Goal: Communication & Community: Answer question/provide support

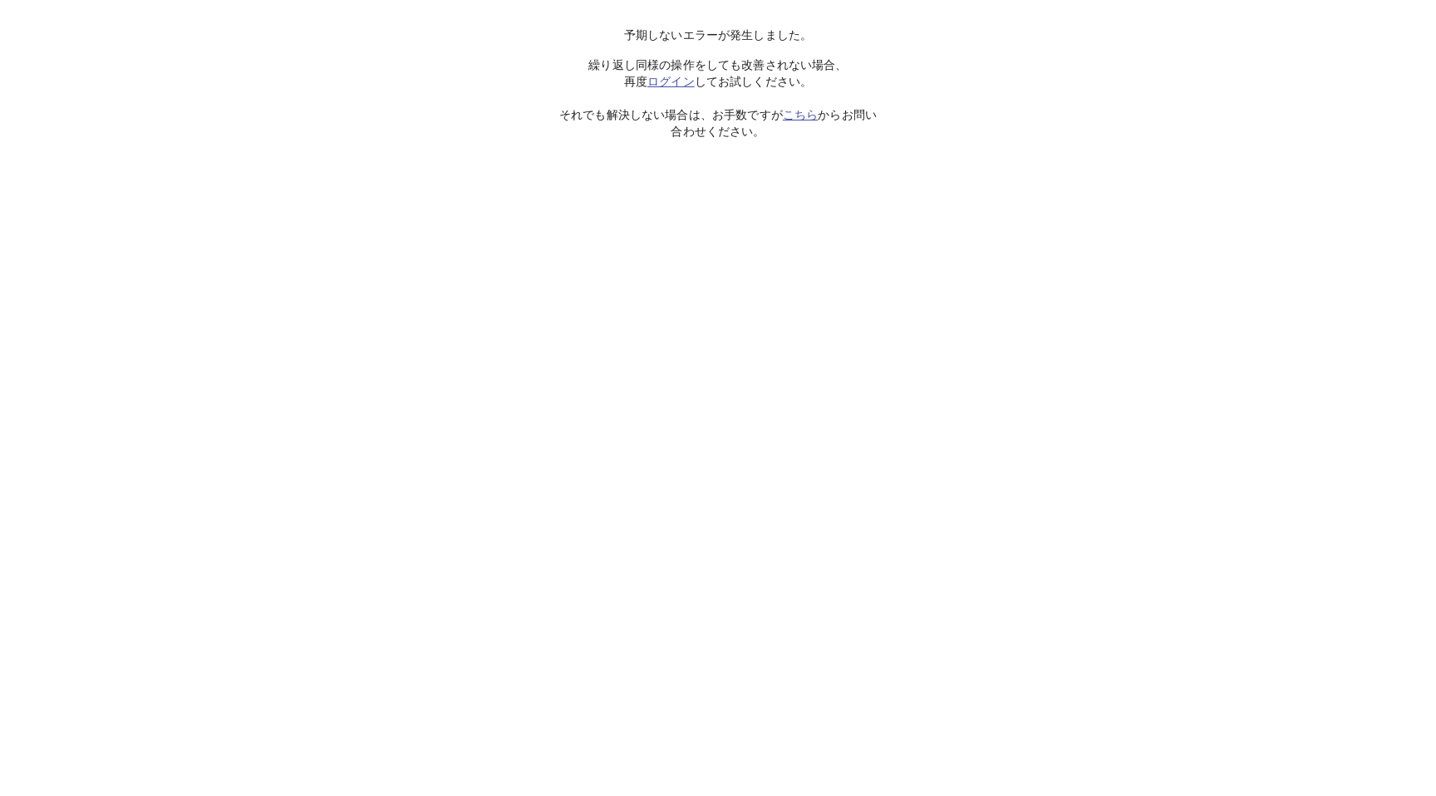
click at [658, 83] on link "ログイン" at bounding box center [670, 81] width 47 height 13
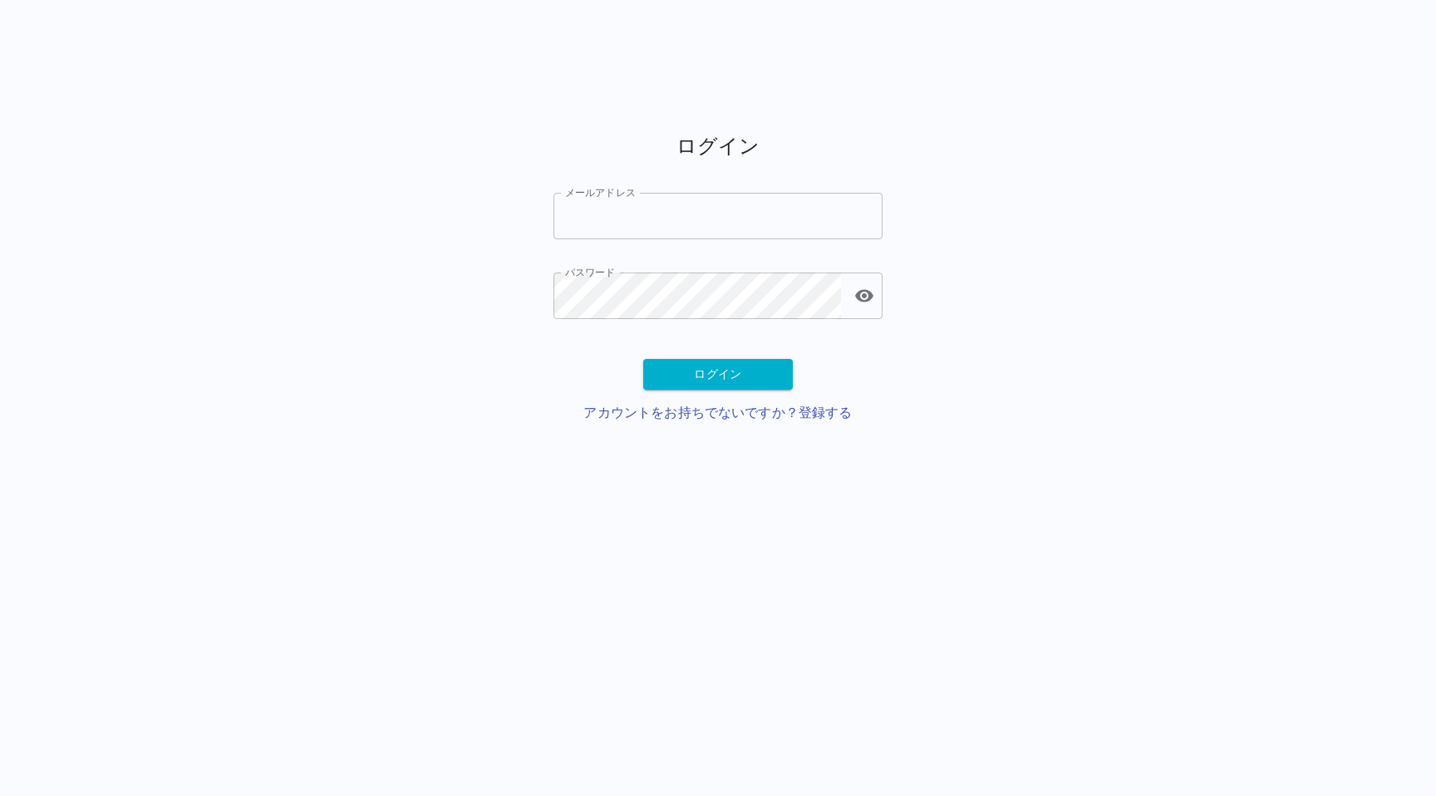
click at [654, 205] on input "メールアドレス" at bounding box center [717, 216] width 329 height 47
click at [441, 233] on div "ログイン メールアドレス メールアドレス パスワード パスワード ログイン アカウントをお持ちでないですか？登録する" at bounding box center [718, 231] width 1436 height 463
click at [756, 226] on input "メールアドレス" at bounding box center [717, 216] width 329 height 47
paste input "**********"
type input "**********"
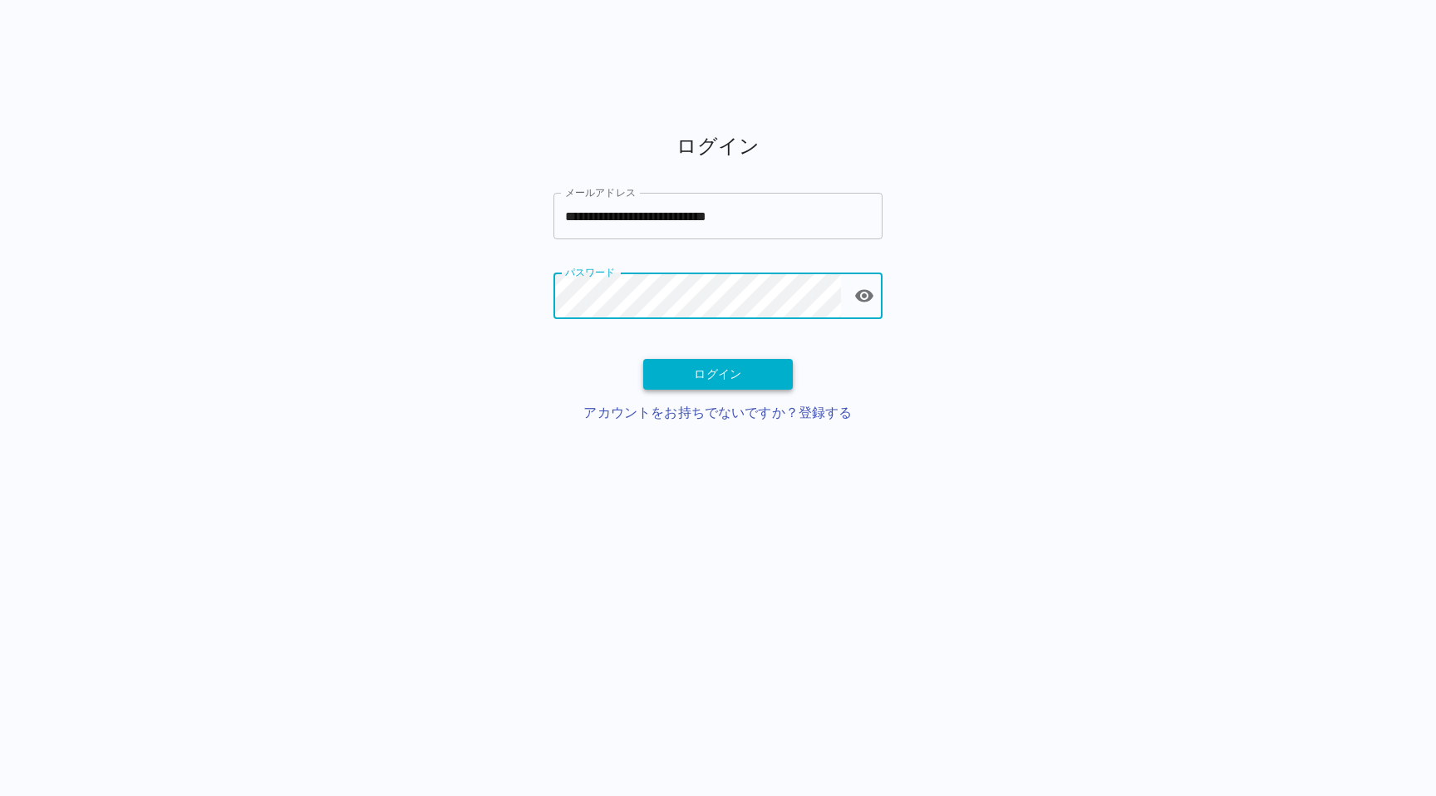
click at [683, 376] on button "ログイン" at bounding box center [718, 374] width 150 height 31
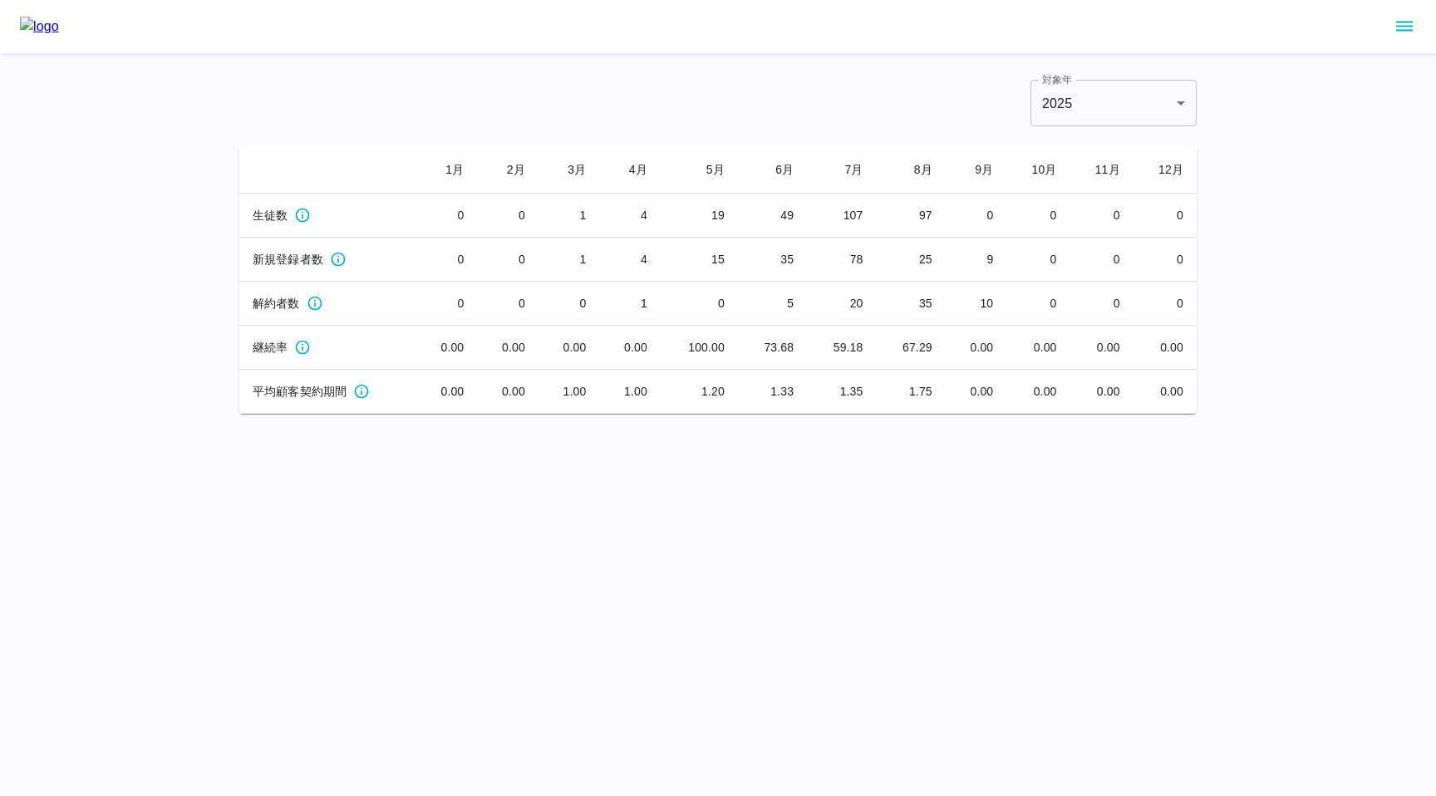
click at [1401, 27] on icon "sidemenu" at bounding box center [1404, 27] width 20 height 20
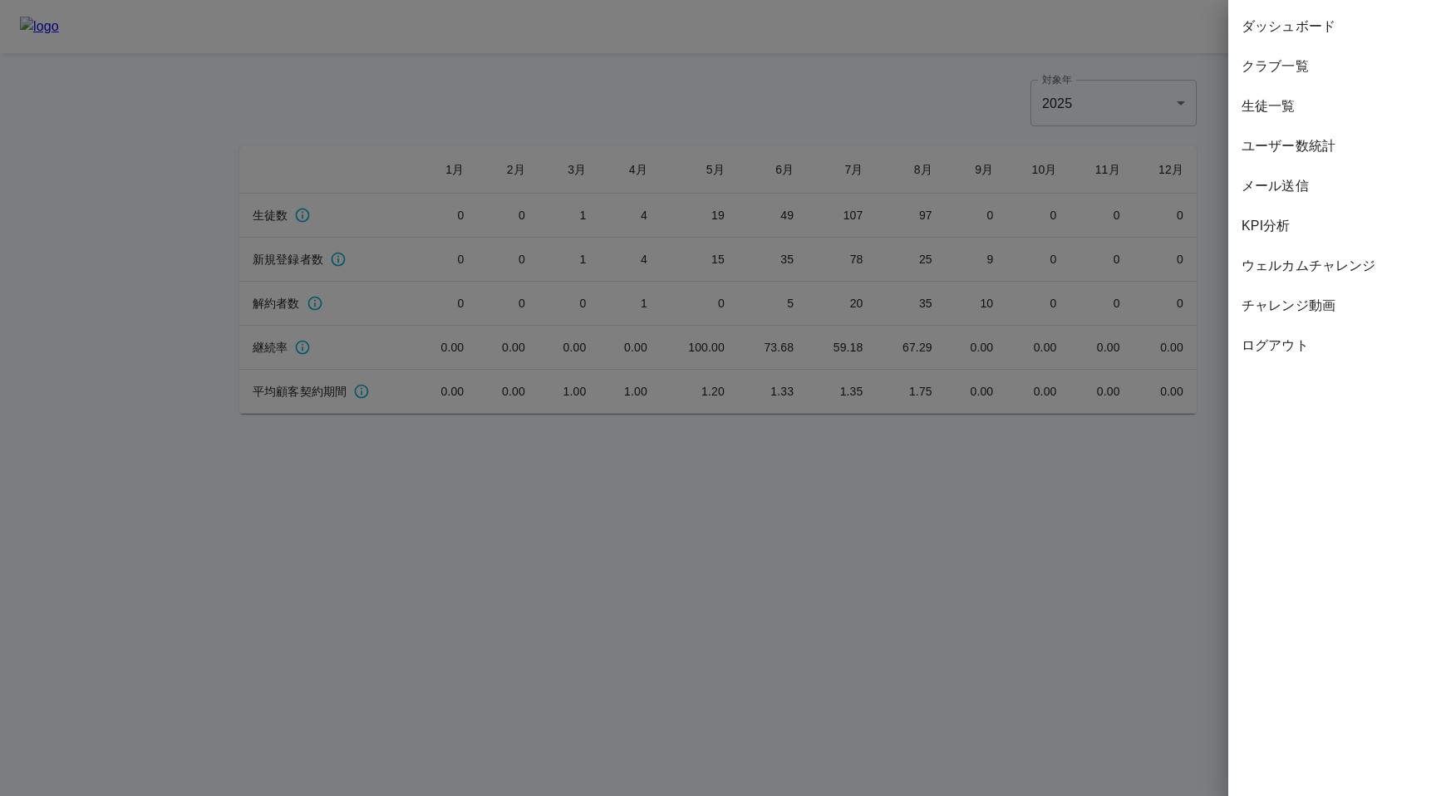
click at [1156, 115] on div at bounding box center [718, 398] width 1436 height 796
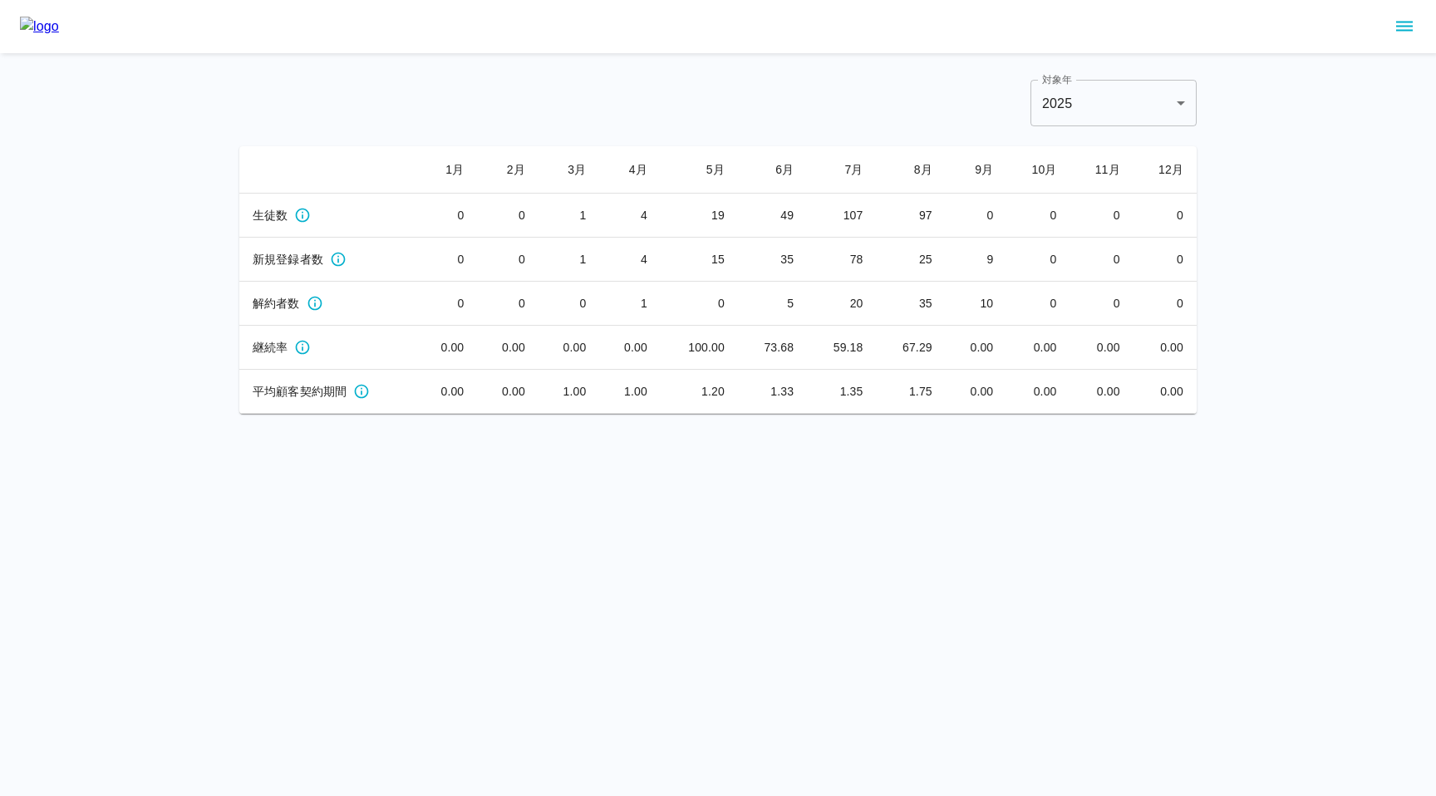
click at [1399, 27] on icon "sidemenu" at bounding box center [1404, 27] width 20 height 20
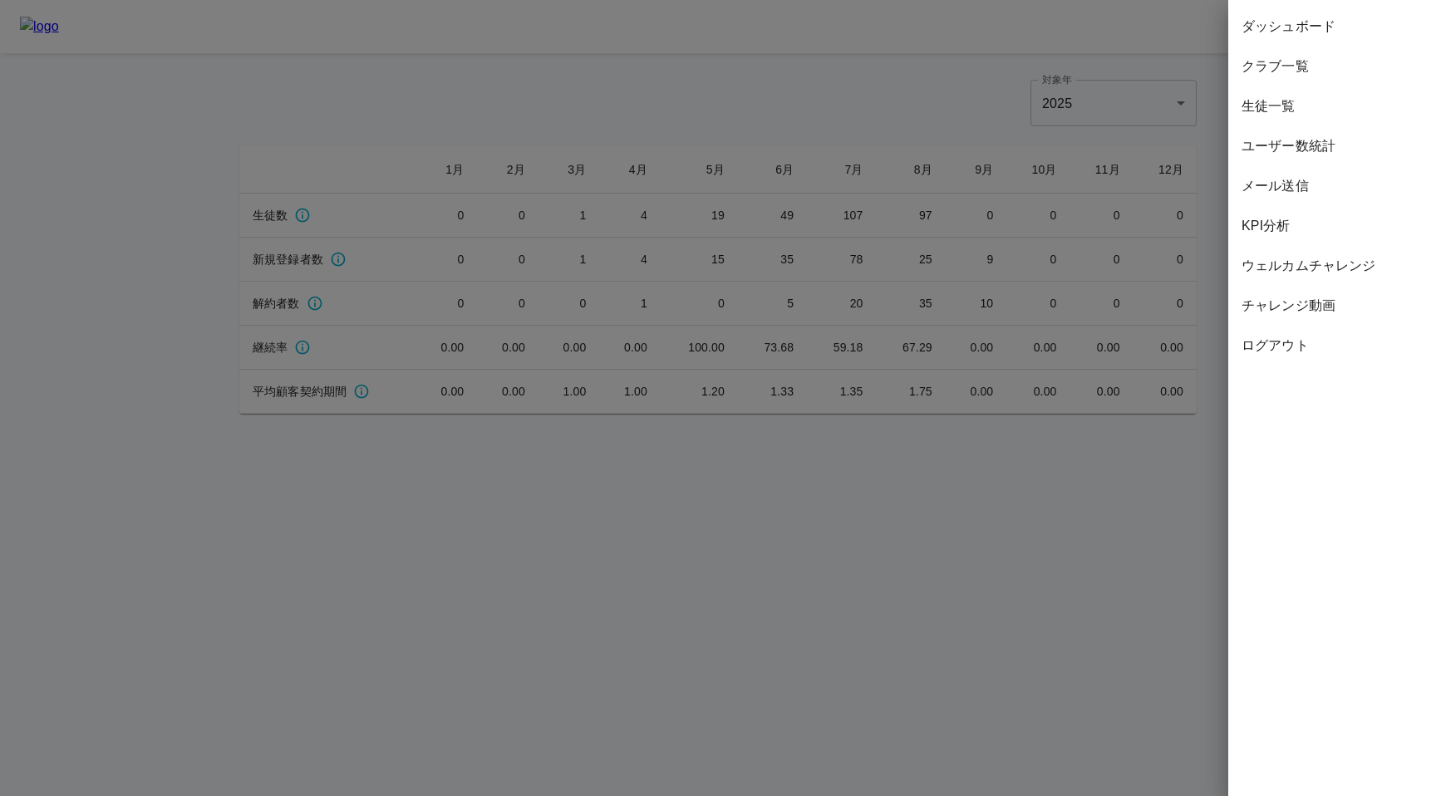
click at [1294, 109] on span "生徒一覧" at bounding box center [1331, 106] width 181 height 20
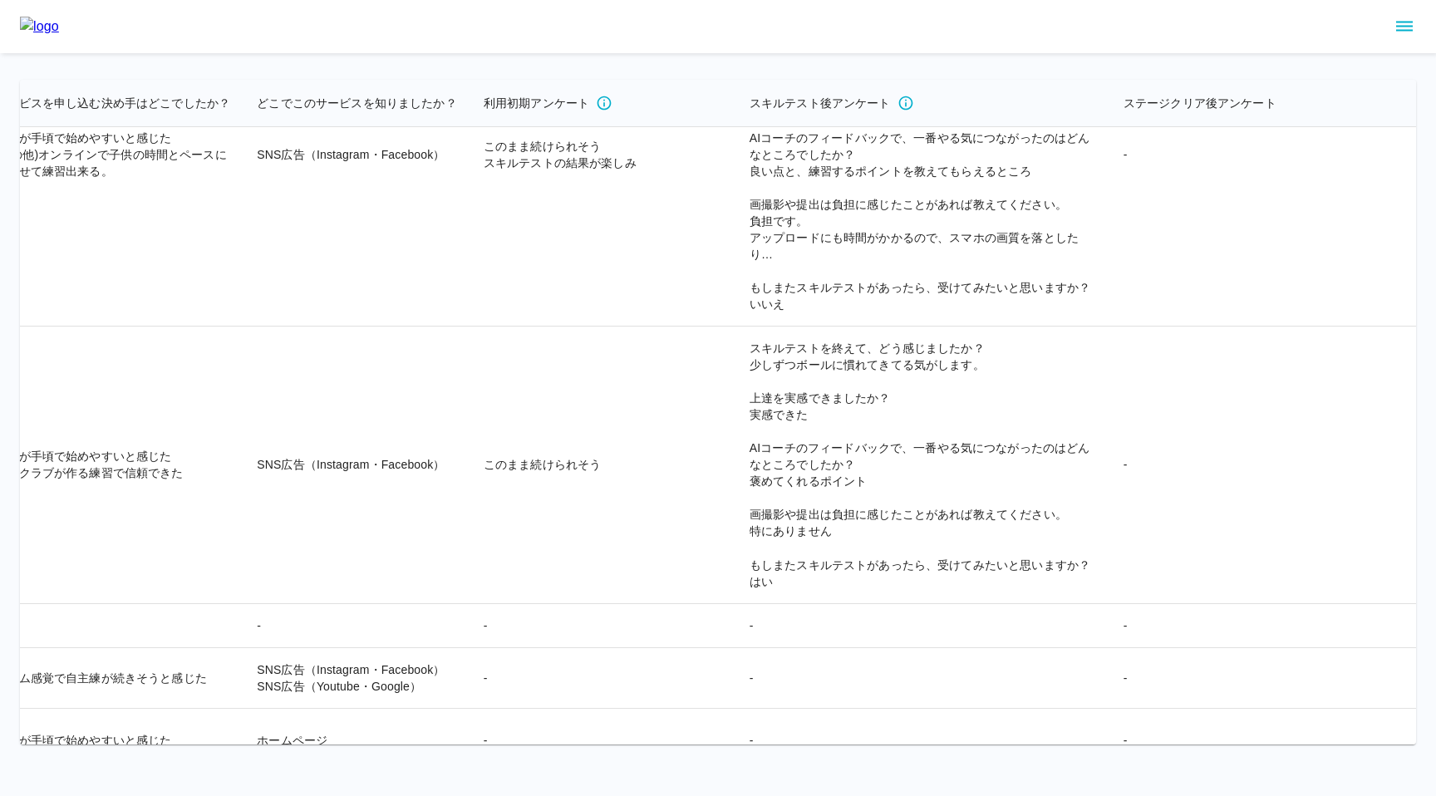
scroll to position [30106, 3954]
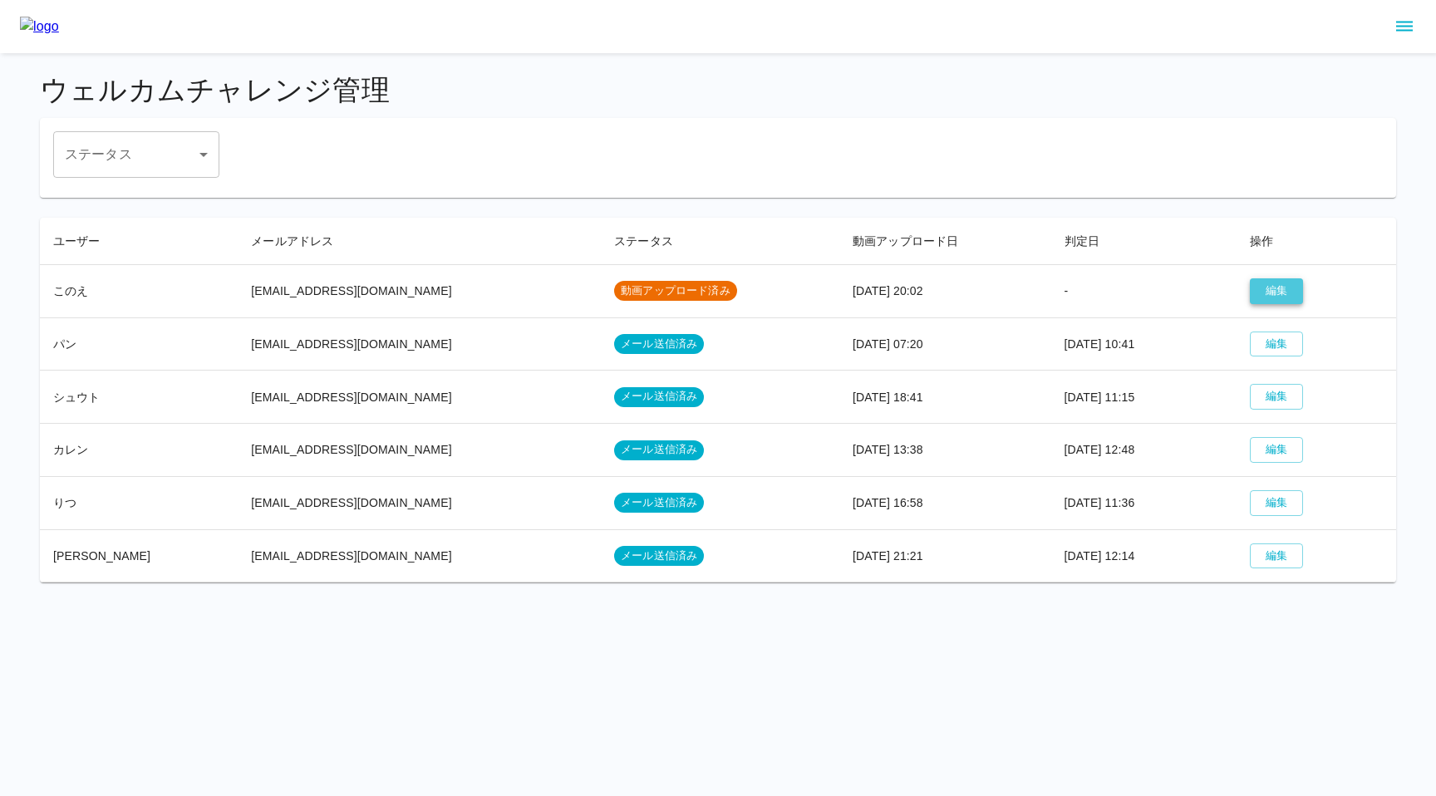
click at [1279, 285] on button "編集" at bounding box center [1275, 291] width 53 height 26
click at [326, 296] on td "[EMAIL_ADDRESS][DOMAIN_NAME]" at bounding box center [419, 290] width 363 height 53
click at [1249, 287] on button "編集" at bounding box center [1275, 291] width 53 height 26
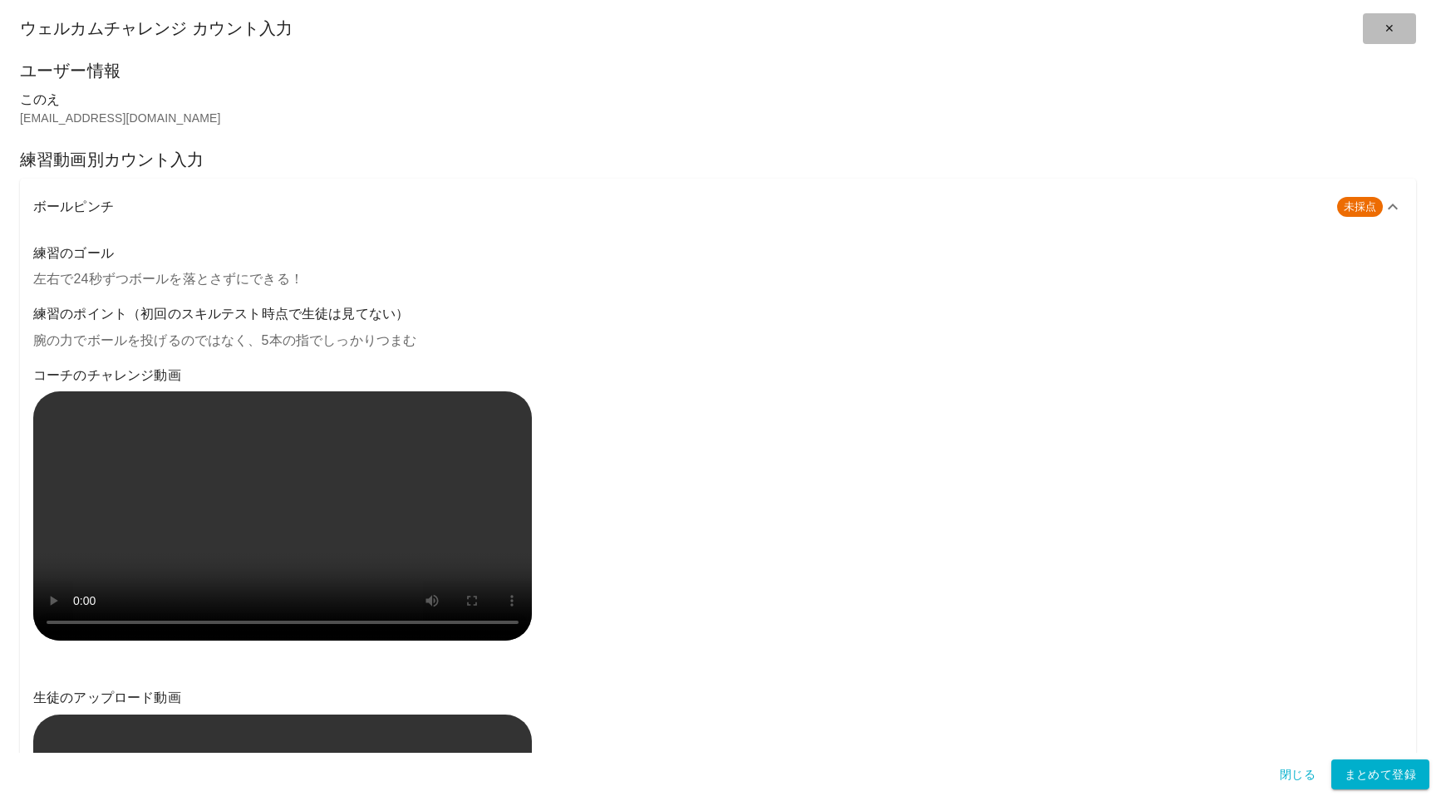
click at [1394, 25] on button "✕" at bounding box center [1388, 28] width 53 height 31
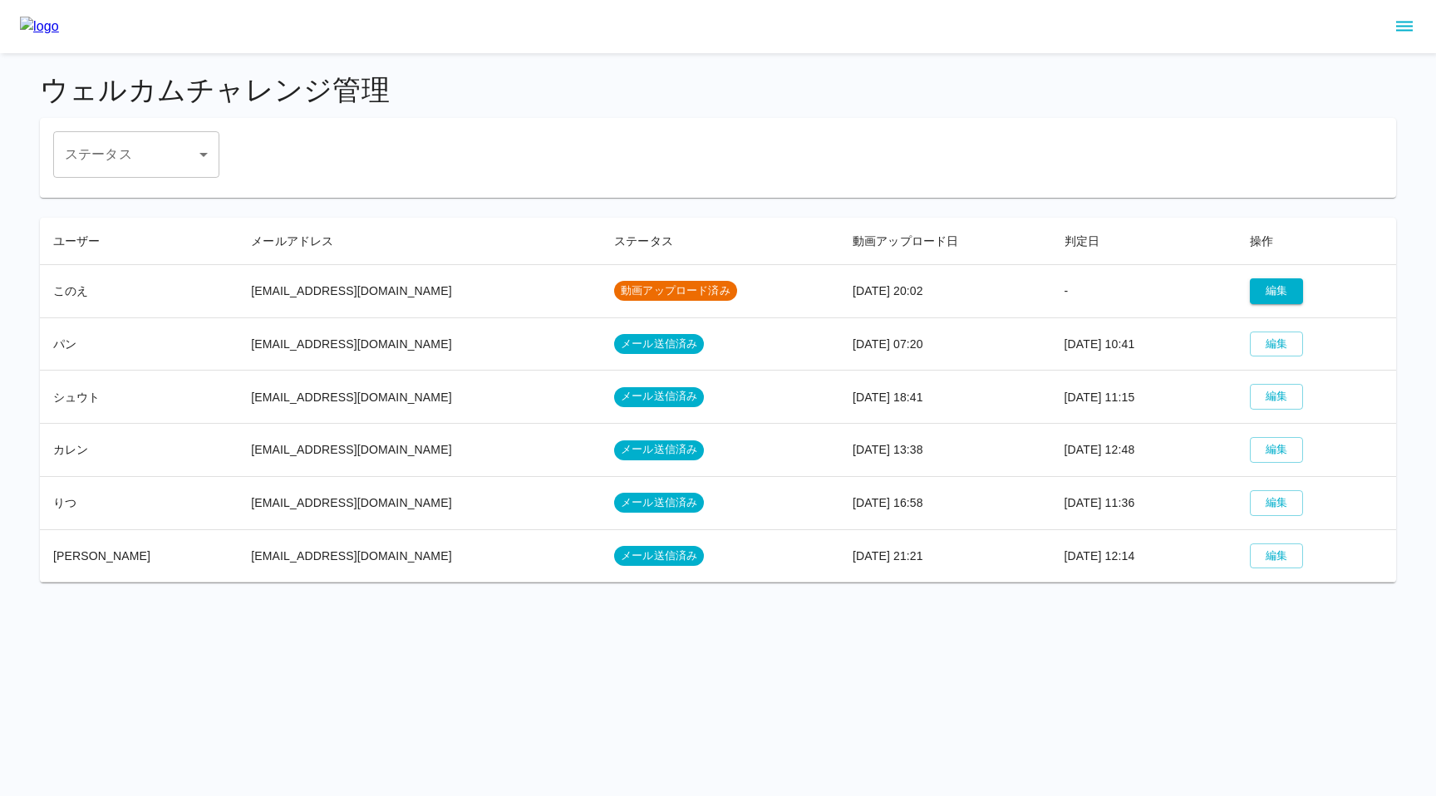
click at [774, 132] on div "ステータス ​ ステータス" at bounding box center [717, 154] width 1329 height 47
click at [390, 298] on td "[EMAIL_ADDRESS][DOMAIN_NAME]" at bounding box center [419, 290] width 363 height 53
drag, startPoint x: 223, startPoint y: 292, endPoint x: 370, endPoint y: 290, distance: 147.1
click at [370, 290] on td "[EMAIL_ADDRESS][DOMAIN_NAME]" at bounding box center [419, 290] width 363 height 53
copy td "[EMAIL_ADDRESS][DOMAIN_NAME]"
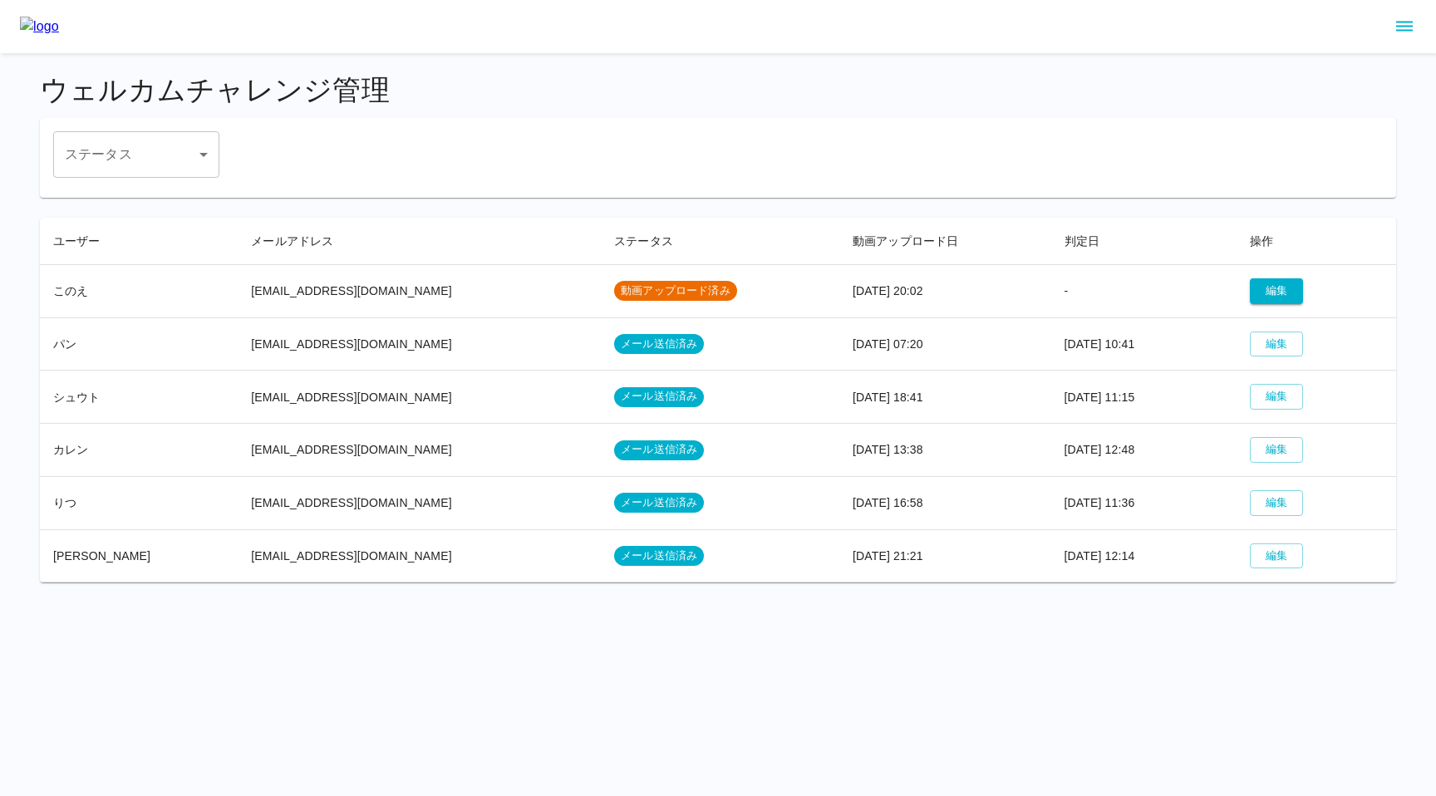
click at [839, 295] on td "[DATE] 20:02" at bounding box center [945, 290] width 212 height 53
click at [1201, 283] on td "-" at bounding box center [1144, 290] width 186 height 53
click at [1269, 292] on button "編集" at bounding box center [1275, 291] width 53 height 26
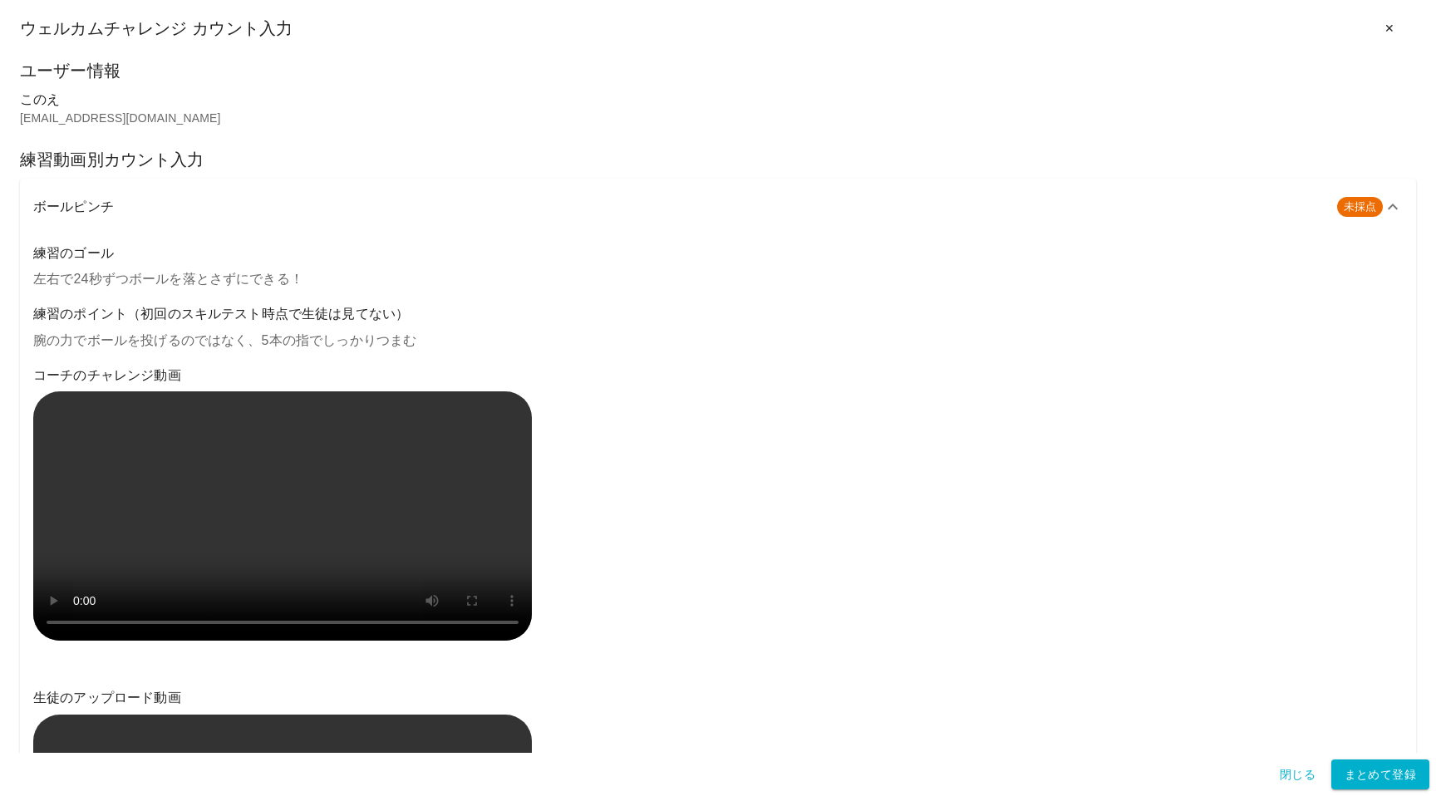
click at [247, 346] on p "腕の力でボールを投げるのではなく、5本の指でしっかりつまむ" at bounding box center [717, 341] width 1369 height 20
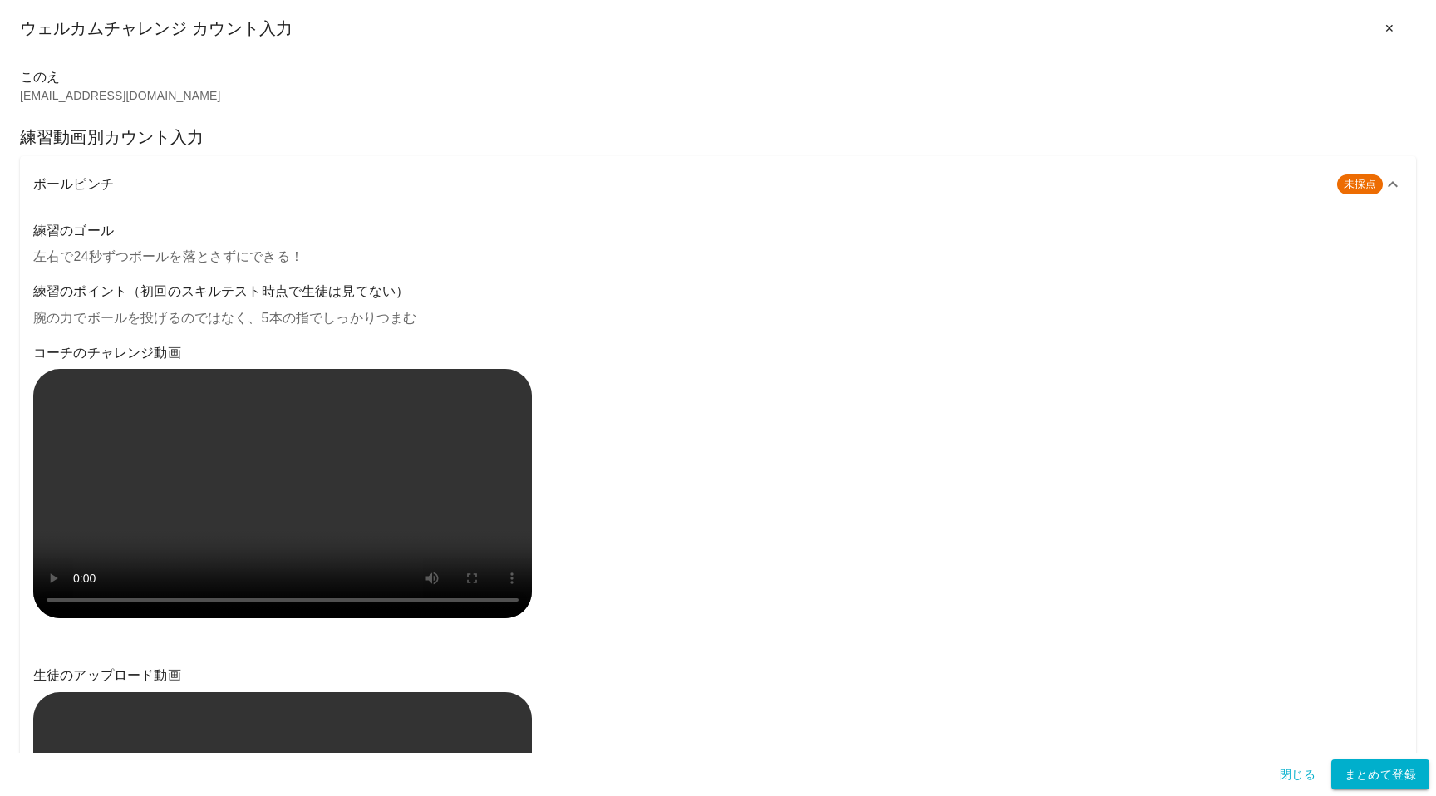
scroll to position [16, 0]
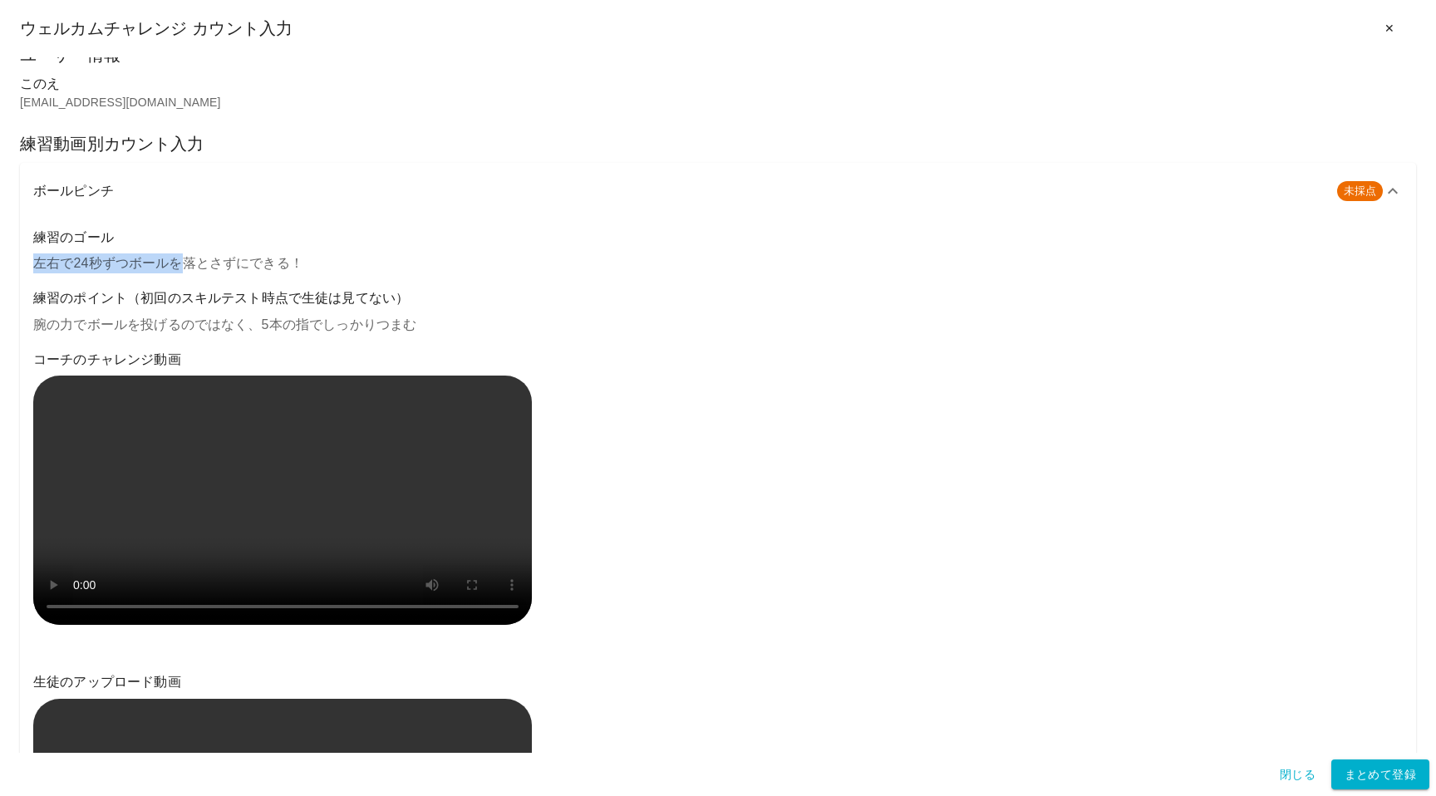
drag, startPoint x: 36, startPoint y: 263, endPoint x: 189, endPoint y: 262, distance: 152.9
click at [189, 262] on p "左右で24秒ずつボールを落とさずにできる！" at bounding box center [717, 263] width 1369 height 20
click at [301, 267] on p "左右で24秒ずつボールを落とさずにできる！" at bounding box center [717, 263] width 1369 height 20
drag, startPoint x: 302, startPoint y: 268, endPoint x: 33, endPoint y: 268, distance: 269.2
click at [33, 268] on p "左右で24秒ずつボールを落とさずにできる！" at bounding box center [717, 263] width 1369 height 20
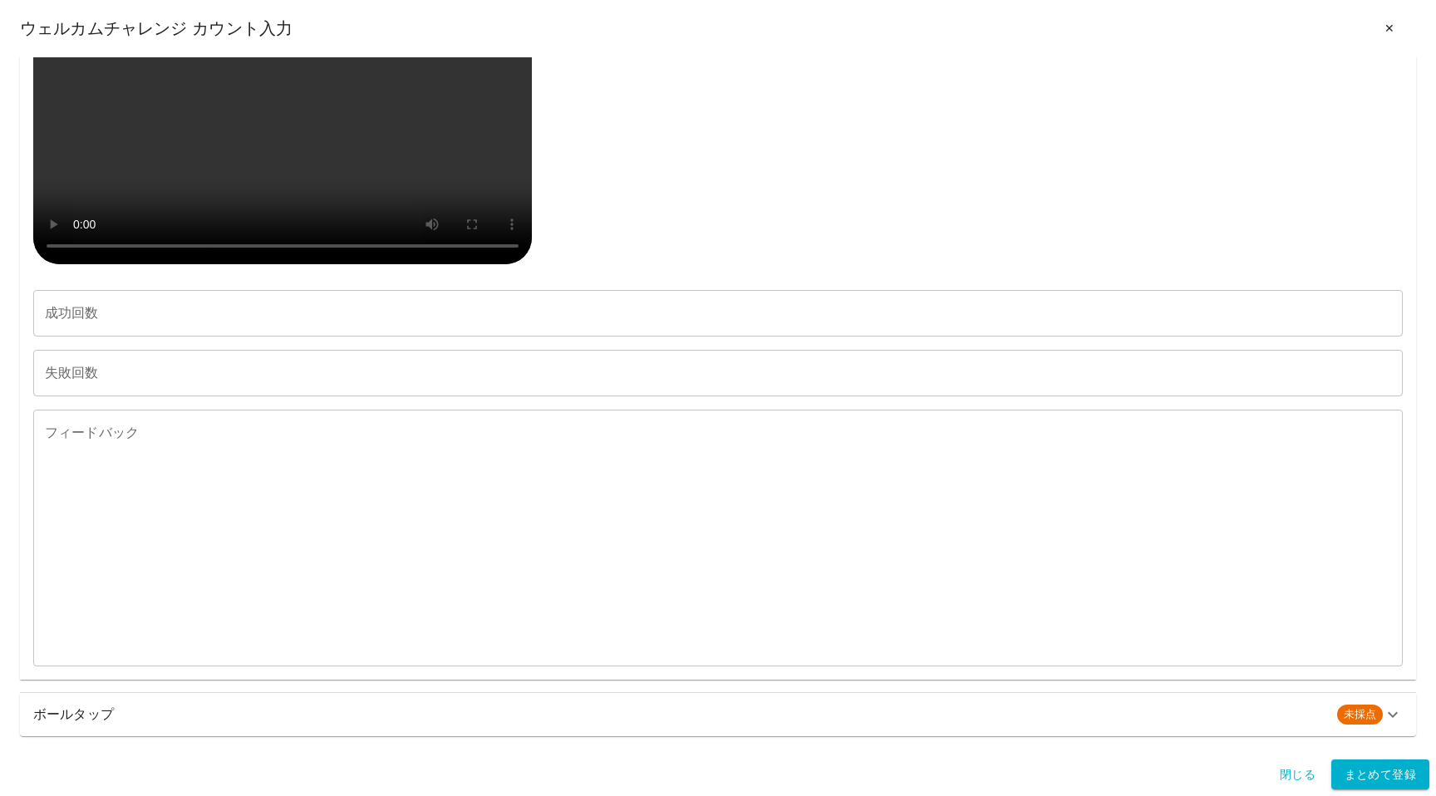
scroll to position [1367, 0]
click at [204, 716] on h6 "ボールタップ" at bounding box center [678, 714] width 1290 height 23
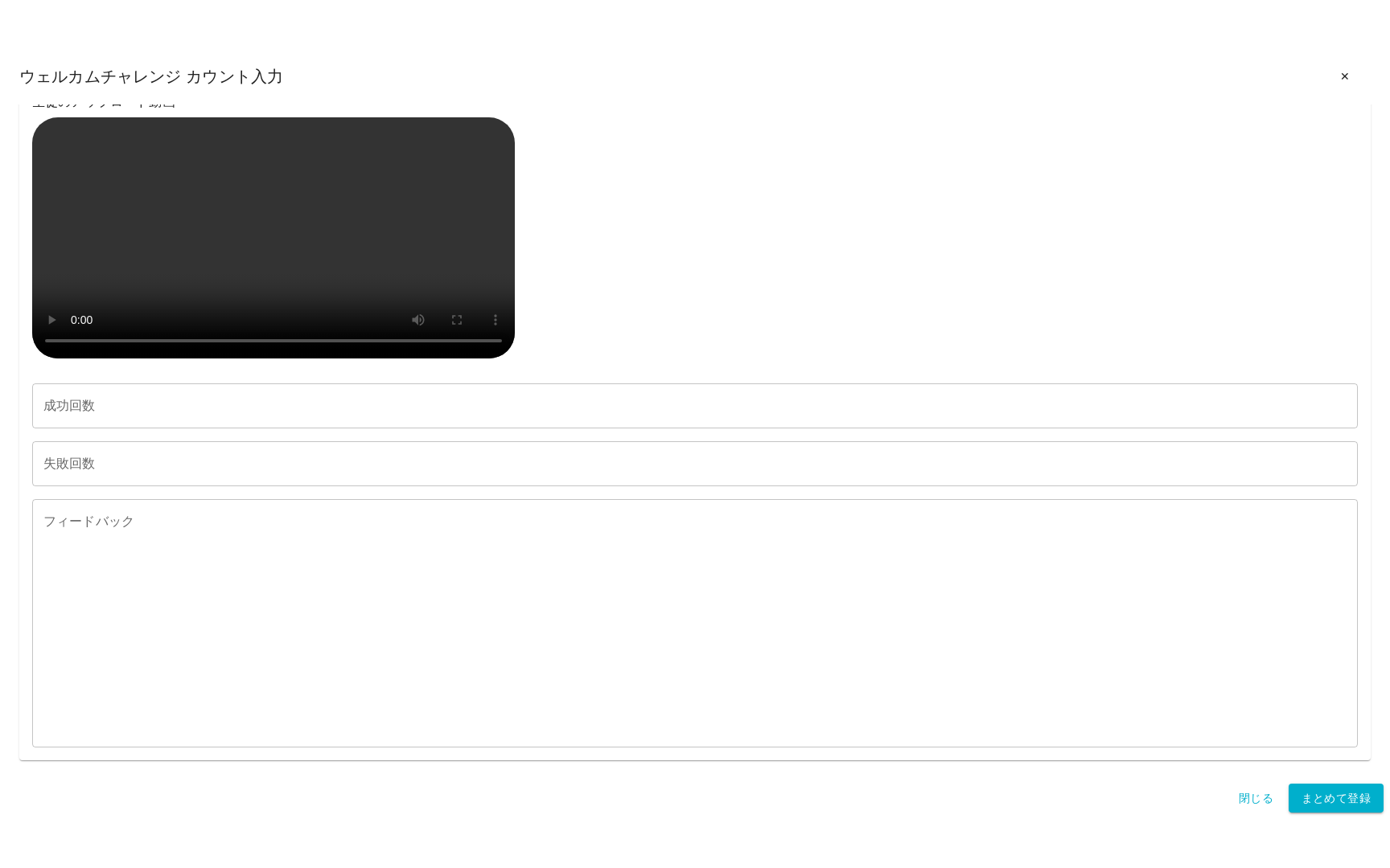
scroll to position [2128, 0]
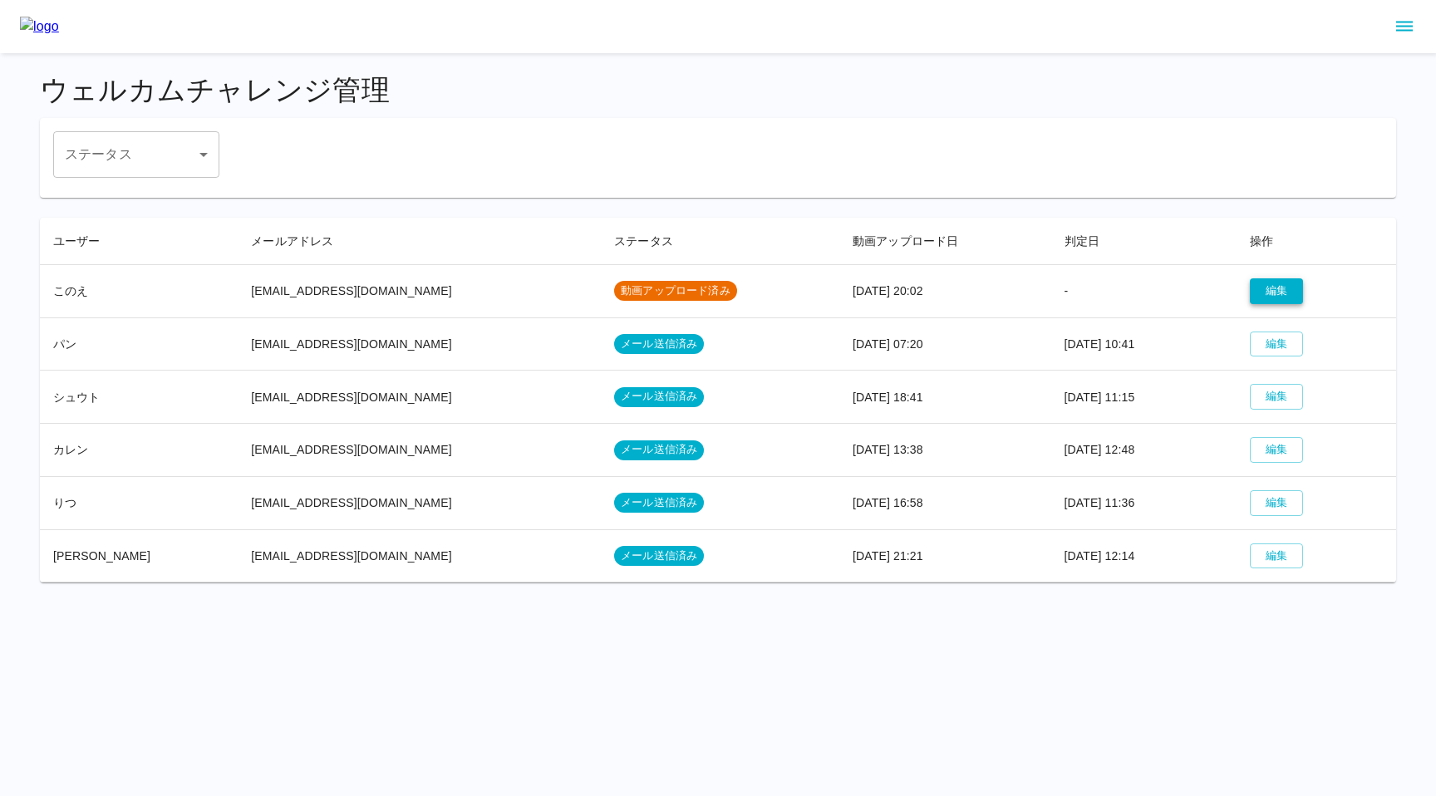
click at [1257, 290] on button "編集" at bounding box center [1275, 291] width 53 height 26
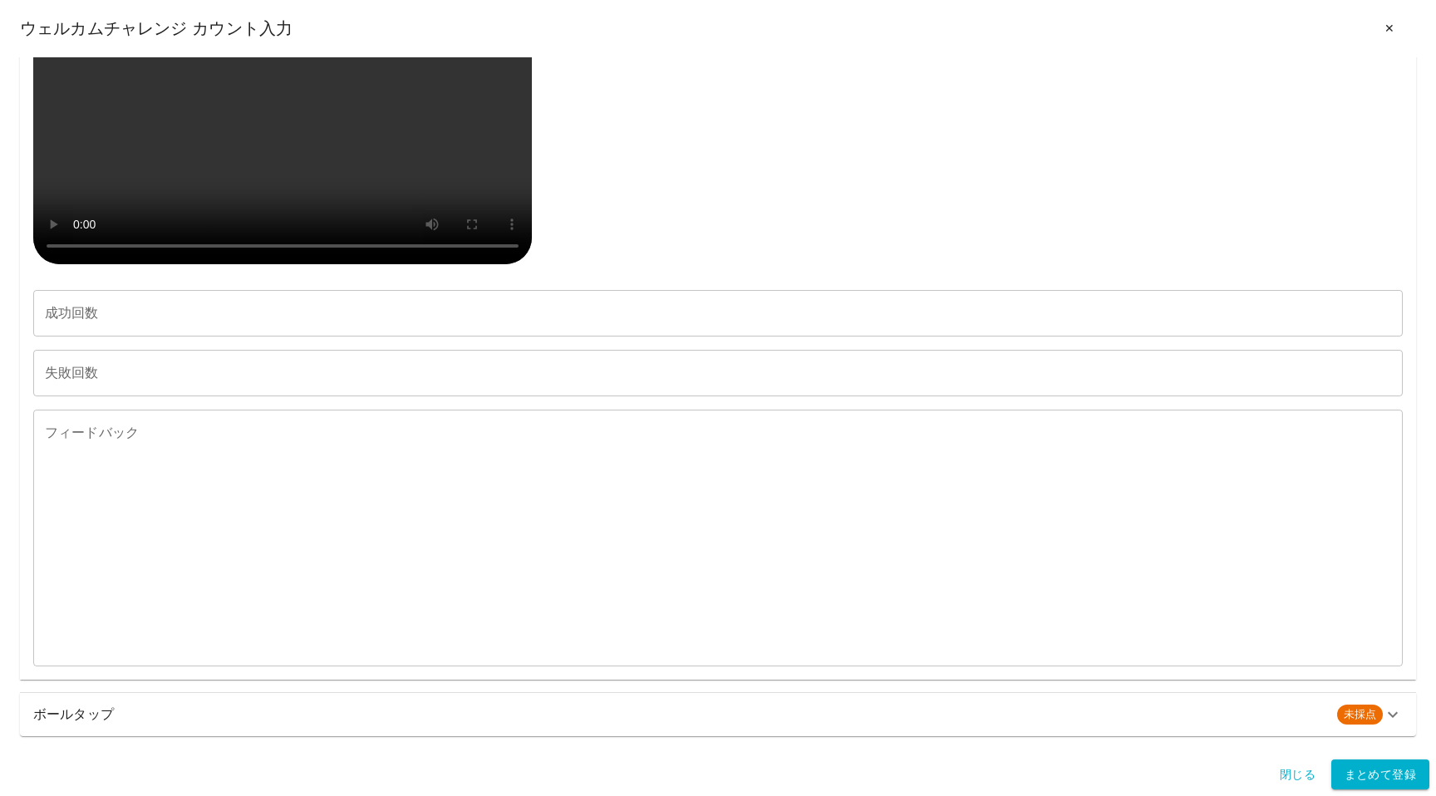
scroll to position [1367, 0]
click at [187, 737] on div "ユーザー情報 このえ [EMAIL_ADDRESS][DOMAIN_NAME] 練習動画別カウント入力 ボールピンチ 未採点 練習のゴール 左右で24秒ずつボ…" at bounding box center [718, 404] width 1436 height 695
click at [187, 720] on h6 "ボールタップ" at bounding box center [678, 714] width 1290 height 23
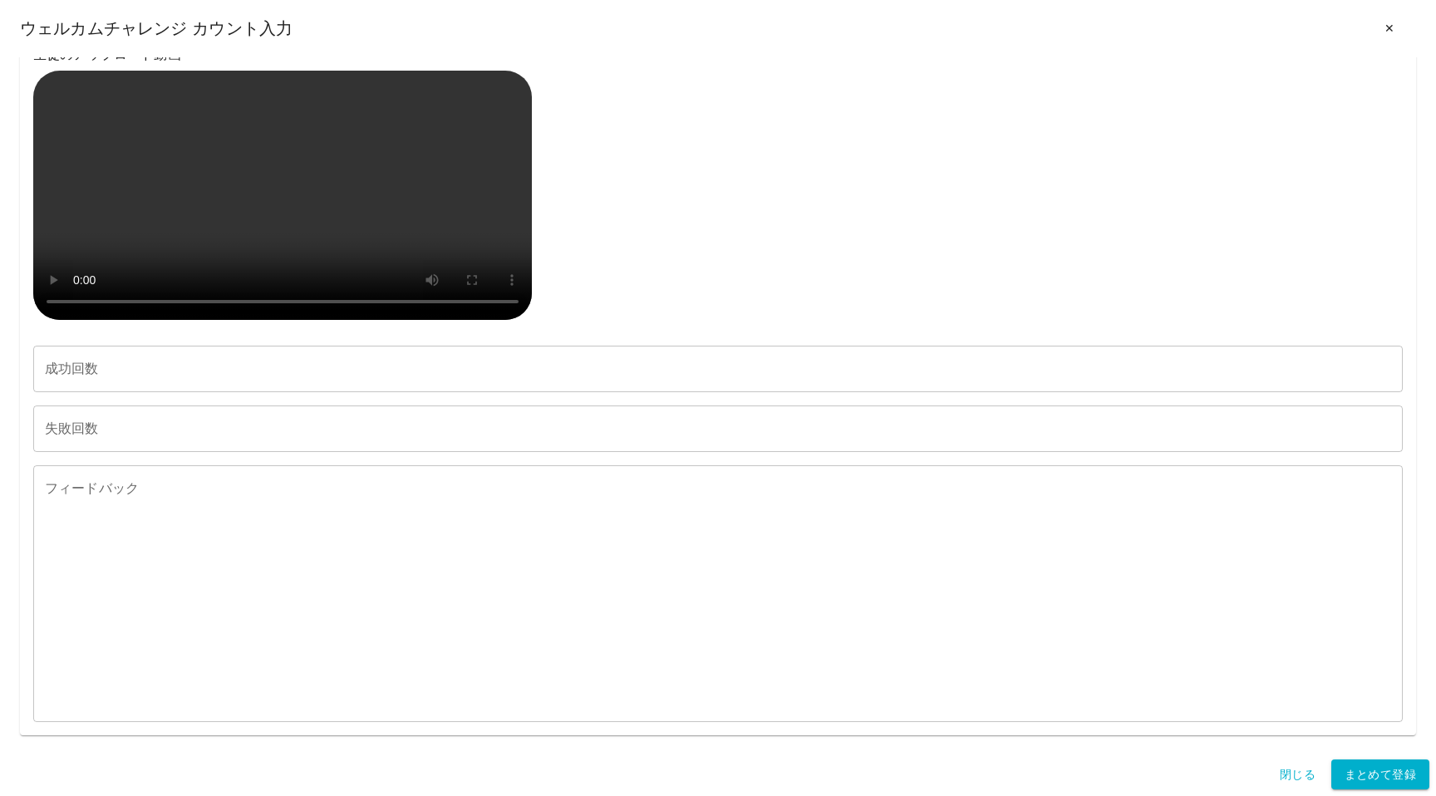
scroll to position [2199, 0]
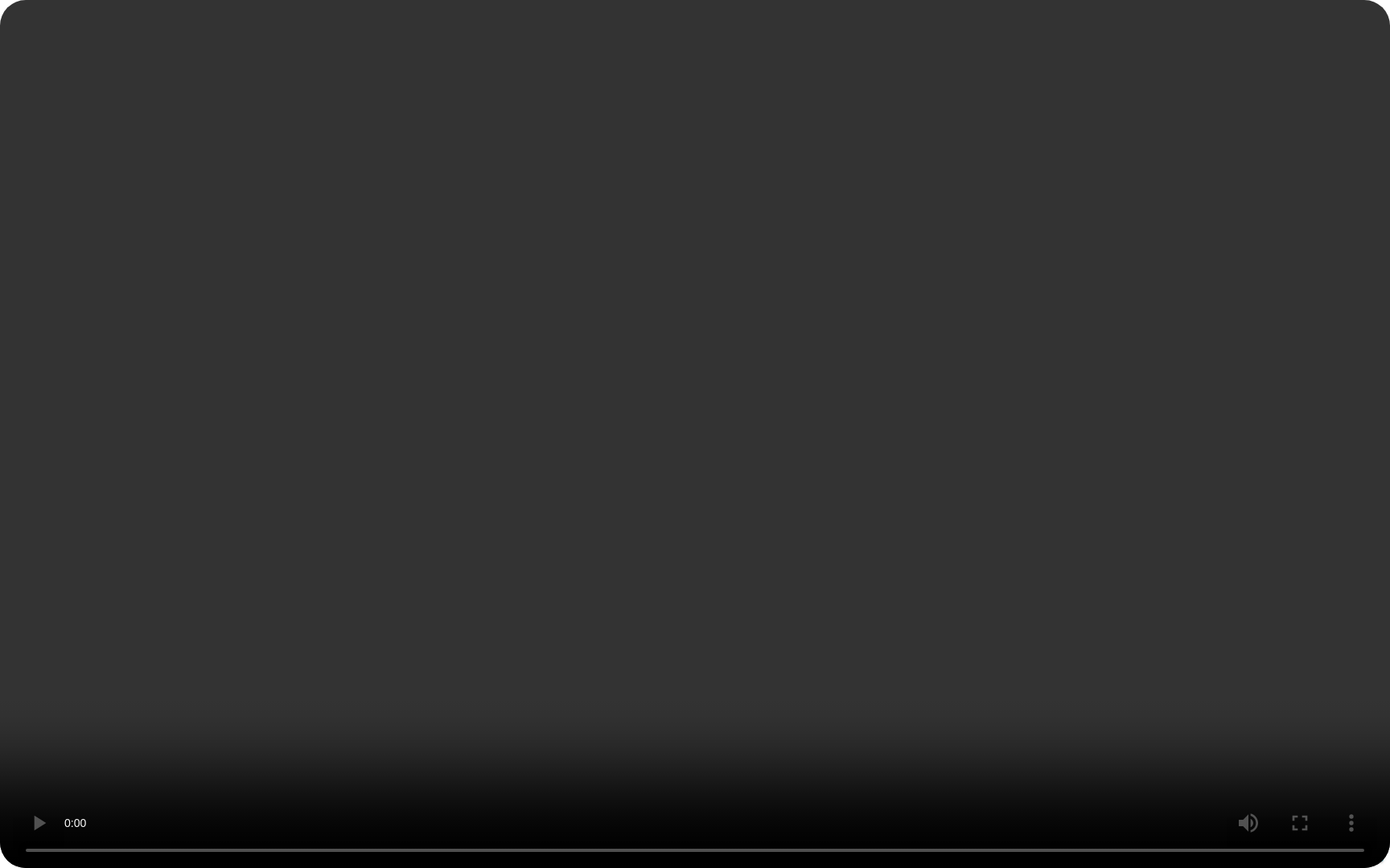
click at [479, 581] on video at bounding box center [695, 434] width 1390 height 868
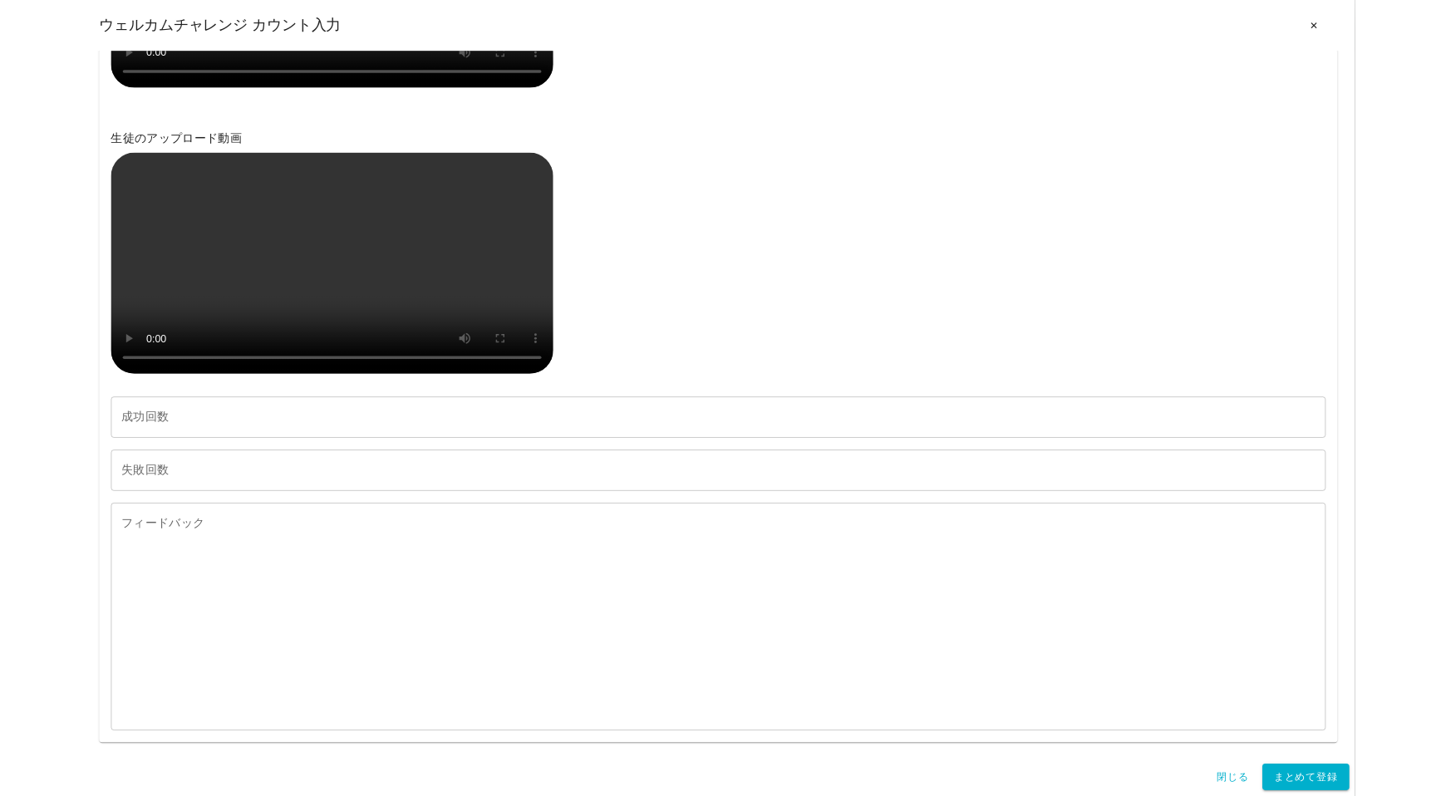
scroll to position [2933, 0]
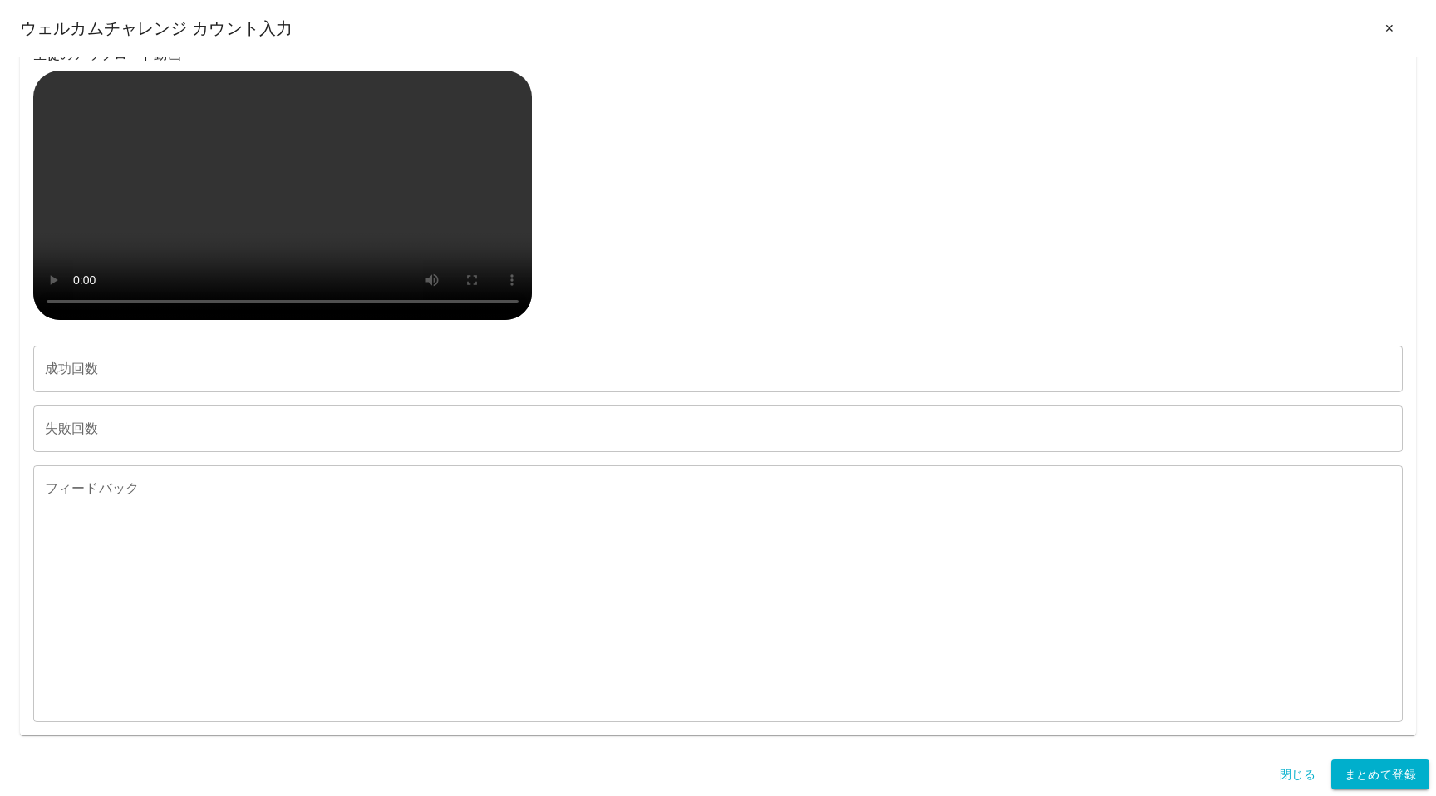
click at [233, 320] on video at bounding box center [282, 195] width 498 height 249
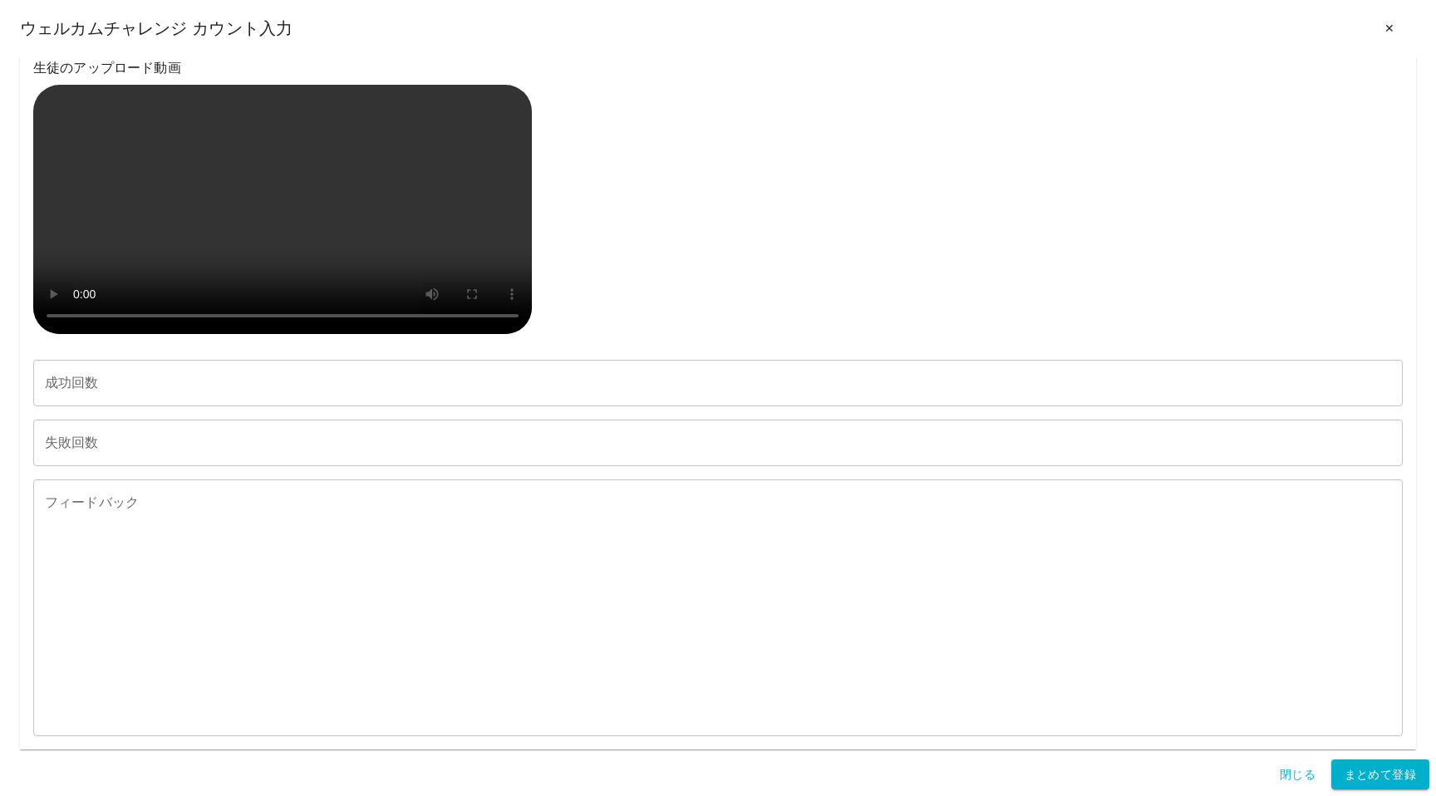
scroll to position [626, 0]
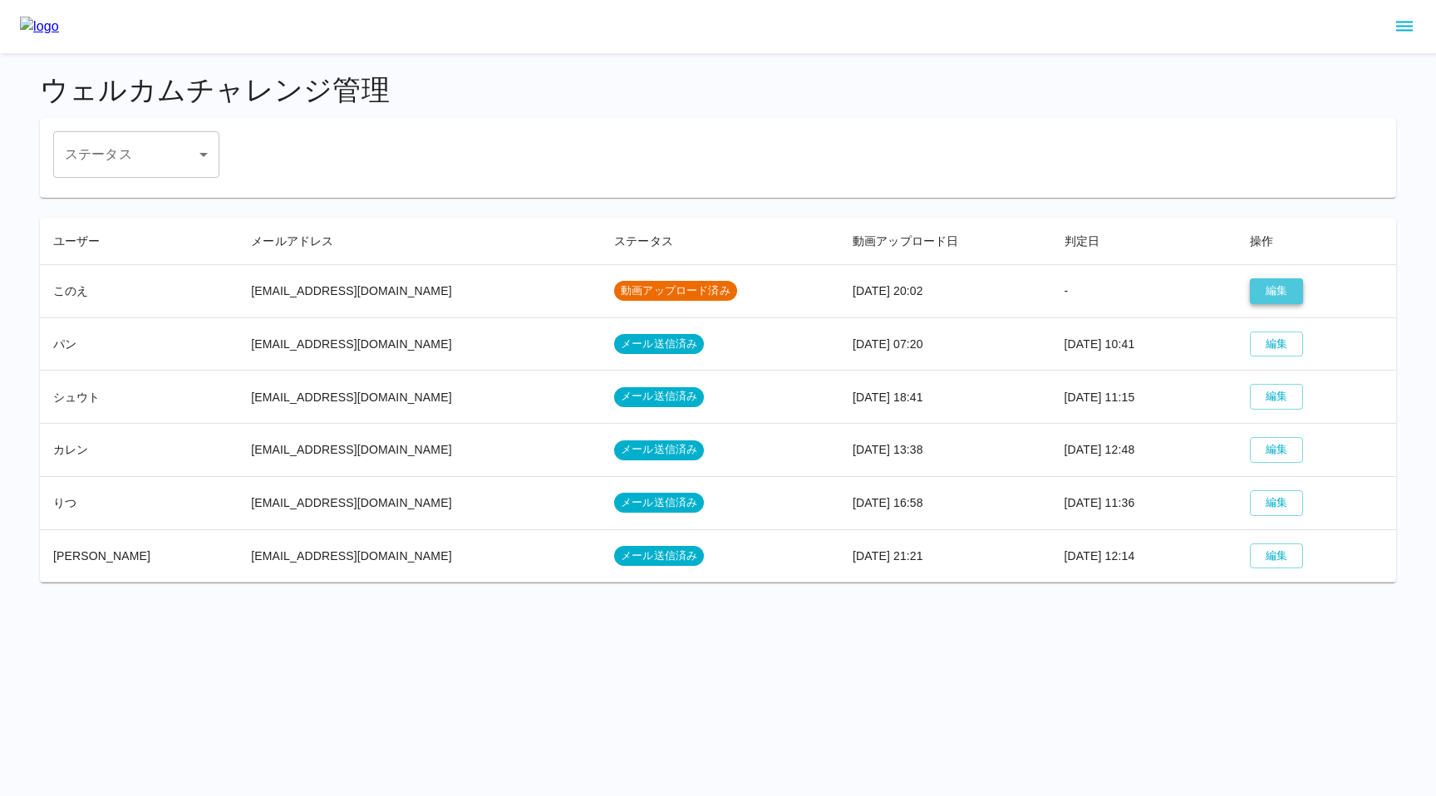
click at [1253, 292] on button "編集" at bounding box center [1275, 291] width 53 height 26
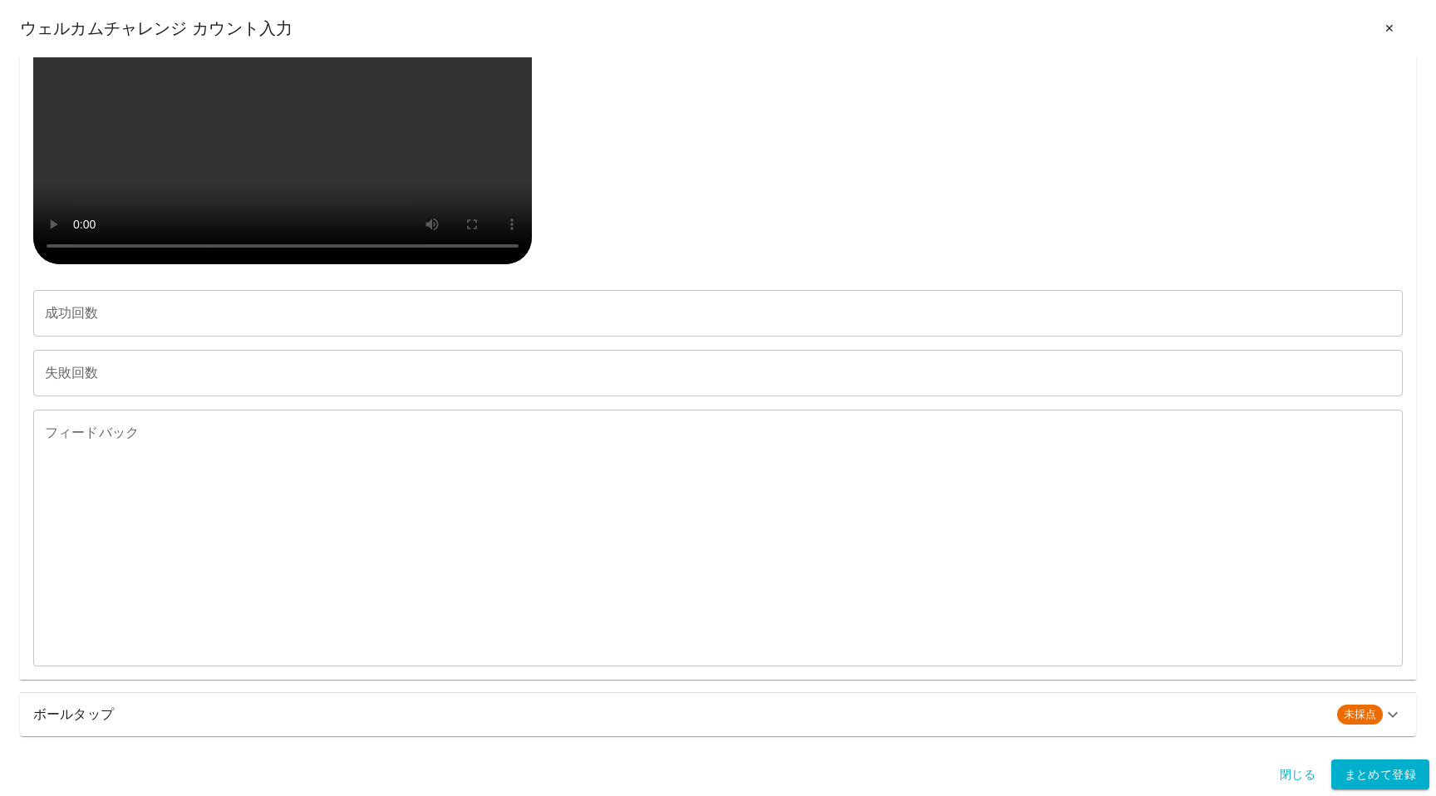
scroll to position [1367, 0]
click at [228, 317] on input "成功回数" at bounding box center [717, 313] width 1369 height 47
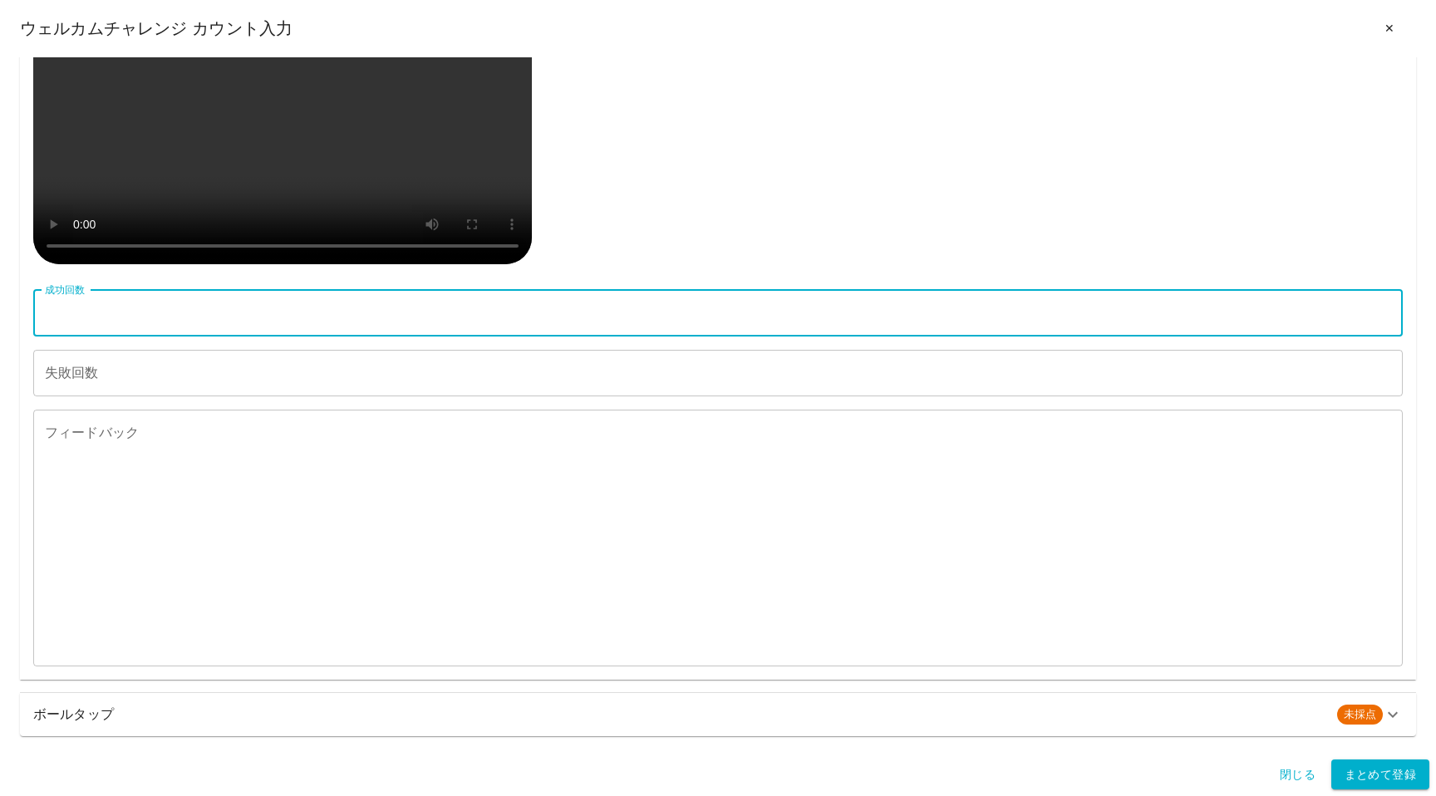
click at [177, 320] on input "成功回数" at bounding box center [717, 313] width 1369 height 47
type input "**"
click at [149, 381] on input "失敗回数" at bounding box center [717, 373] width 1369 height 47
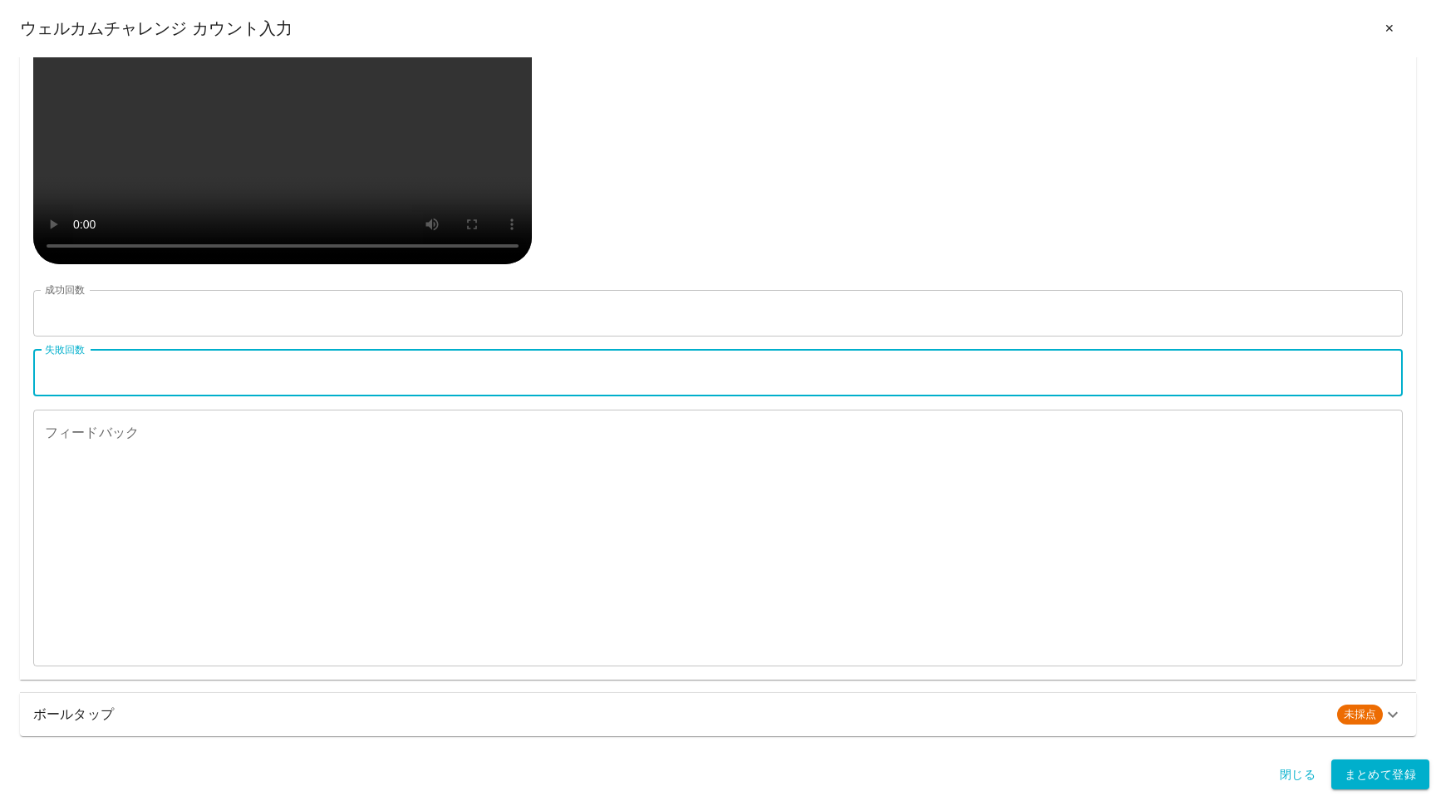
type input "**"
click at [98, 580] on textarea "フィードバック" at bounding box center [718, 537] width 1346 height 229
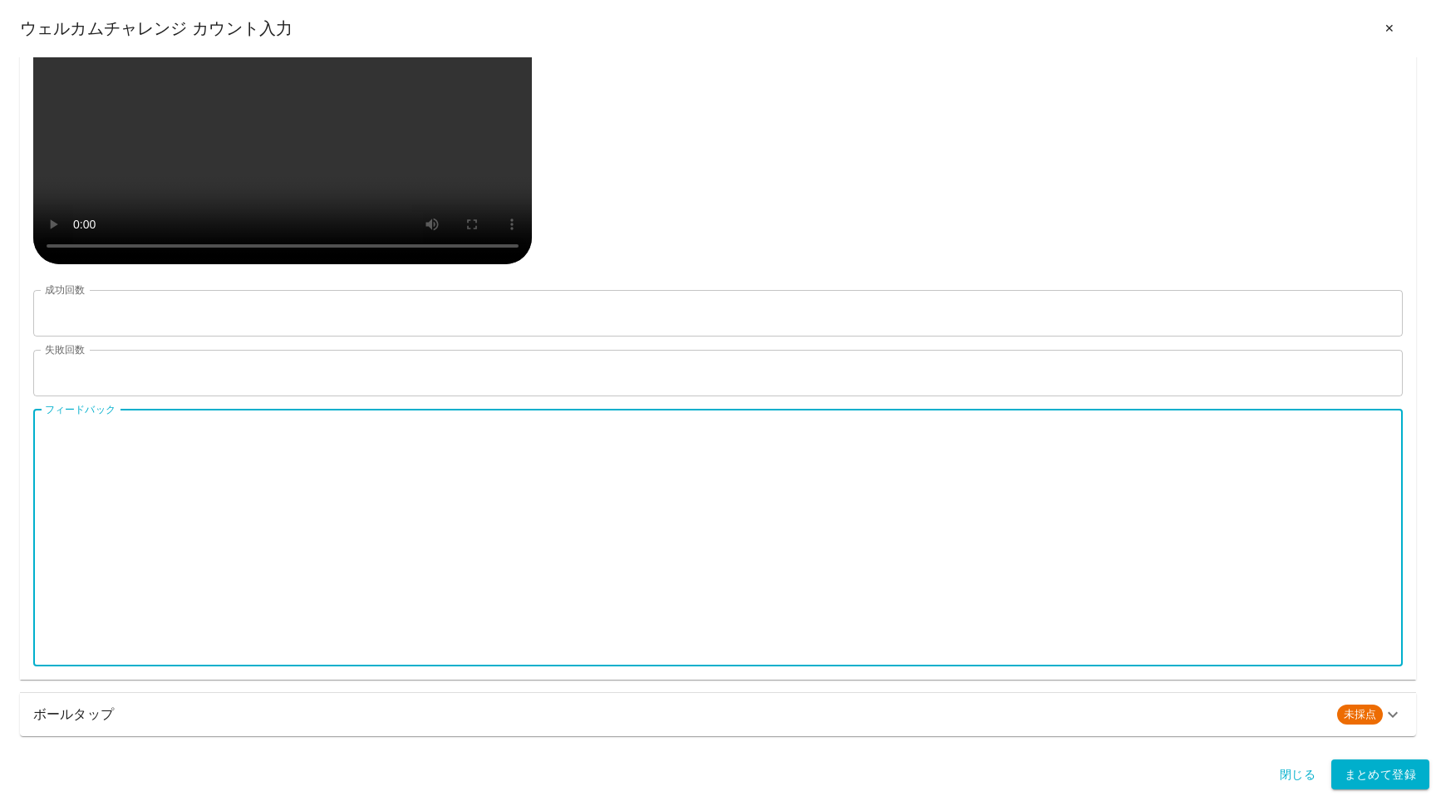
click at [92, 484] on textarea "フィードバック" at bounding box center [718, 537] width 1346 height 229
paste textarea "**********"
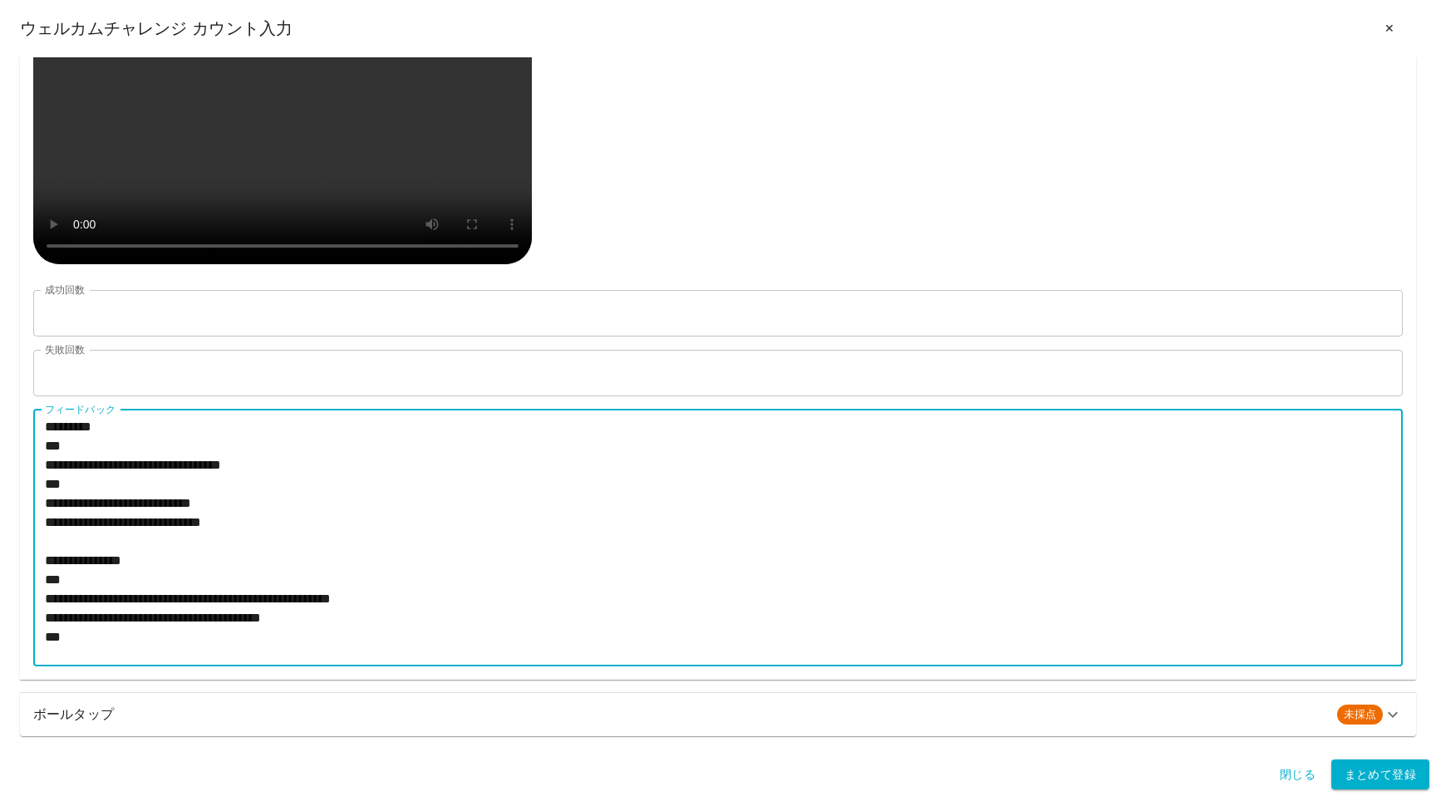
scroll to position [0, 0]
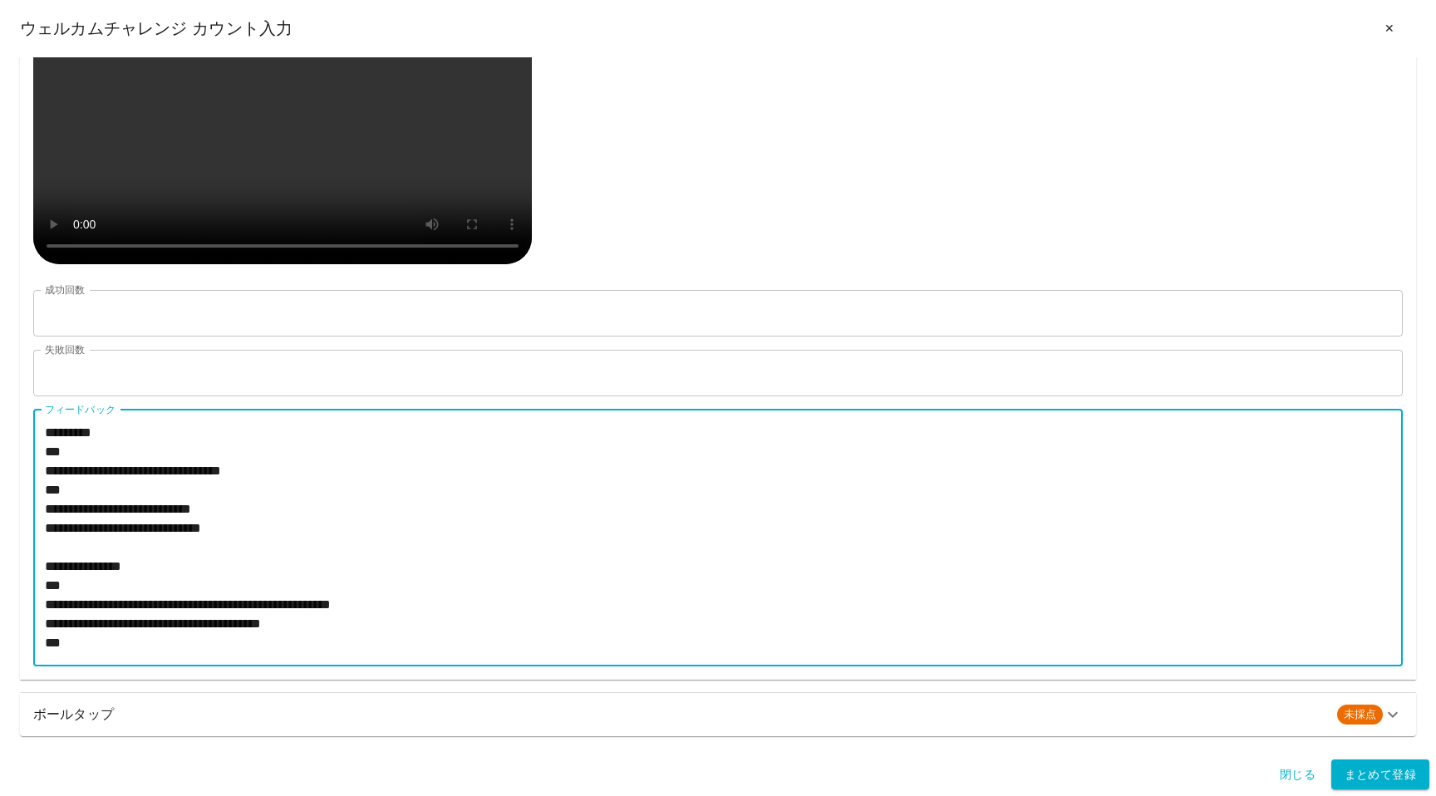
click at [86, 465] on textarea "**********" at bounding box center [718, 537] width 1346 height 229
click at [53, 468] on textarea "**********" at bounding box center [718, 537] width 1346 height 229
click at [292, 471] on textarea "**********" at bounding box center [718, 537] width 1346 height 229
paste textarea
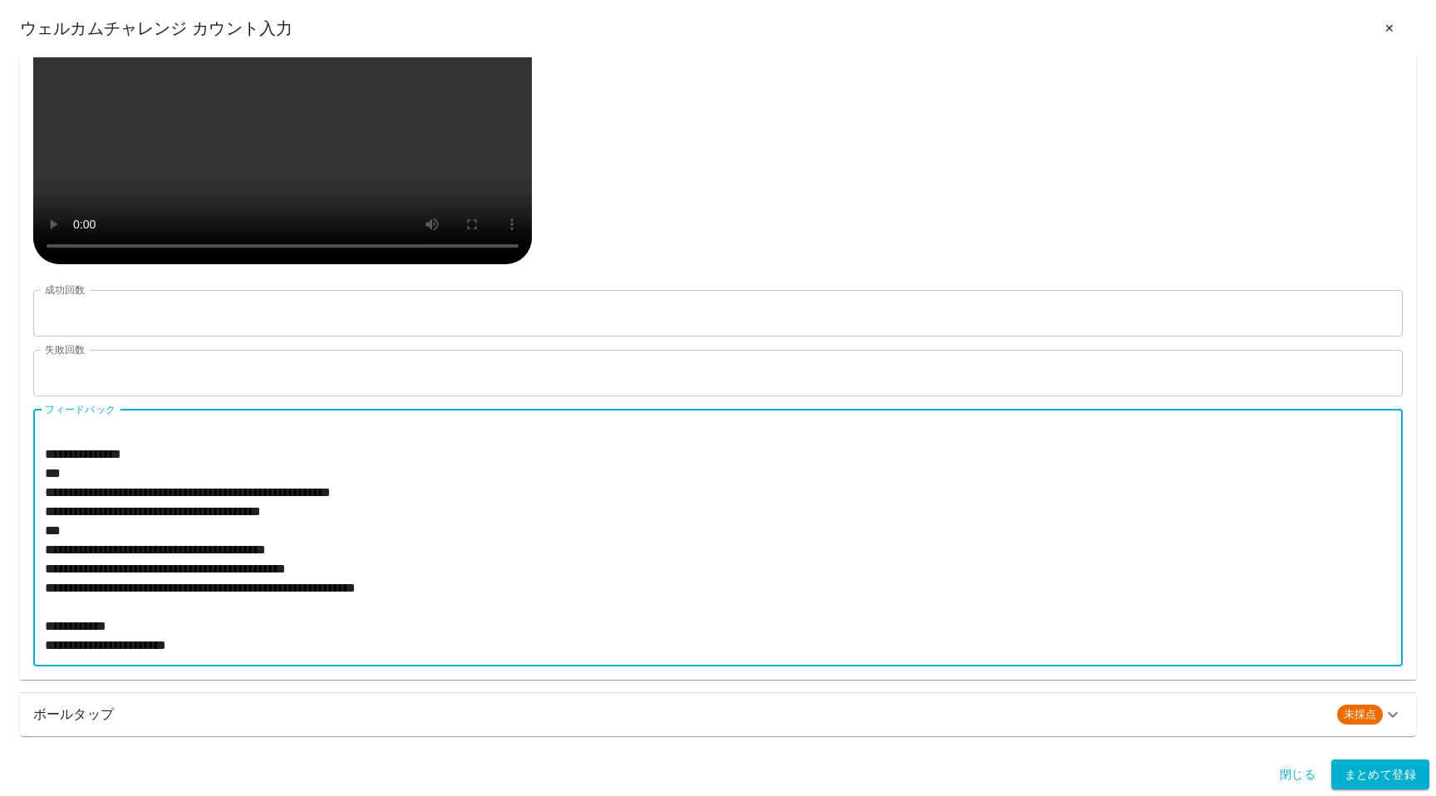
scroll to position [134, 0]
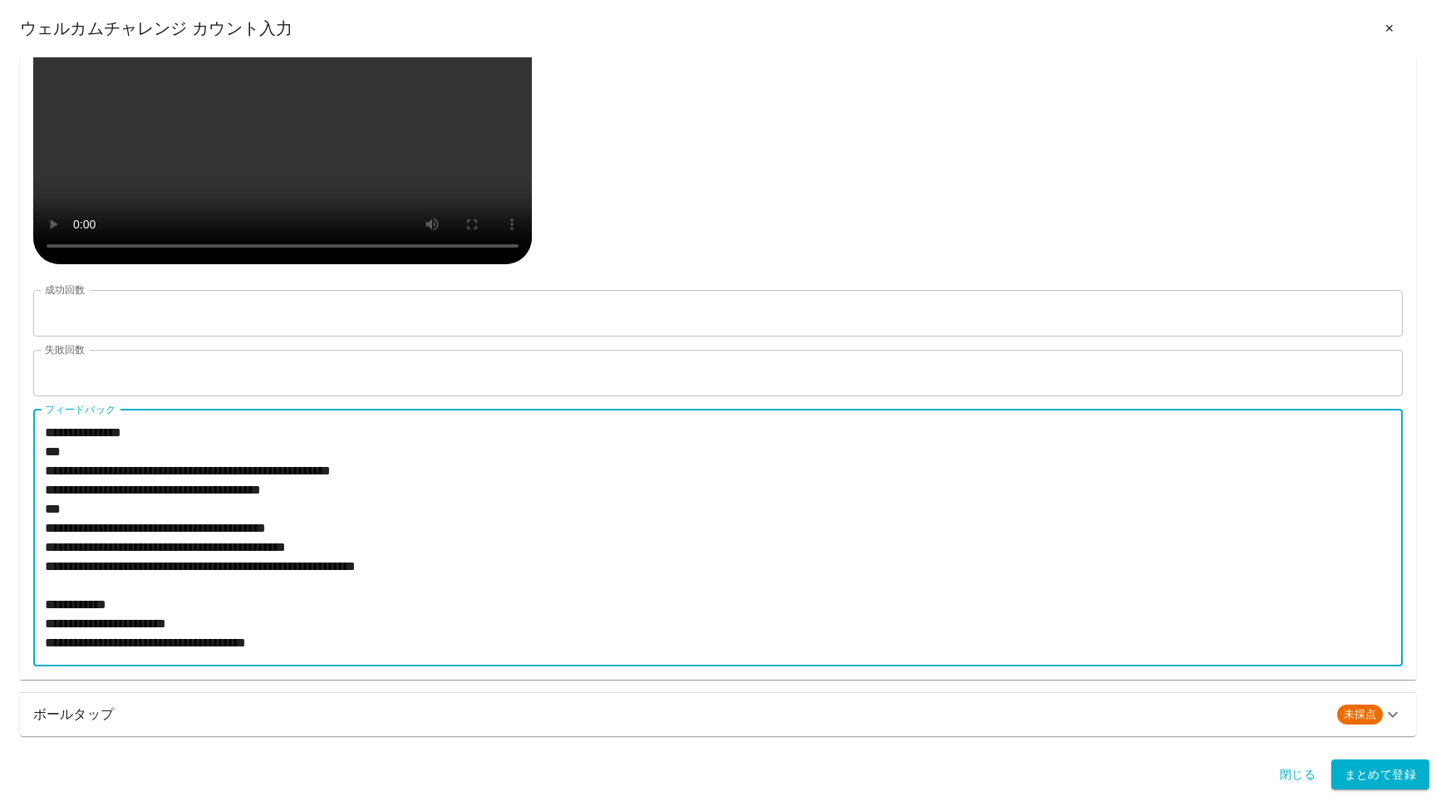
type textarea "**********"
click at [123, 716] on h6 "ボールタップ" at bounding box center [678, 714] width 1290 height 23
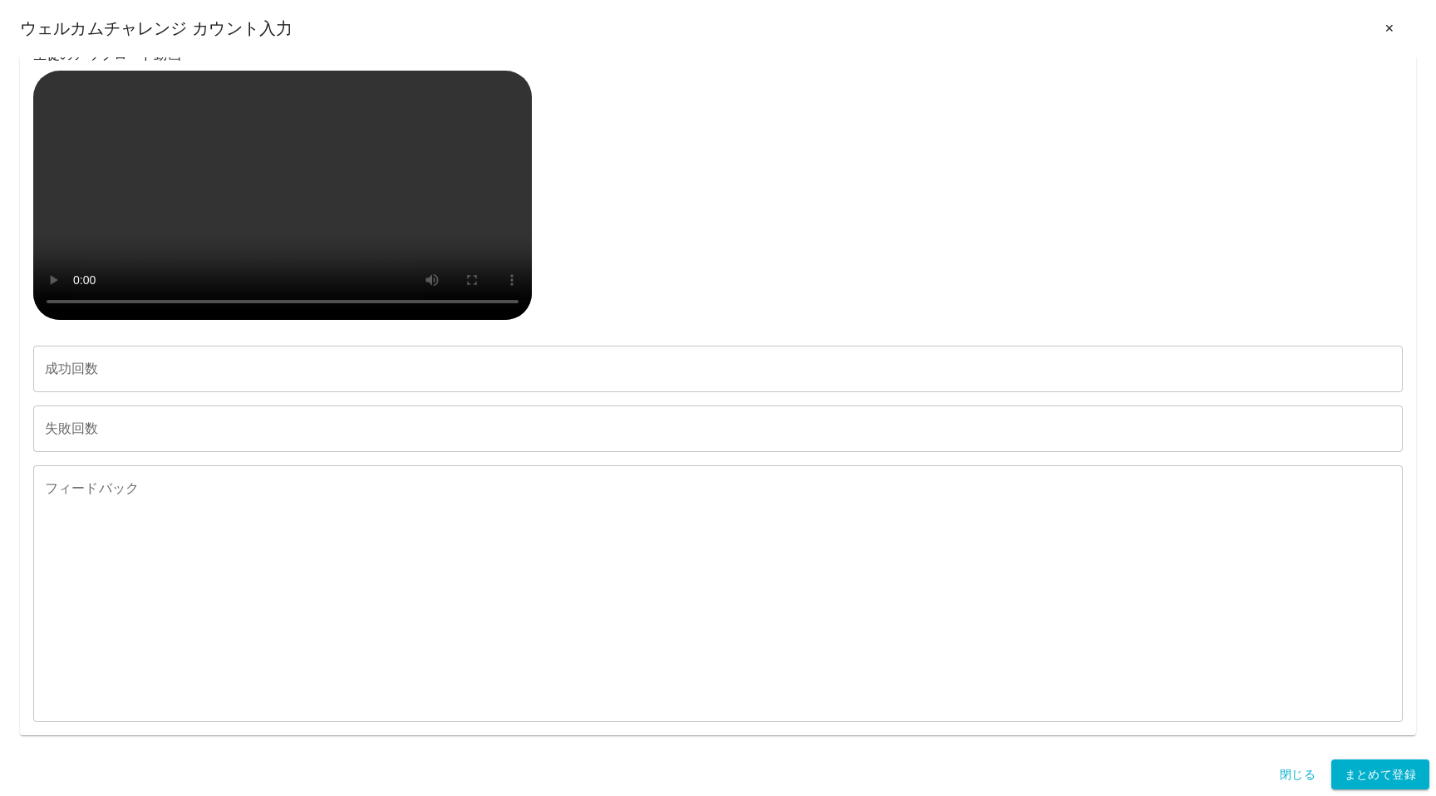
scroll to position [3192, 0]
click at [117, 382] on input "成功回数" at bounding box center [717, 369] width 1369 height 47
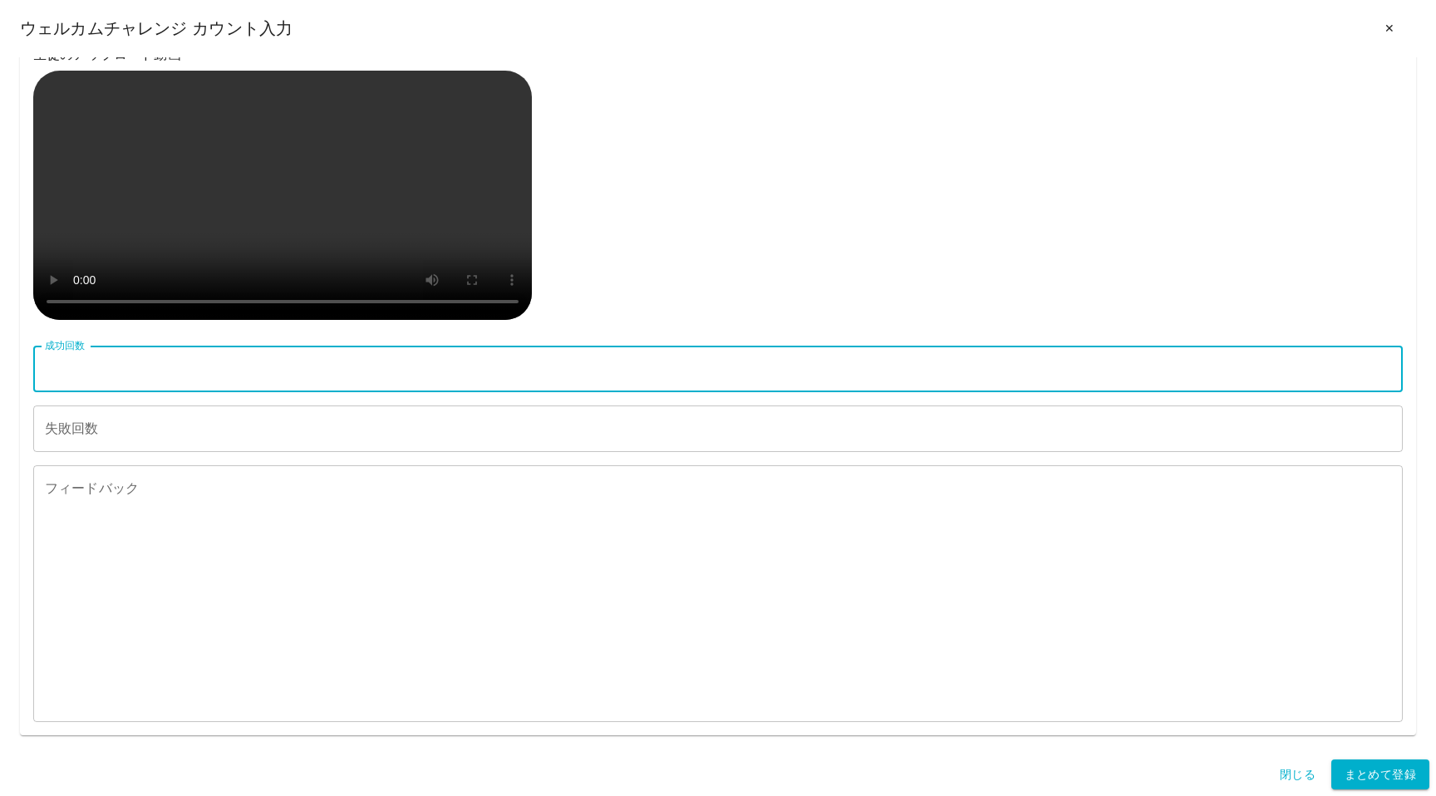
type input "**"
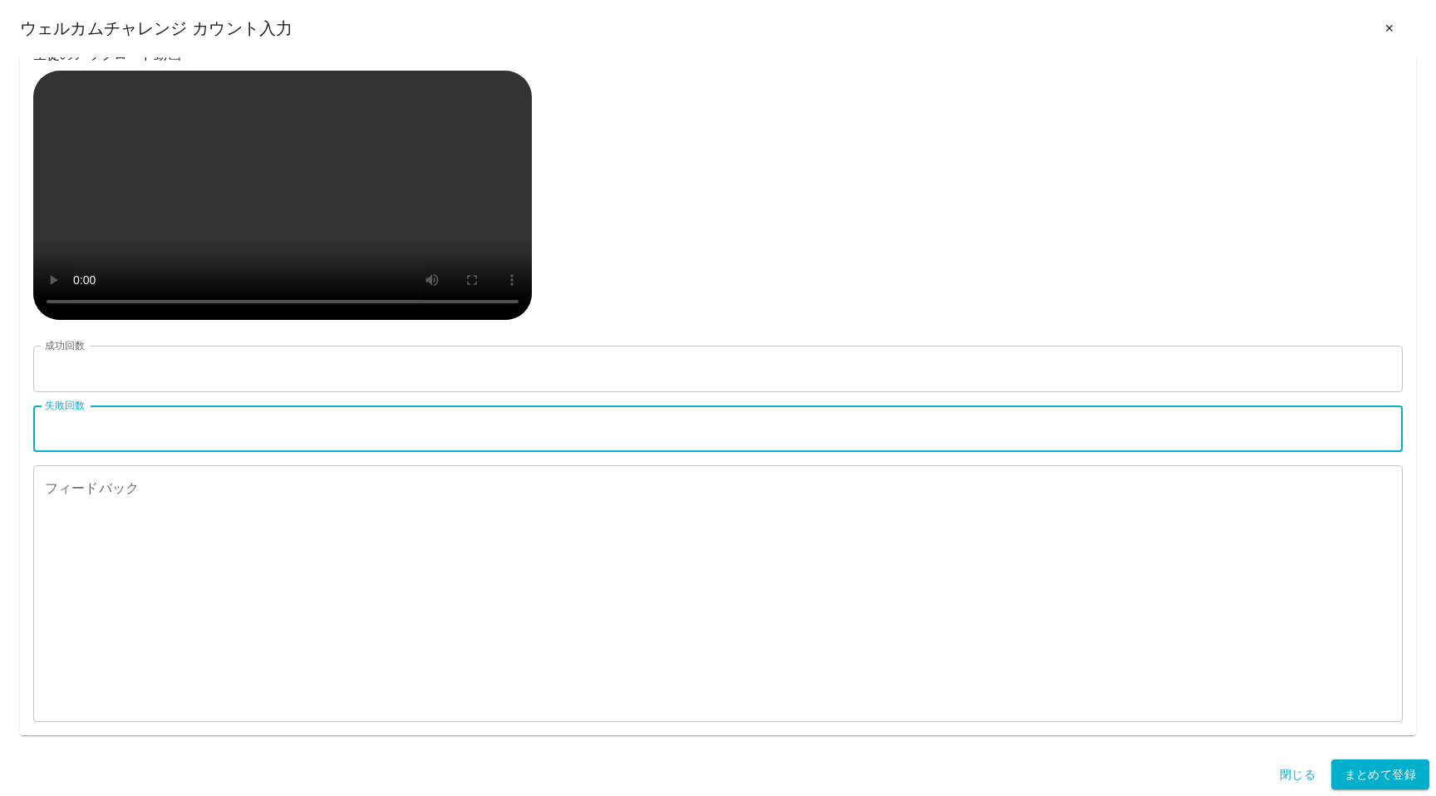
click at [82, 439] on input "失敗回数" at bounding box center [717, 428] width 1369 height 47
click at [199, 427] on input "失敗回数" at bounding box center [717, 428] width 1369 height 47
type input "**"
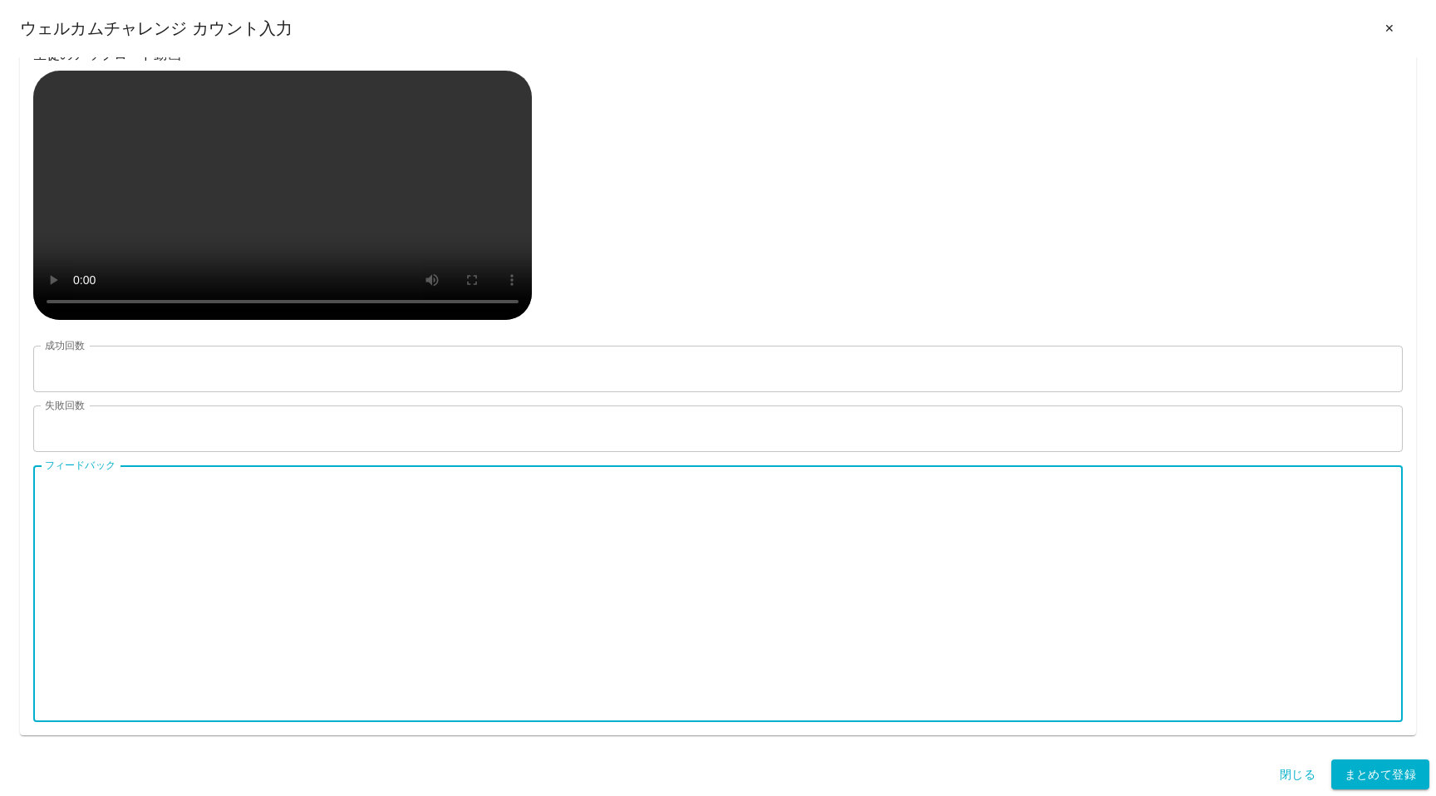
click at [150, 503] on textarea "フィードバック" at bounding box center [718, 593] width 1346 height 229
paste textarea "**********"
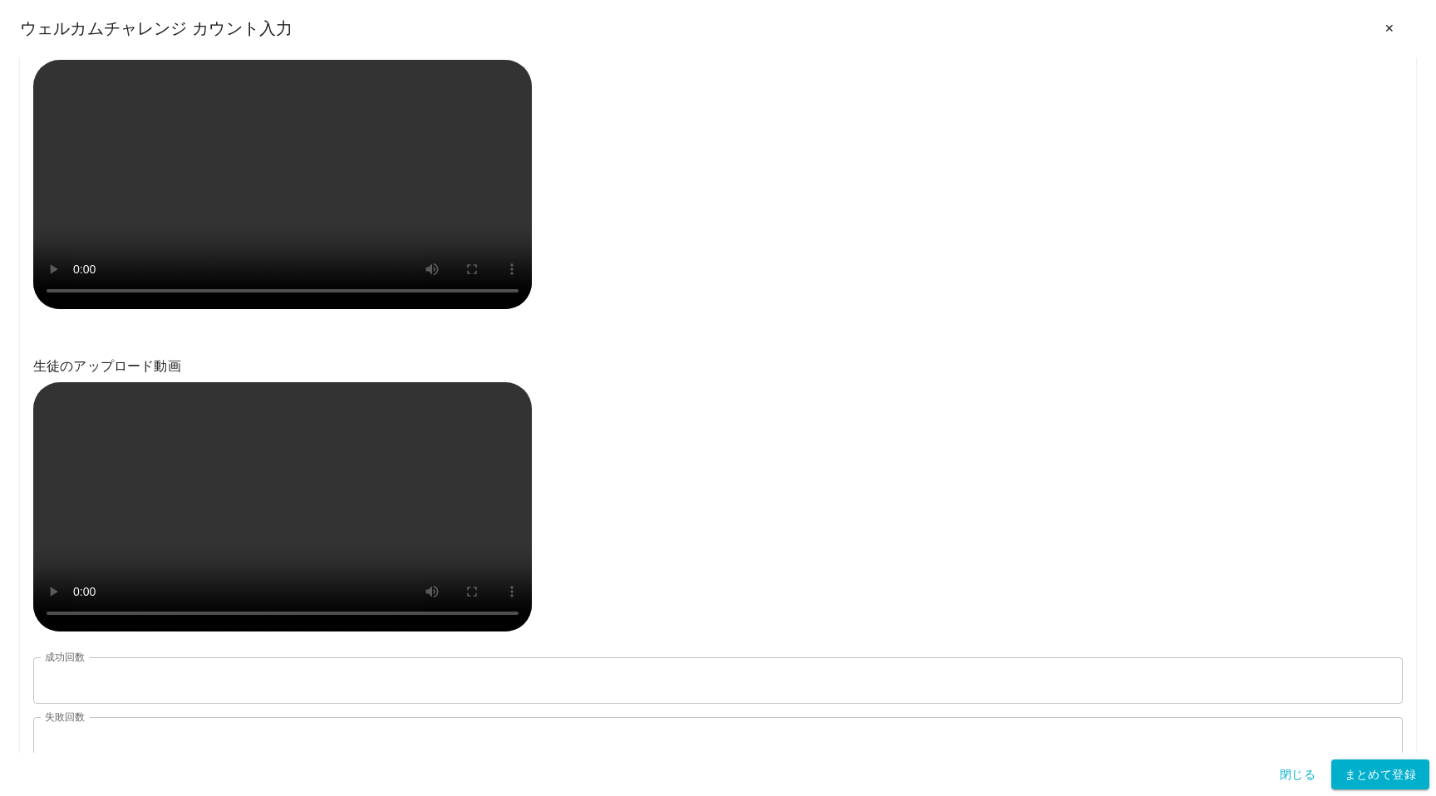
scroll to position [1534, 0]
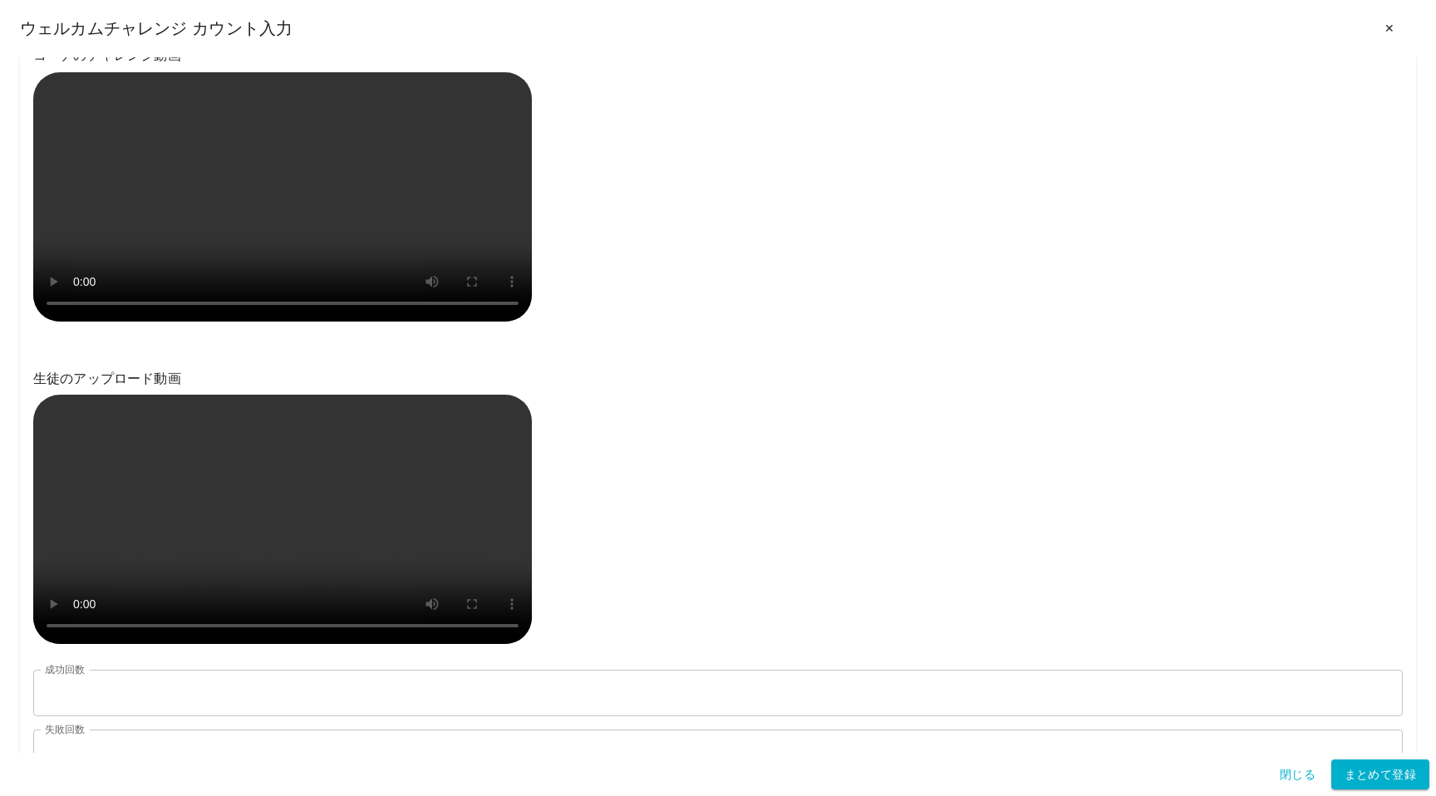
type textarea "**********"
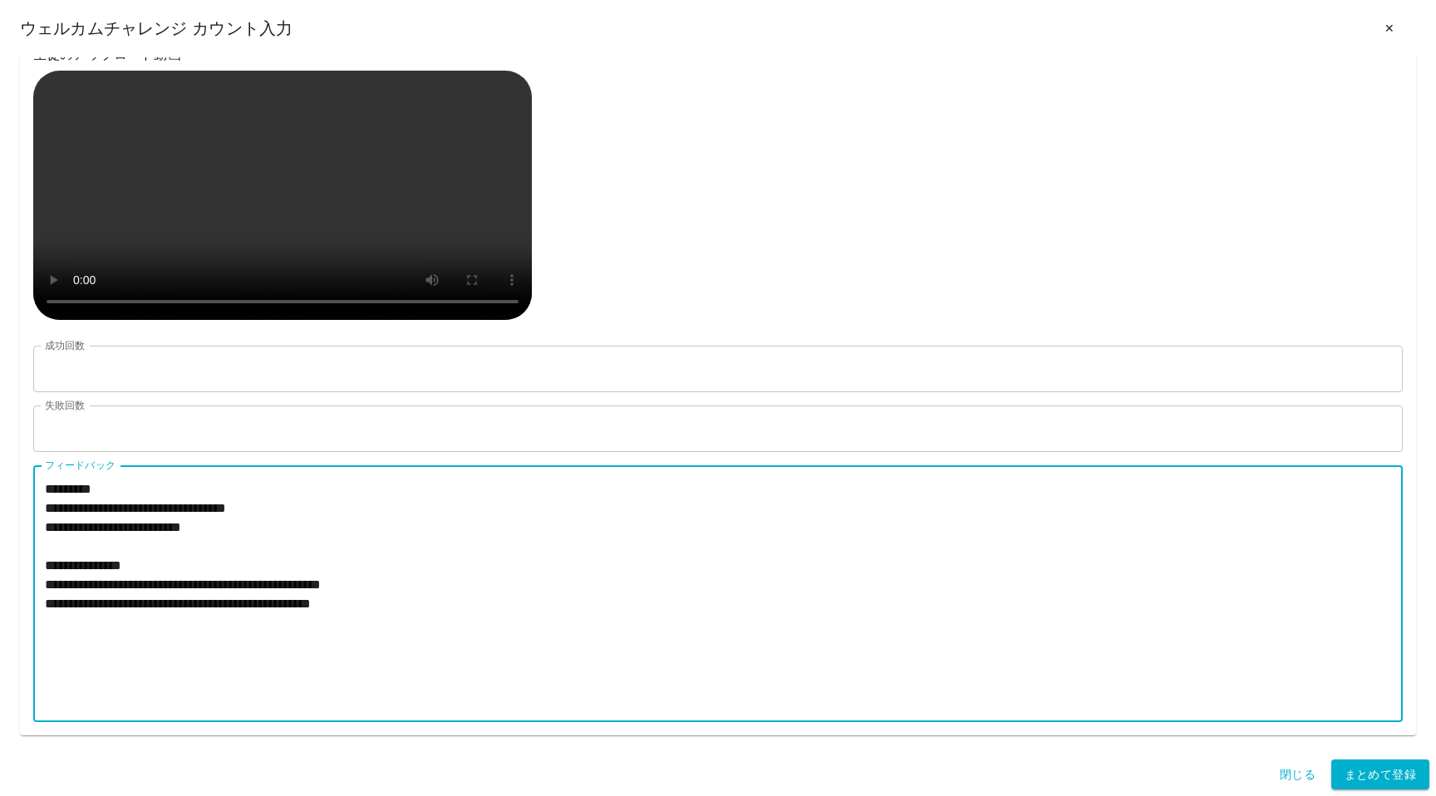
scroll to position [3192, 0]
click at [1372, 776] on button "まとめて登録" at bounding box center [1380, 774] width 98 height 31
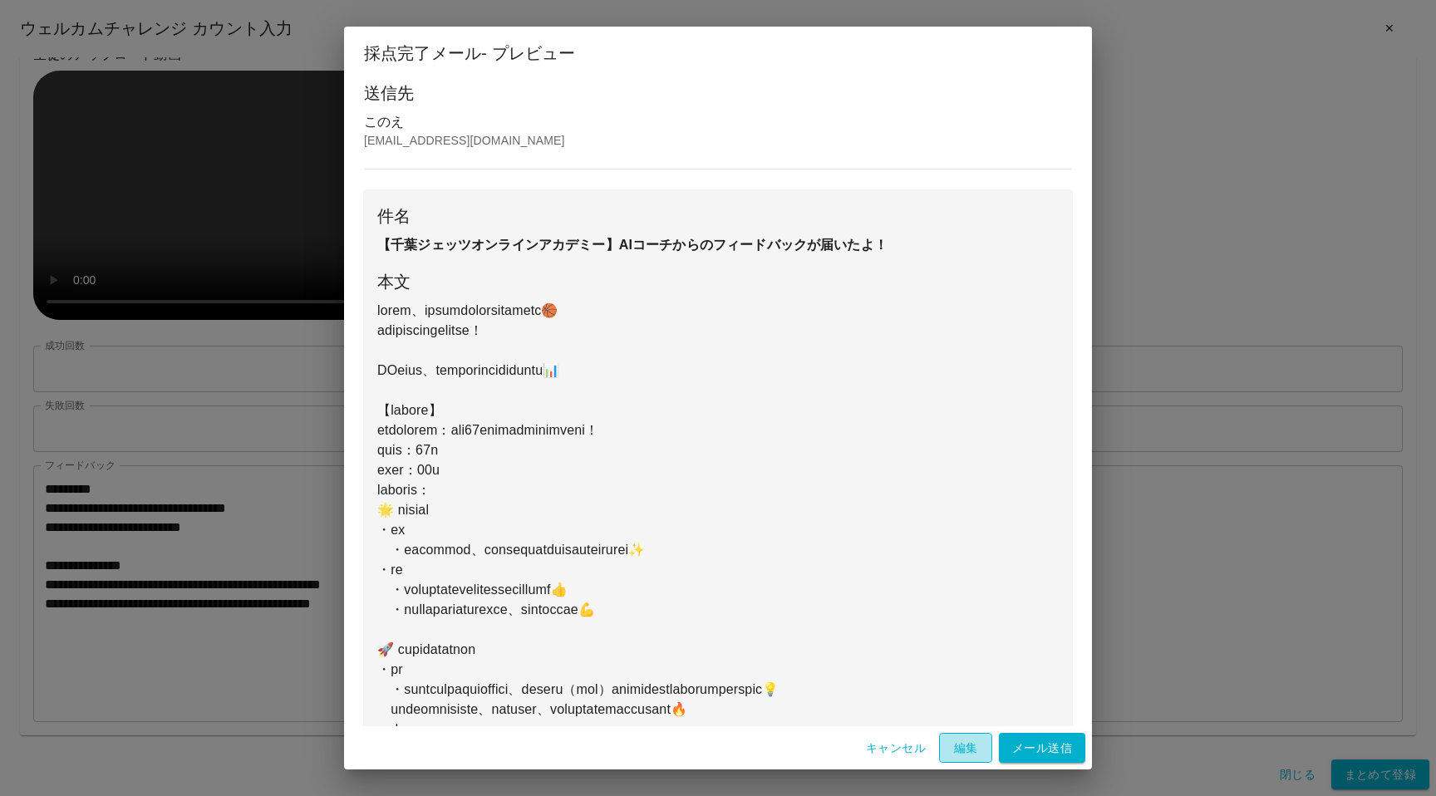
click at [957, 753] on button "編集" at bounding box center [965, 748] width 53 height 31
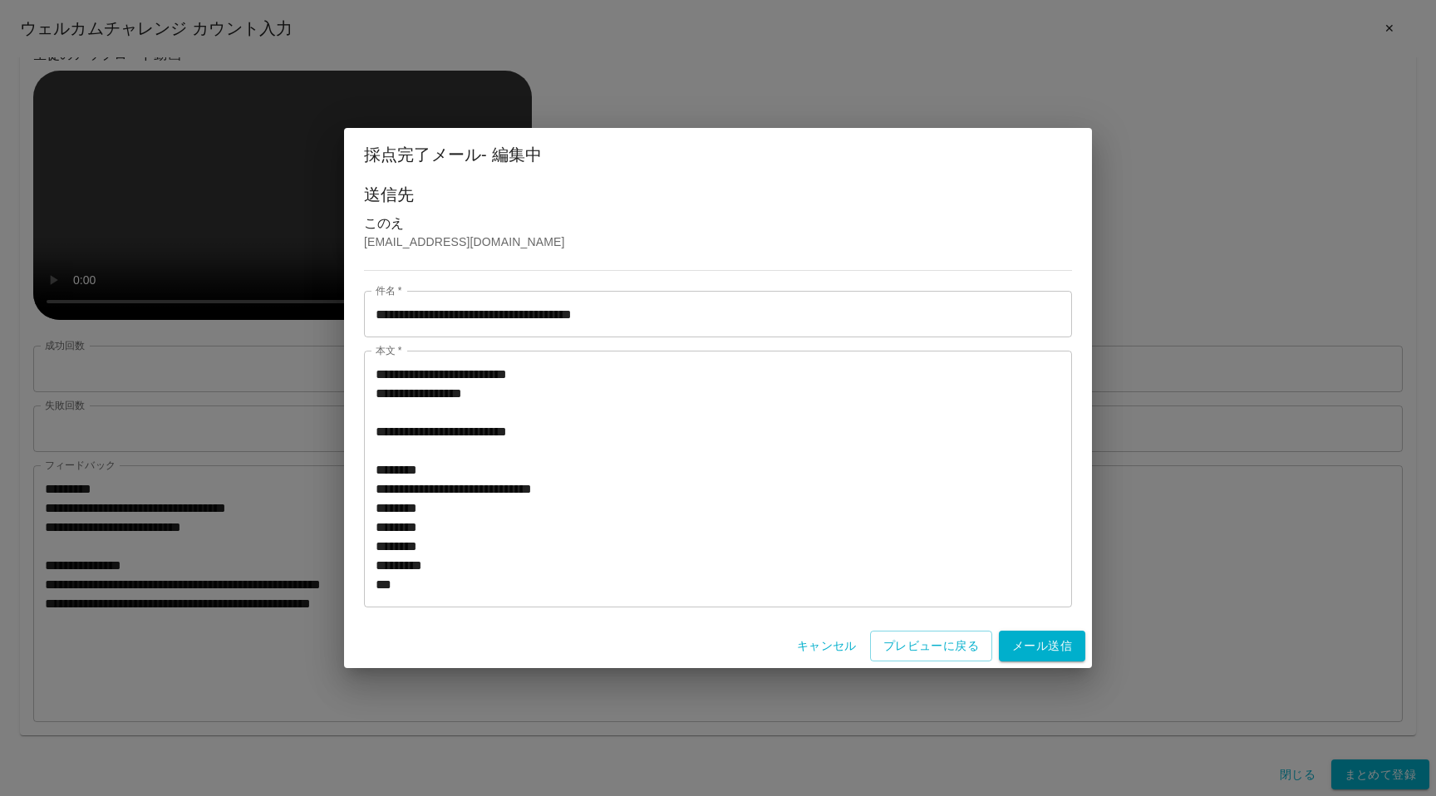
click at [497, 508] on textarea "本文   *" at bounding box center [718, 479] width 685 height 229
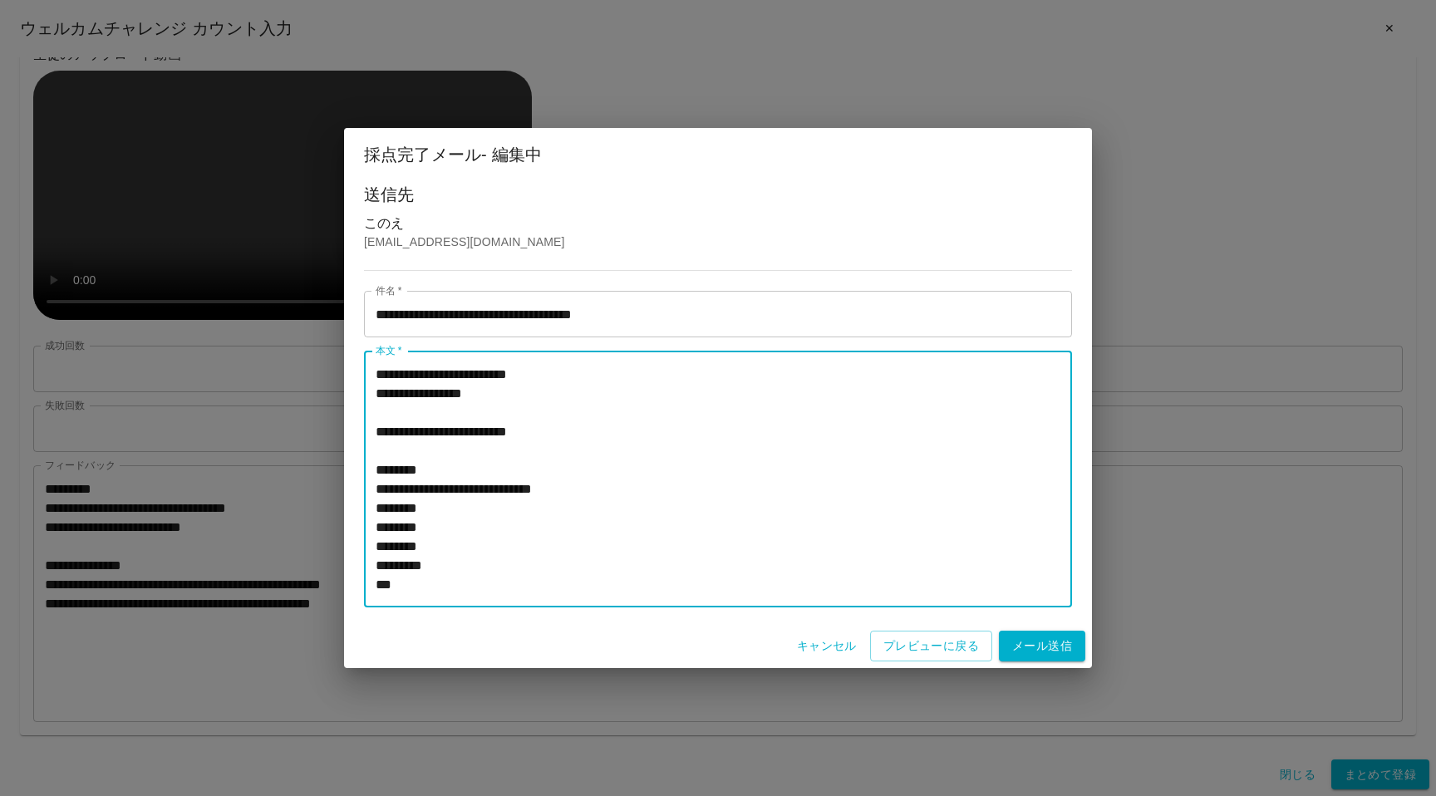
click at [498, 521] on textarea "本文   *" at bounding box center [718, 479] width 685 height 229
click at [487, 508] on textarea "本文   *" at bounding box center [718, 479] width 685 height 229
click at [498, 532] on textarea "本文   *" at bounding box center [718, 479] width 685 height 229
click at [508, 536] on textarea "本文   *" at bounding box center [718, 479] width 685 height 229
click at [502, 530] on textarea "本文   *" at bounding box center [718, 479] width 685 height 229
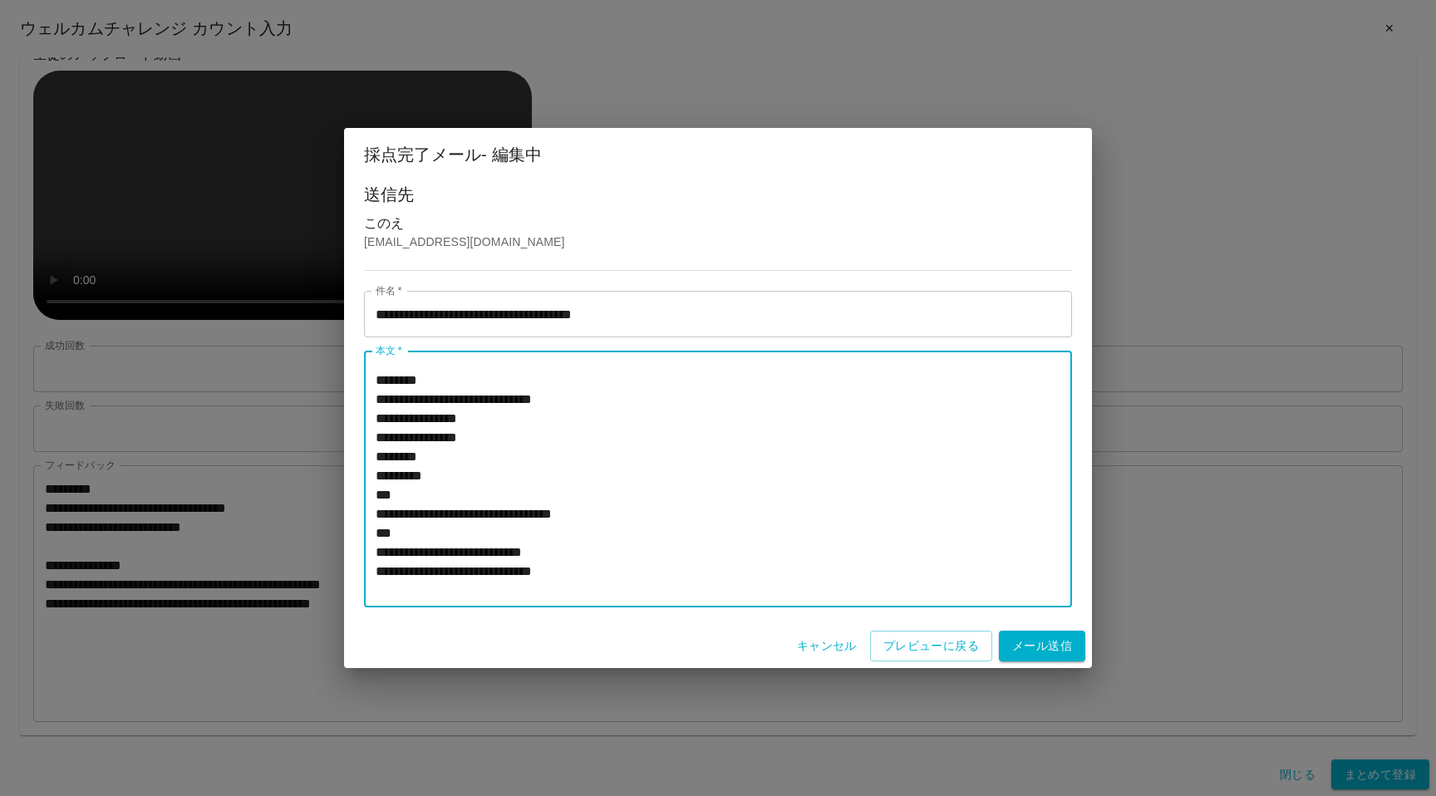
scroll to position [115, 0]
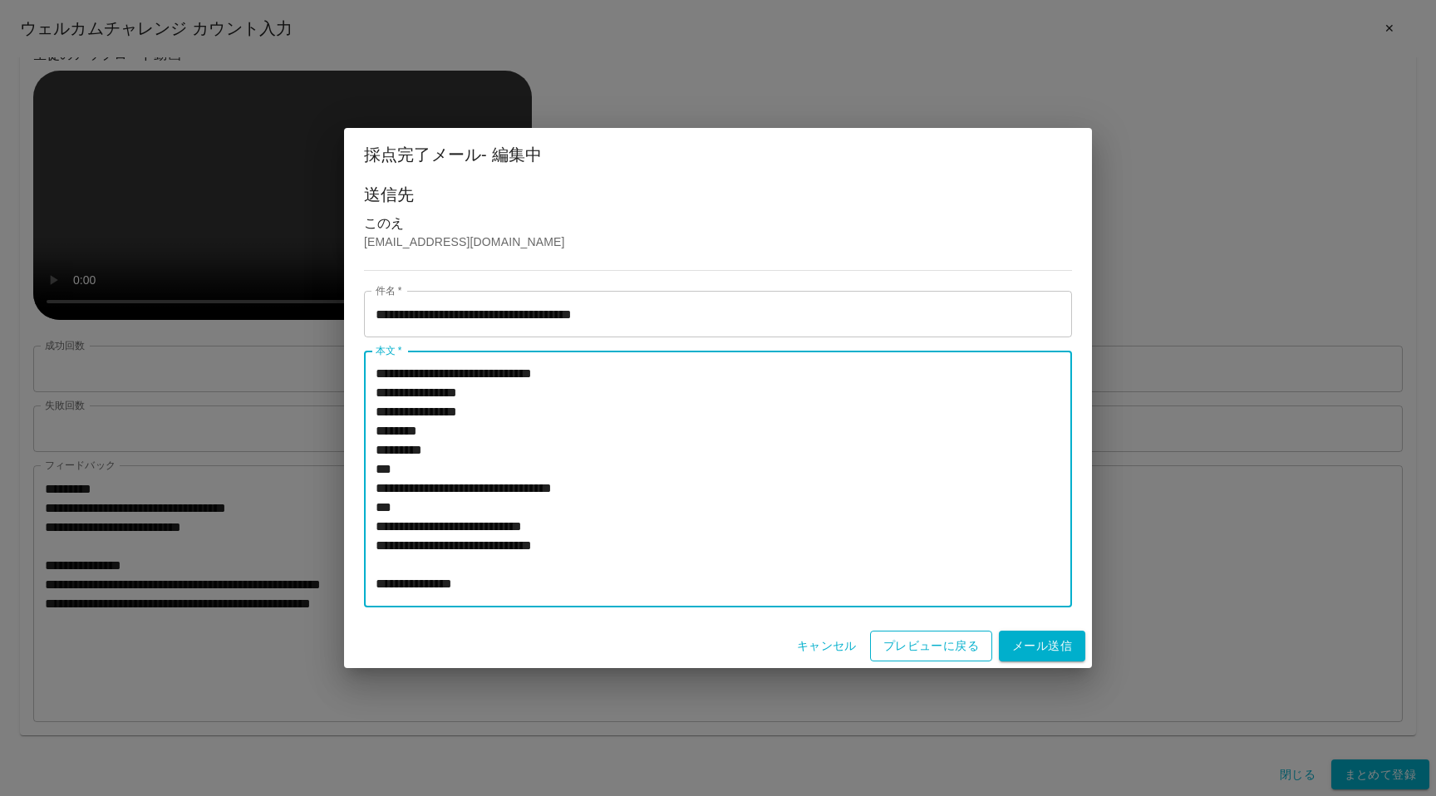
type textarea "**********"
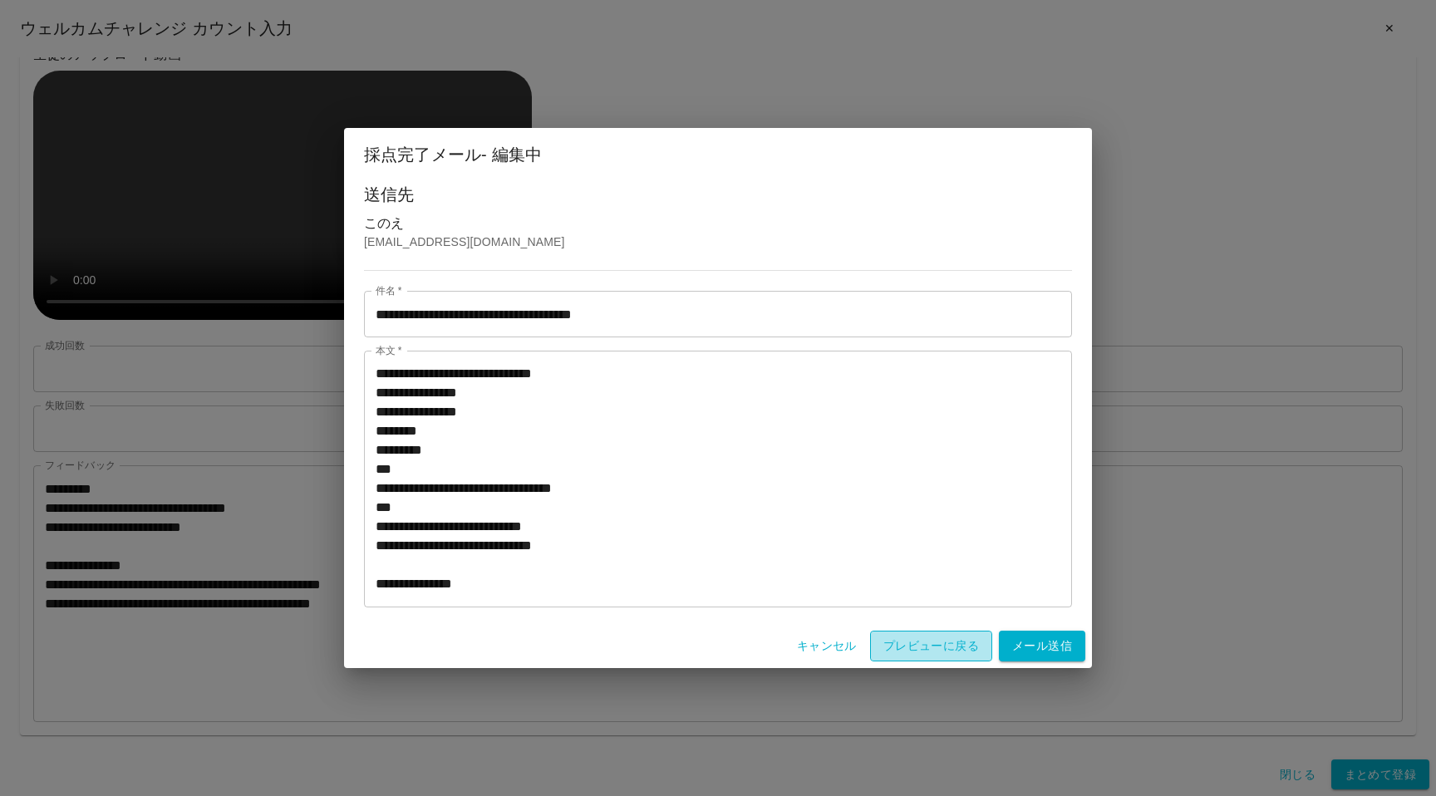
click at [889, 644] on button "プレビューに戻る" at bounding box center [931, 646] width 122 height 31
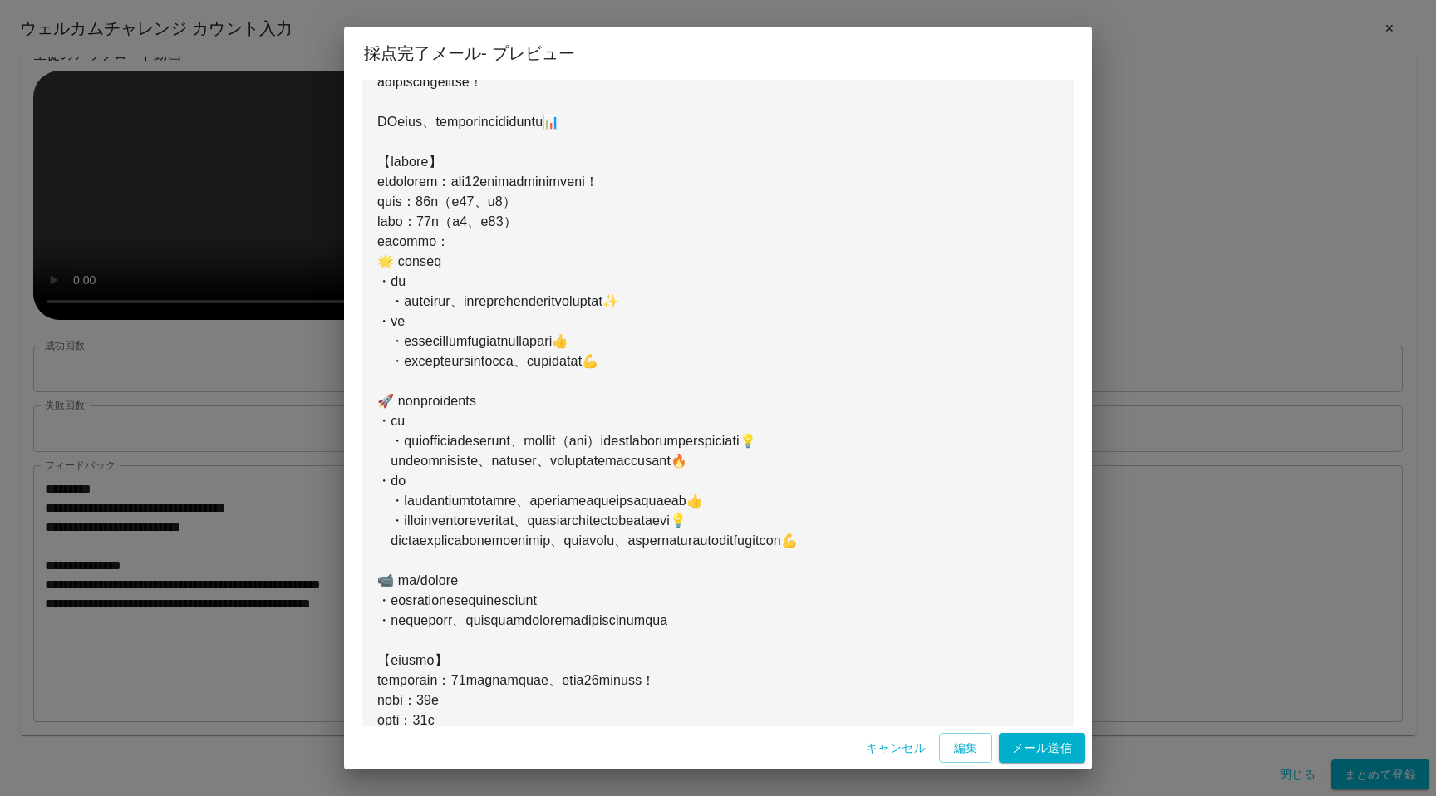
scroll to position [262, 0]
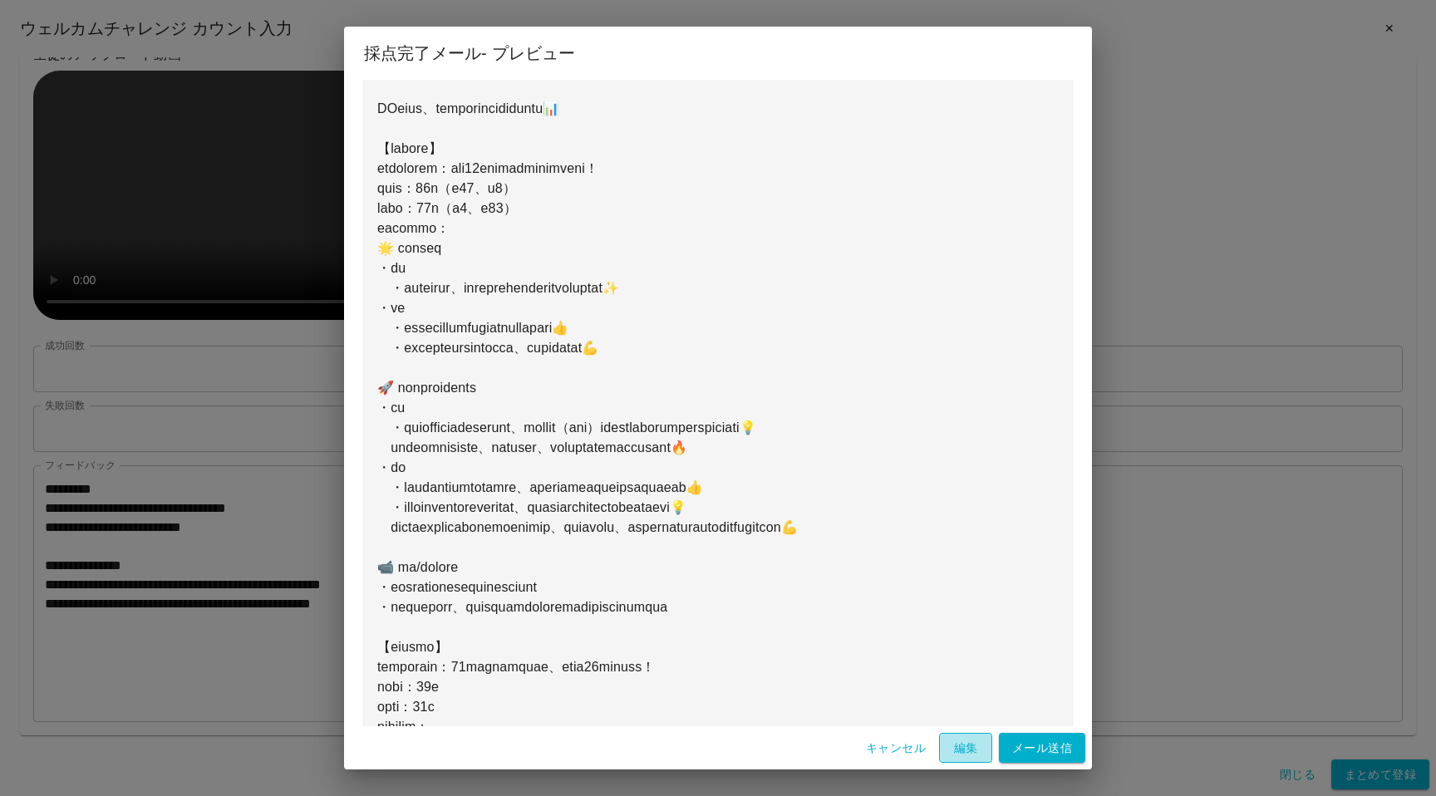
click at [946, 754] on button "編集" at bounding box center [965, 748] width 53 height 31
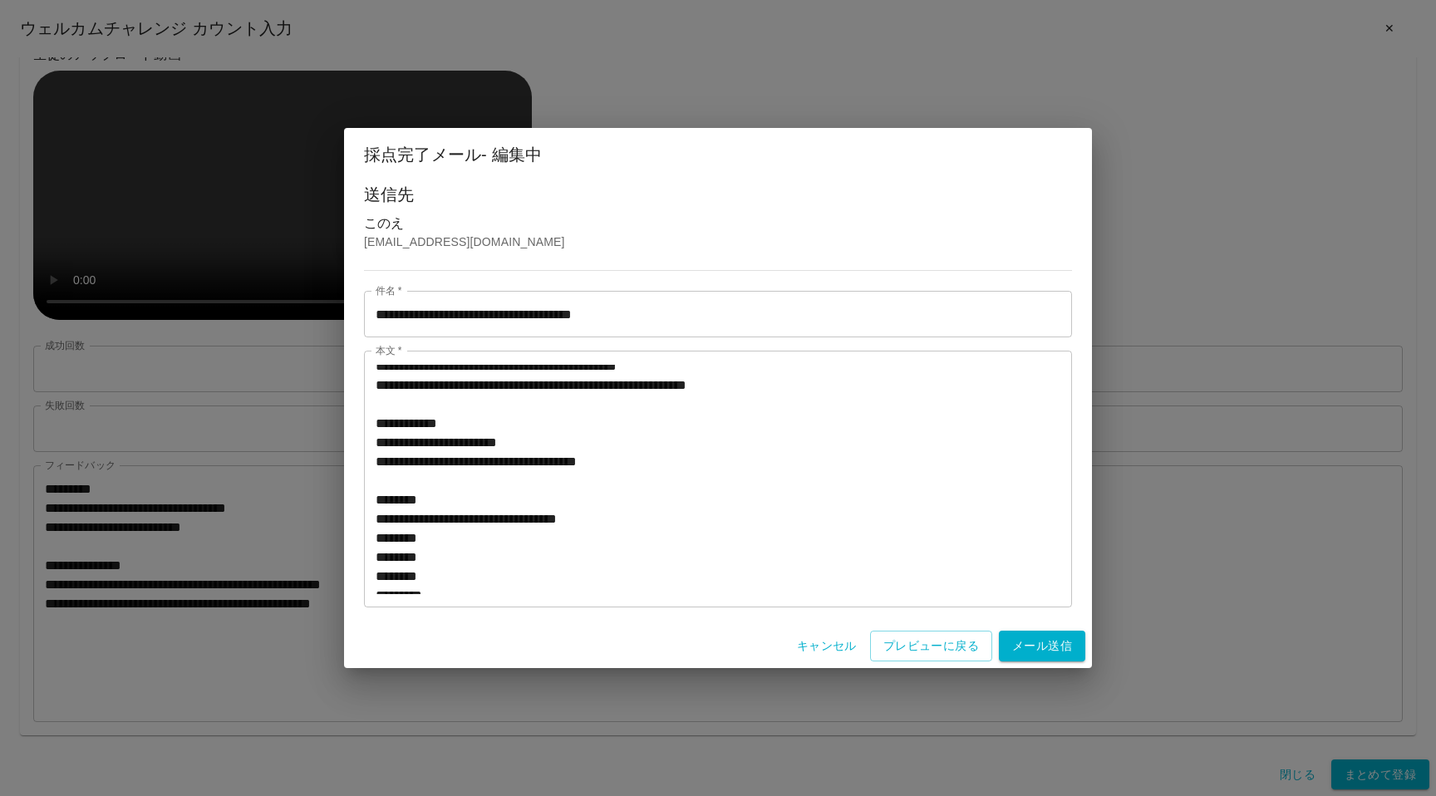
scroll to position [449, 0]
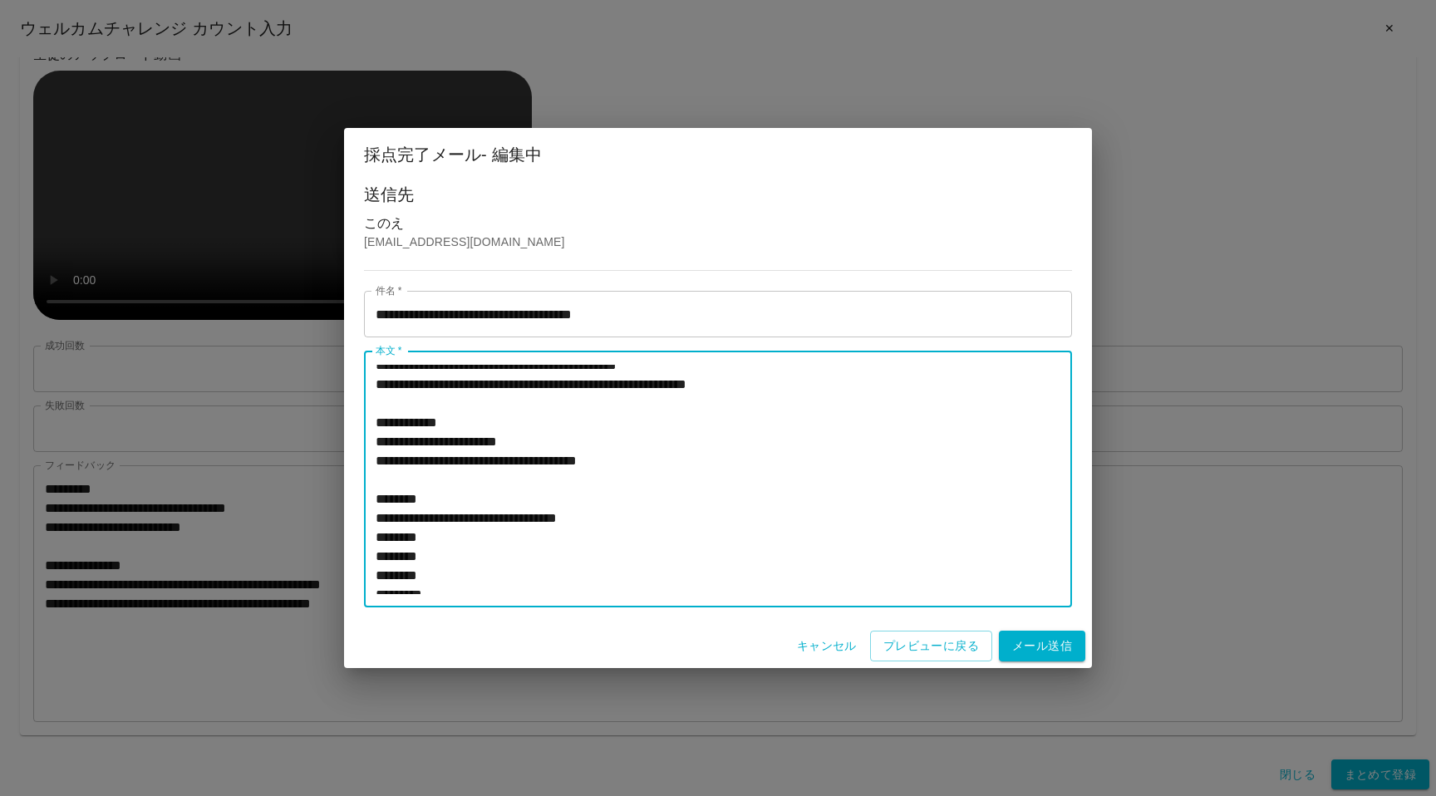
drag, startPoint x: 930, startPoint y: 506, endPoint x: 371, endPoint y: 462, distance: 560.8
click at [371, 462] on div "* 本文 *" at bounding box center [718, 479] width 708 height 257
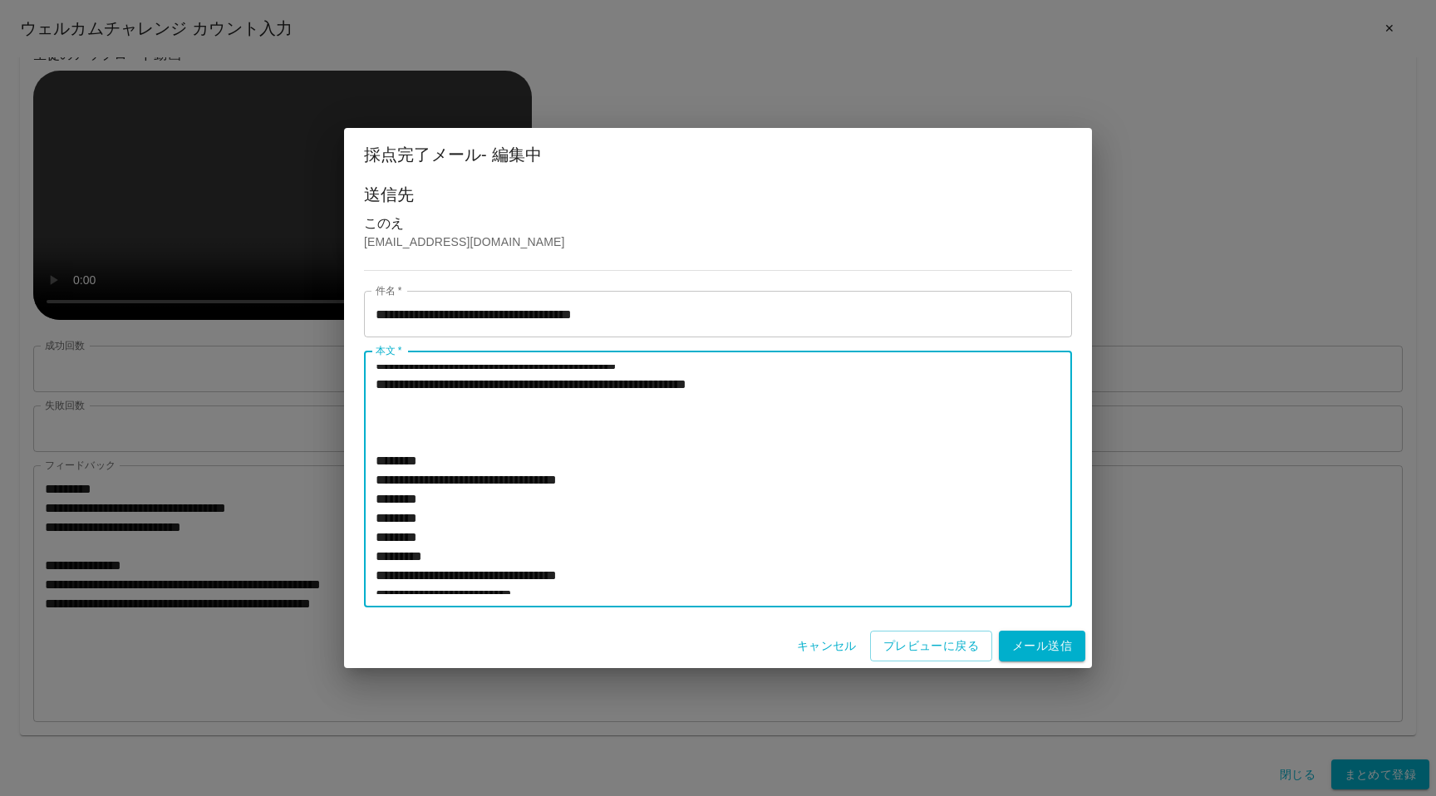
click at [430, 475] on textarea "本文   *" at bounding box center [718, 479] width 685 height 229
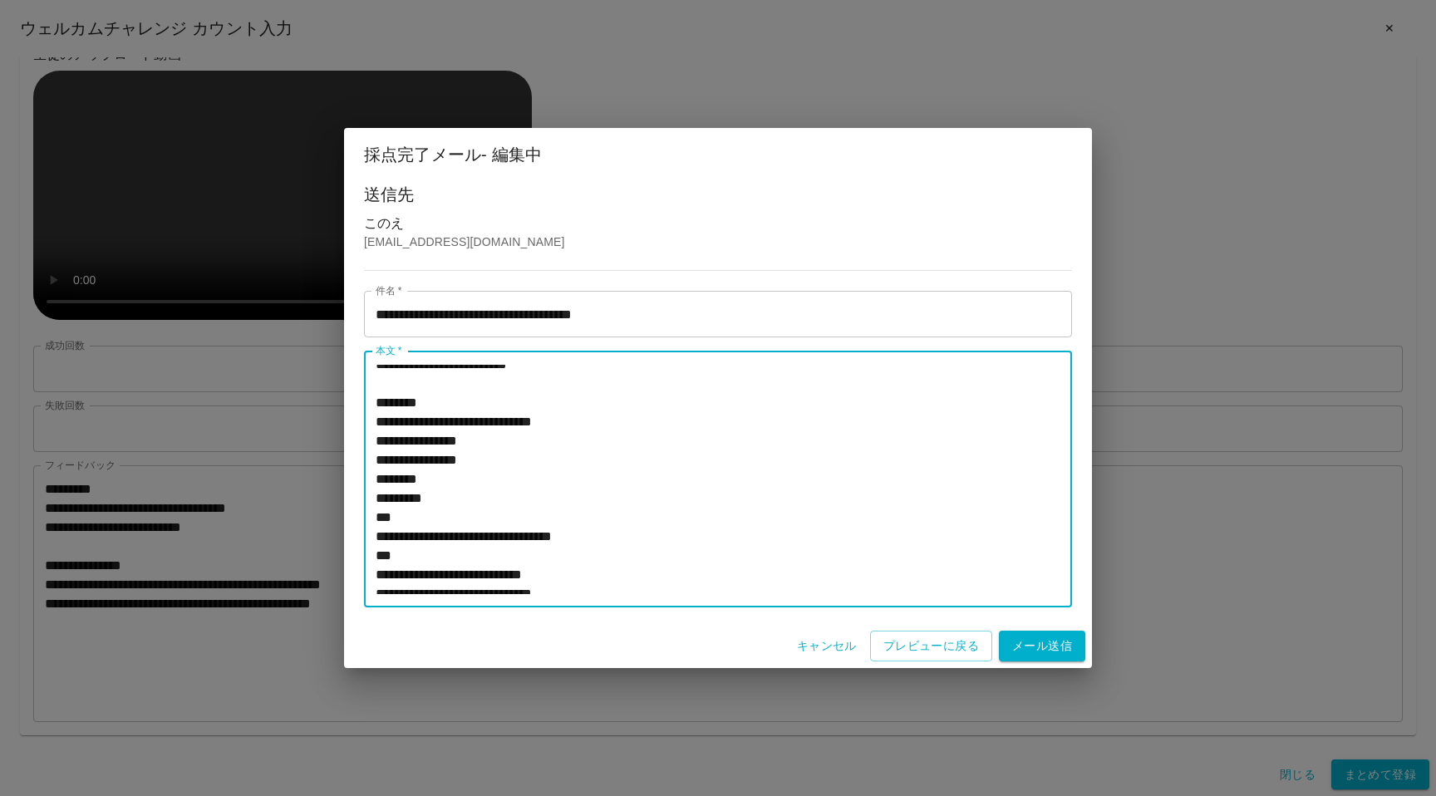
scroll to position [66, 0]
click at [568, 459] on textarea "本文   *" at bounding box center [718, 479] width 685 height 229
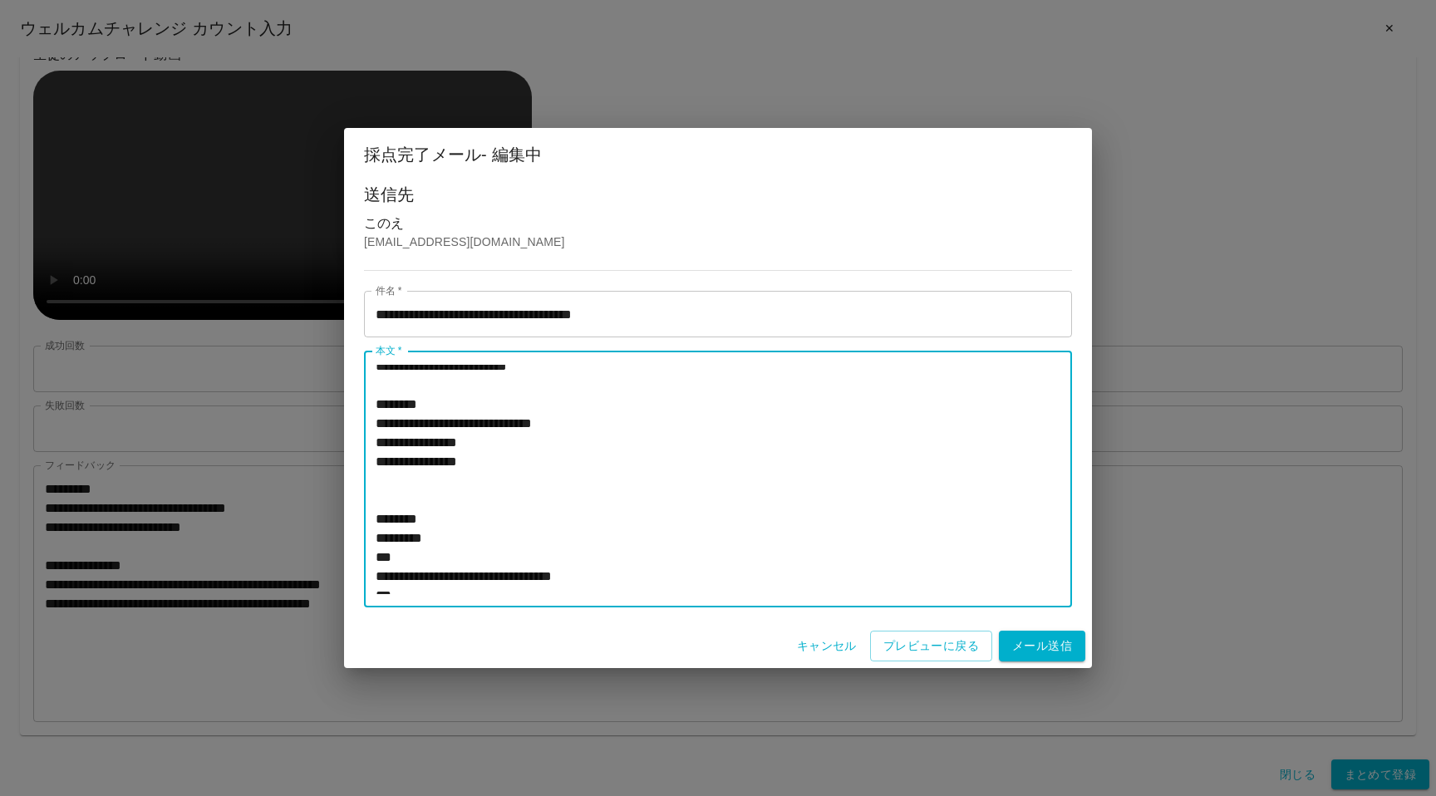
paste textarea "**********"
click at [615, 464] on textarea "本文   *" at bounding box center [718, 479] width 685 height 229
type textarea "**********"
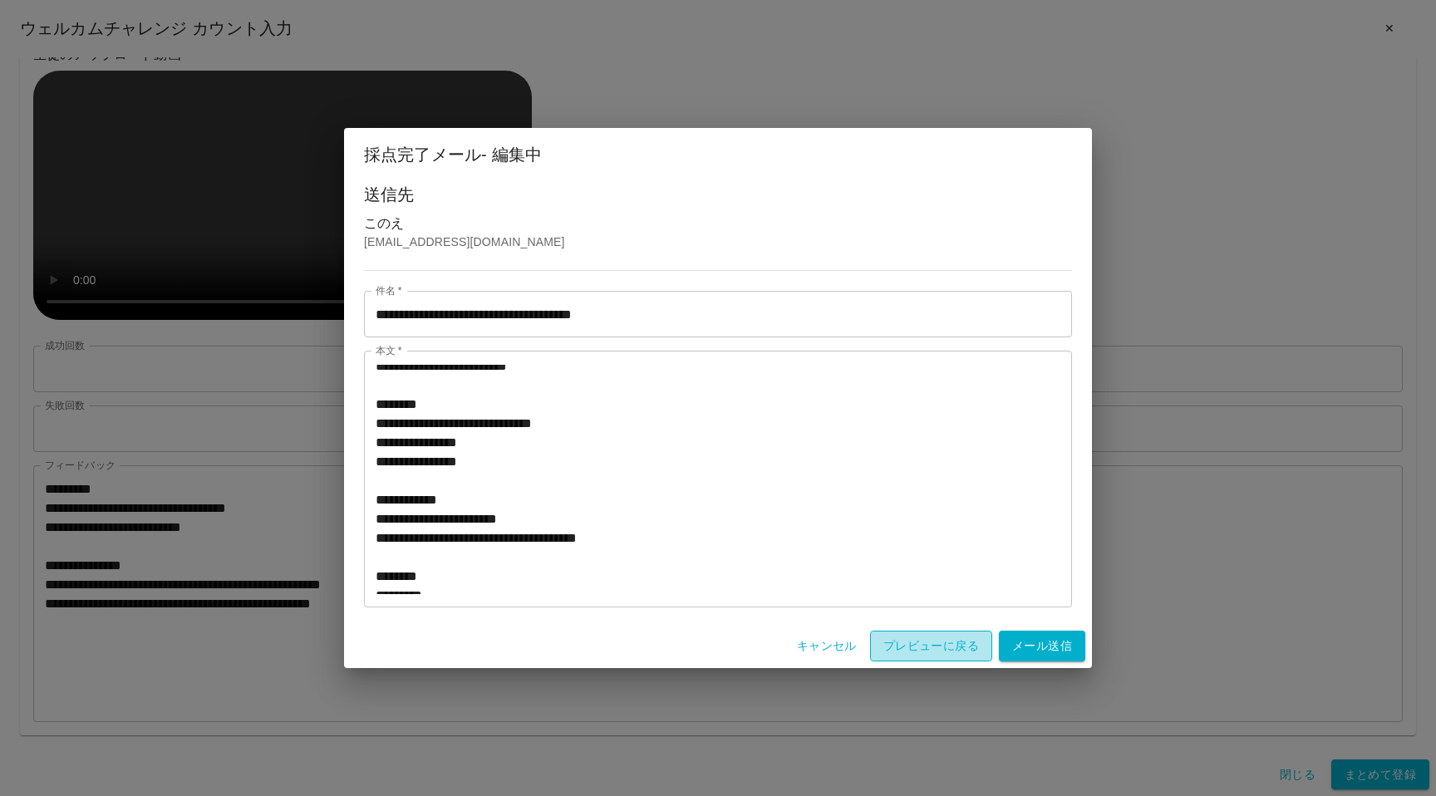
click at [917, 654] on button "プレビューに戻る" at bounding box center [931, 646] width 122 height 31
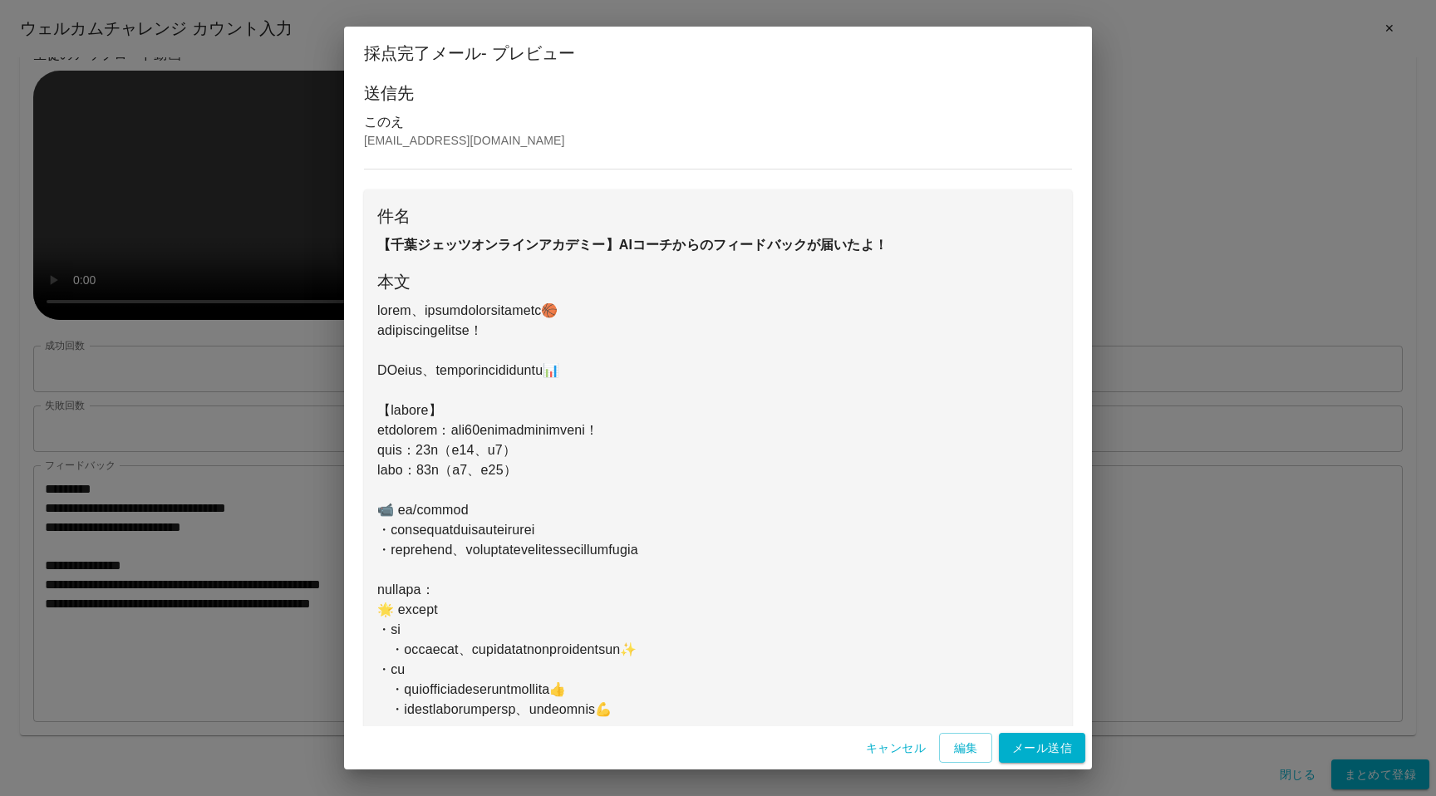
scroll to position [37, 0]
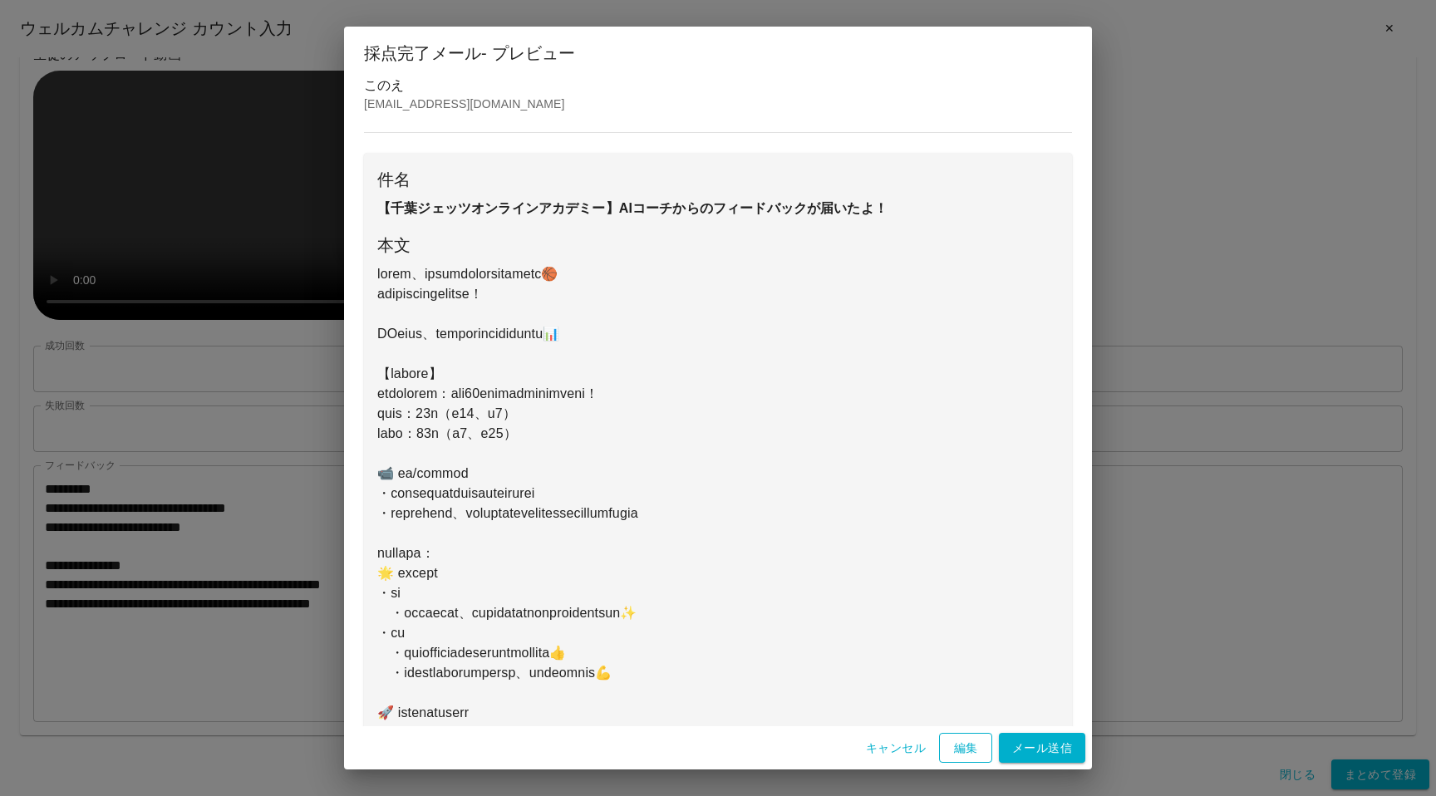
click at [959, 742] on button "編集" at bounding box center [965, 748] width 53 height 31
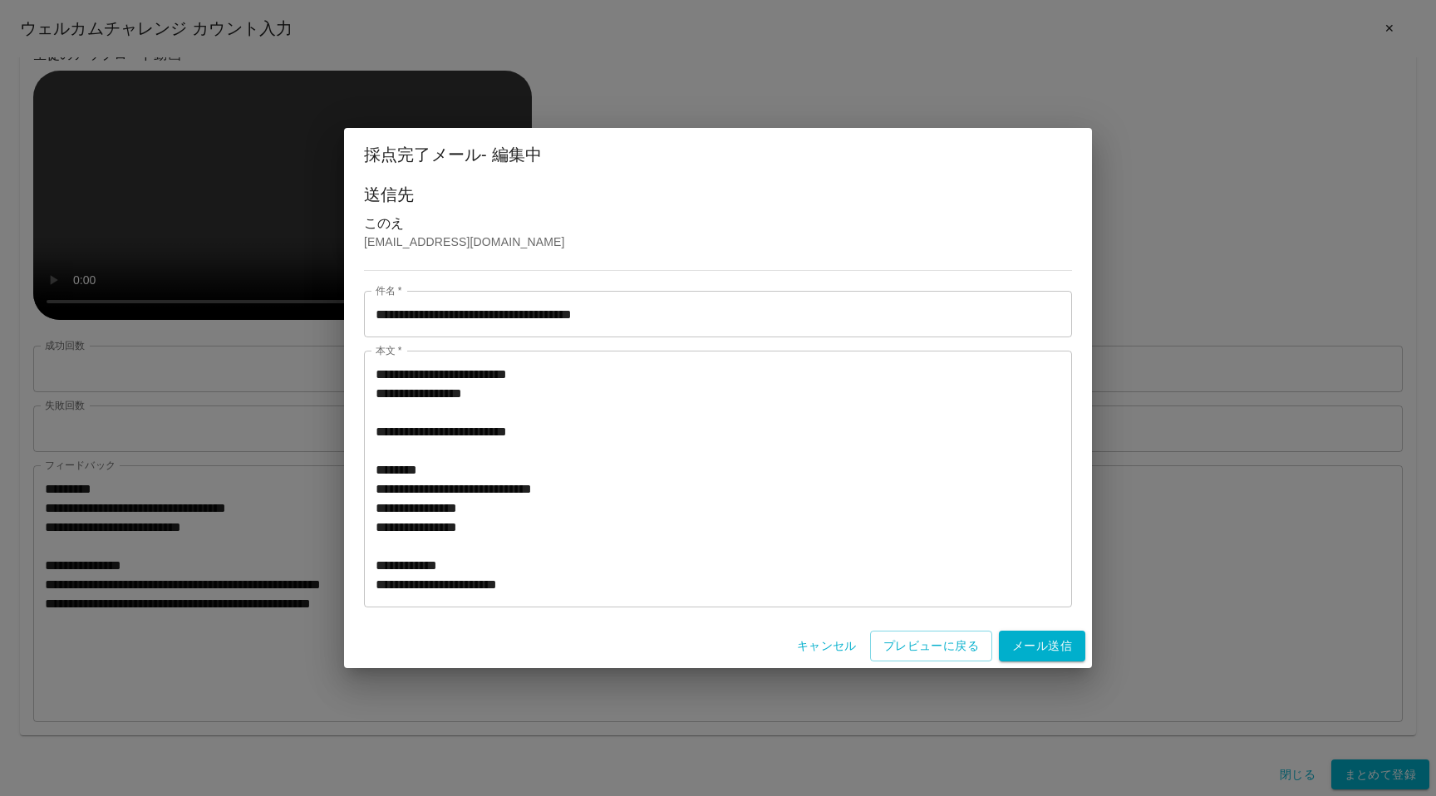
scroll to position [31, 0]
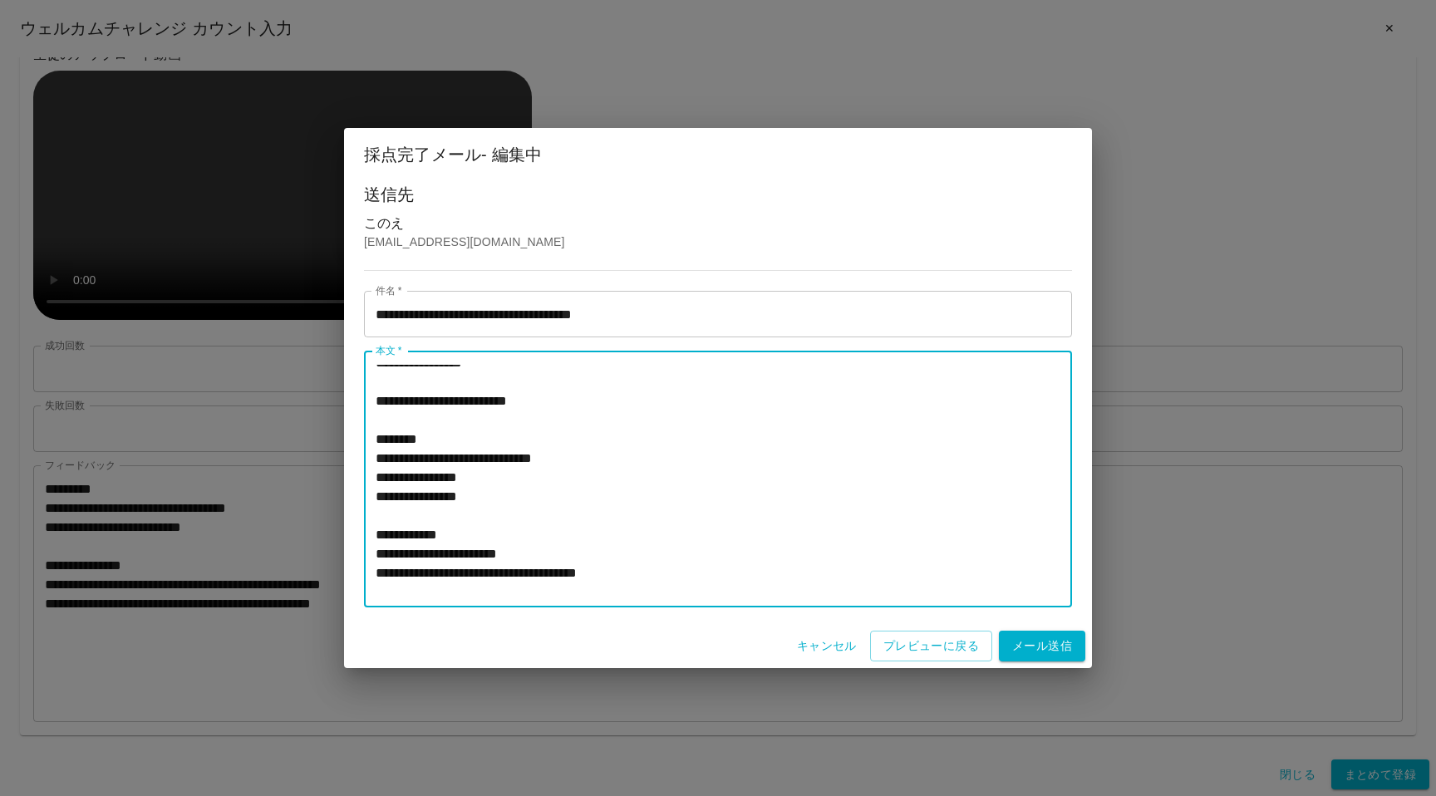
drag, startPoint x: 920, startPoint y: 574, endPoint x: 370, endPoint y: 540, distance: 551.0
click at [370, 540] on div "* 本文 *" at bounding box center [718, 479] width 708 height 257
click at [425, 540] on textarea "本文   *" at bounding box center [718, 479] width 685 height 229
click at [519, 460] on textarea "本文   *" at bounding box center [718, 479] width 685 height 229
paste textarea "**********"
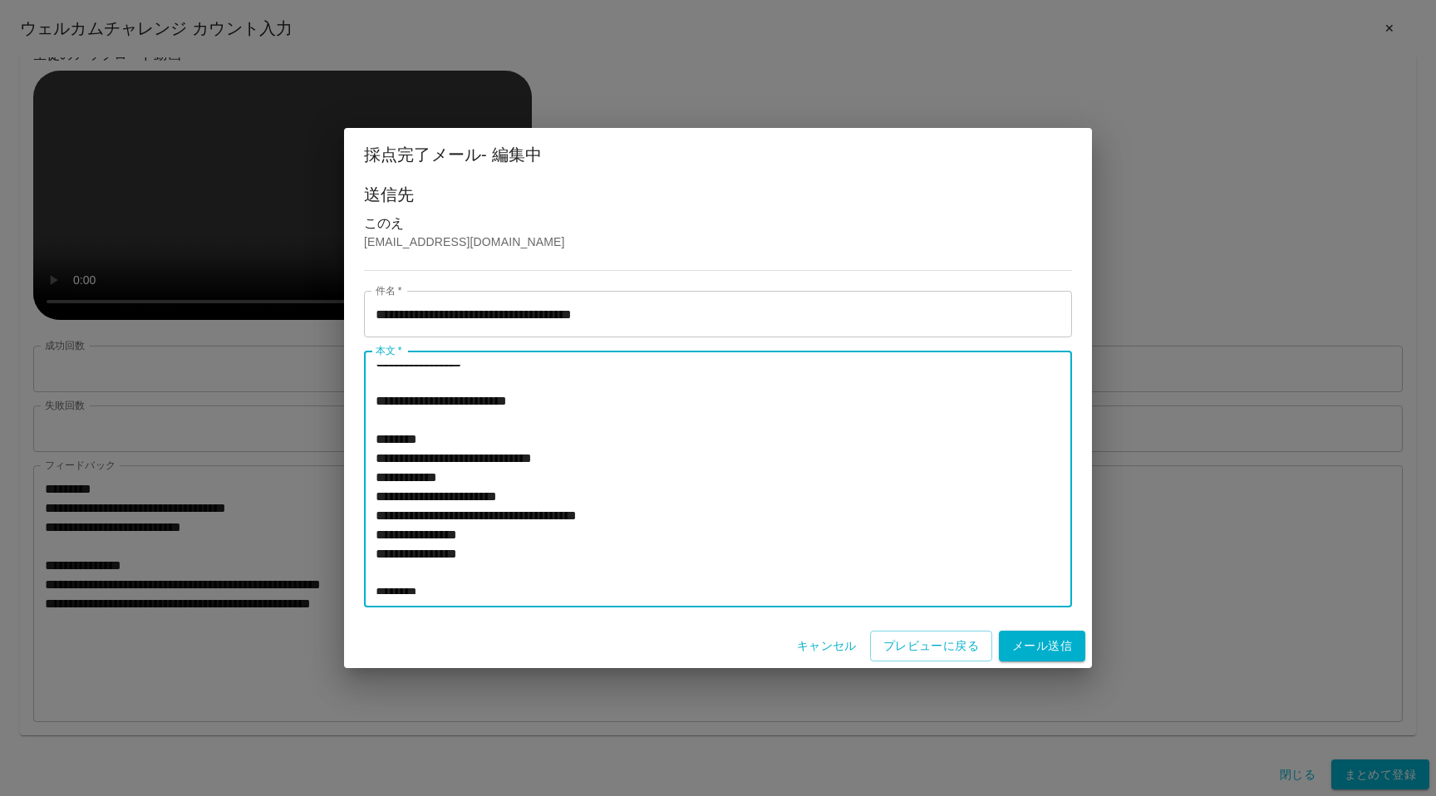
click at [653, 475] on textarea "本文   *" at bounding box center [718, 479] width 685 height 229
click at [730, 505] on textarea "本文   *" at bounding box center [718, 479] width 685 height 229
type textarea "**********"
click at [911, 647] on button "プレビューに戻る" at bounding box center [931, 646] width 122 height 31
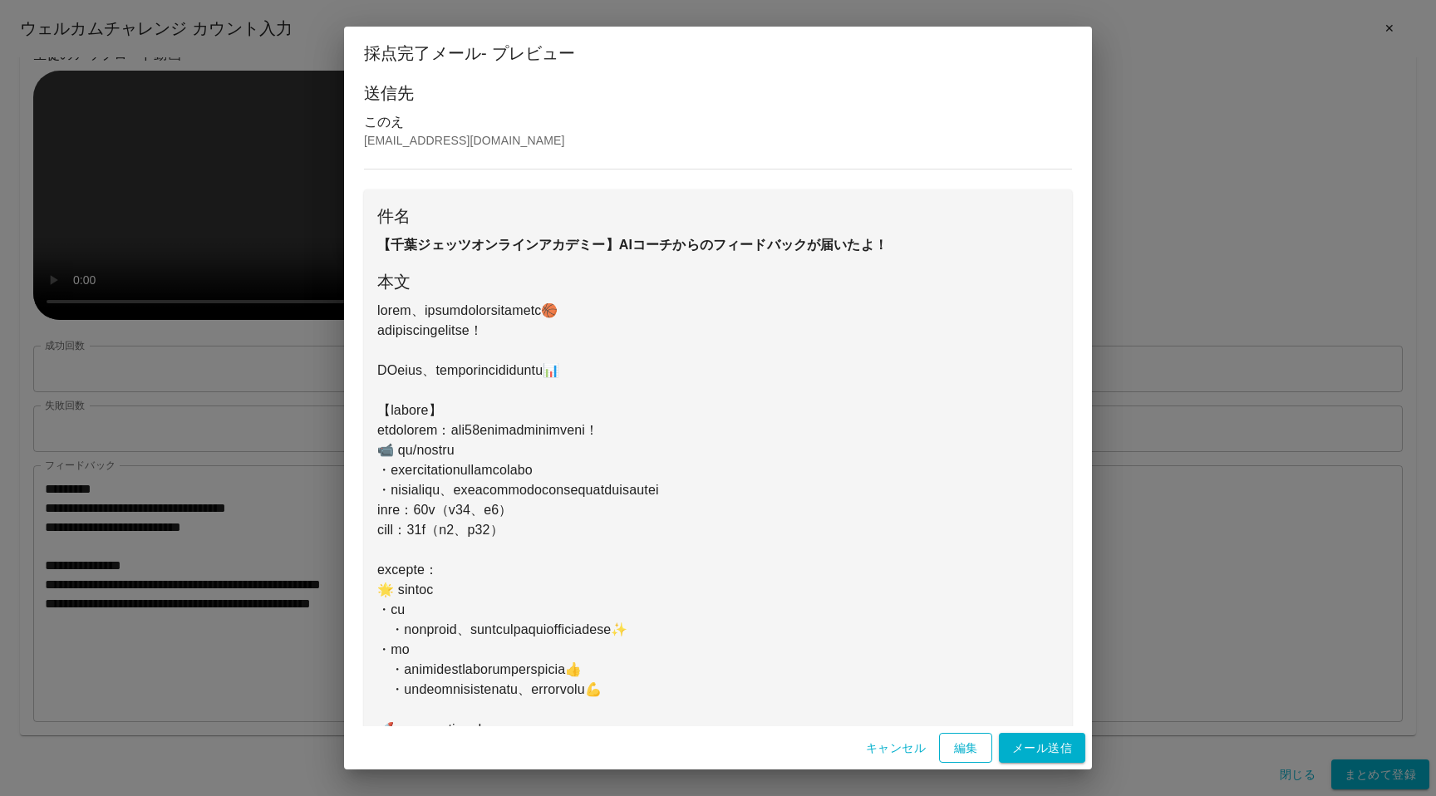
click at [947, 745] on button "編集" at bounding box center [965, 748] width 53 height 31
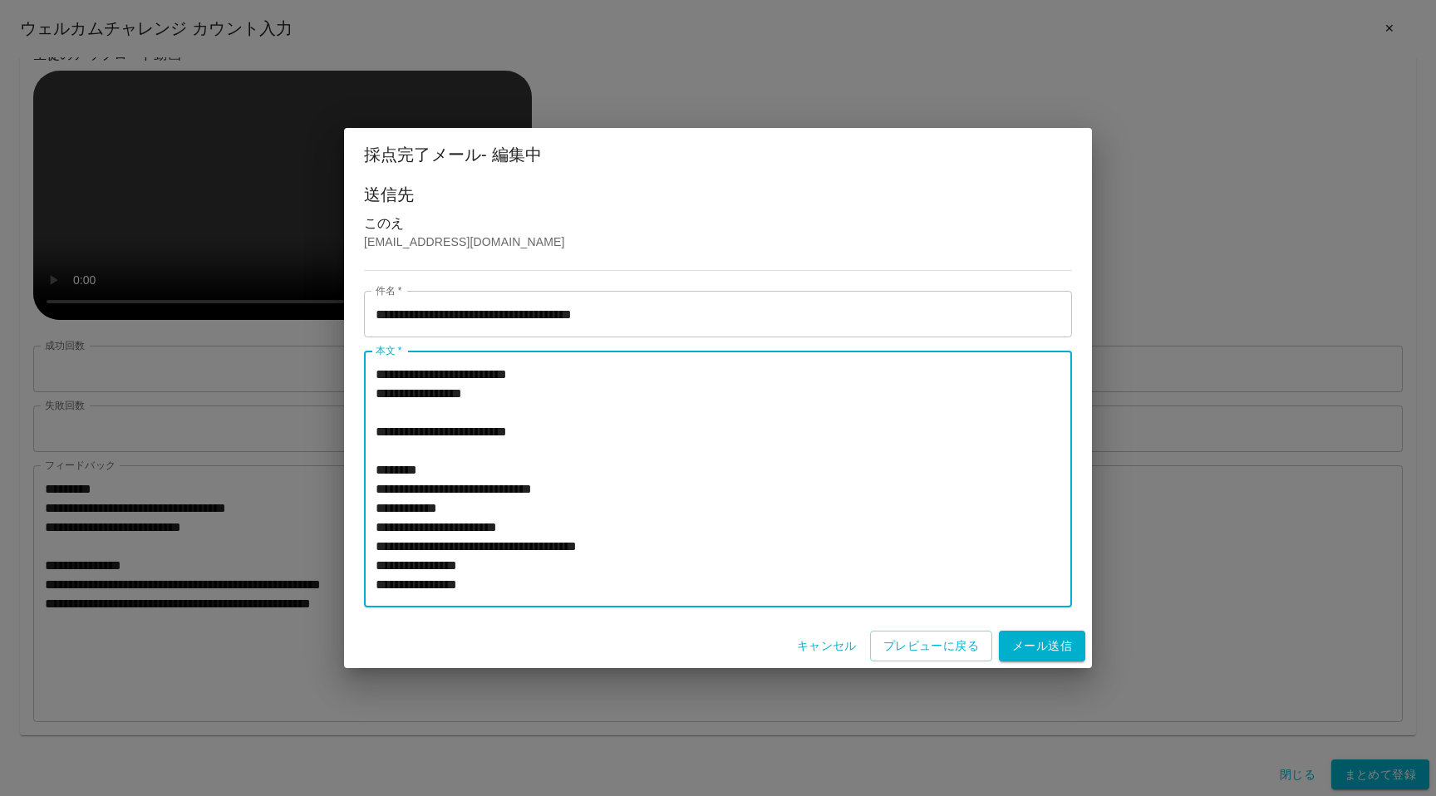
click at [528, 515] on textarea "本文   *" at bounding box center [718, 479] width 685 height 229
click at [528, 538] on textarea "本文   *" at bounding box center [718, 479] width 685 height 229
click at [393, 510] on textarea "本文   *" at bounding box center [718, 479] width 685 height 229
type textarea "**********"
click at [898, 644] on button "プレビューに戻る" at bounding box center [931, 646] width 122 height 31
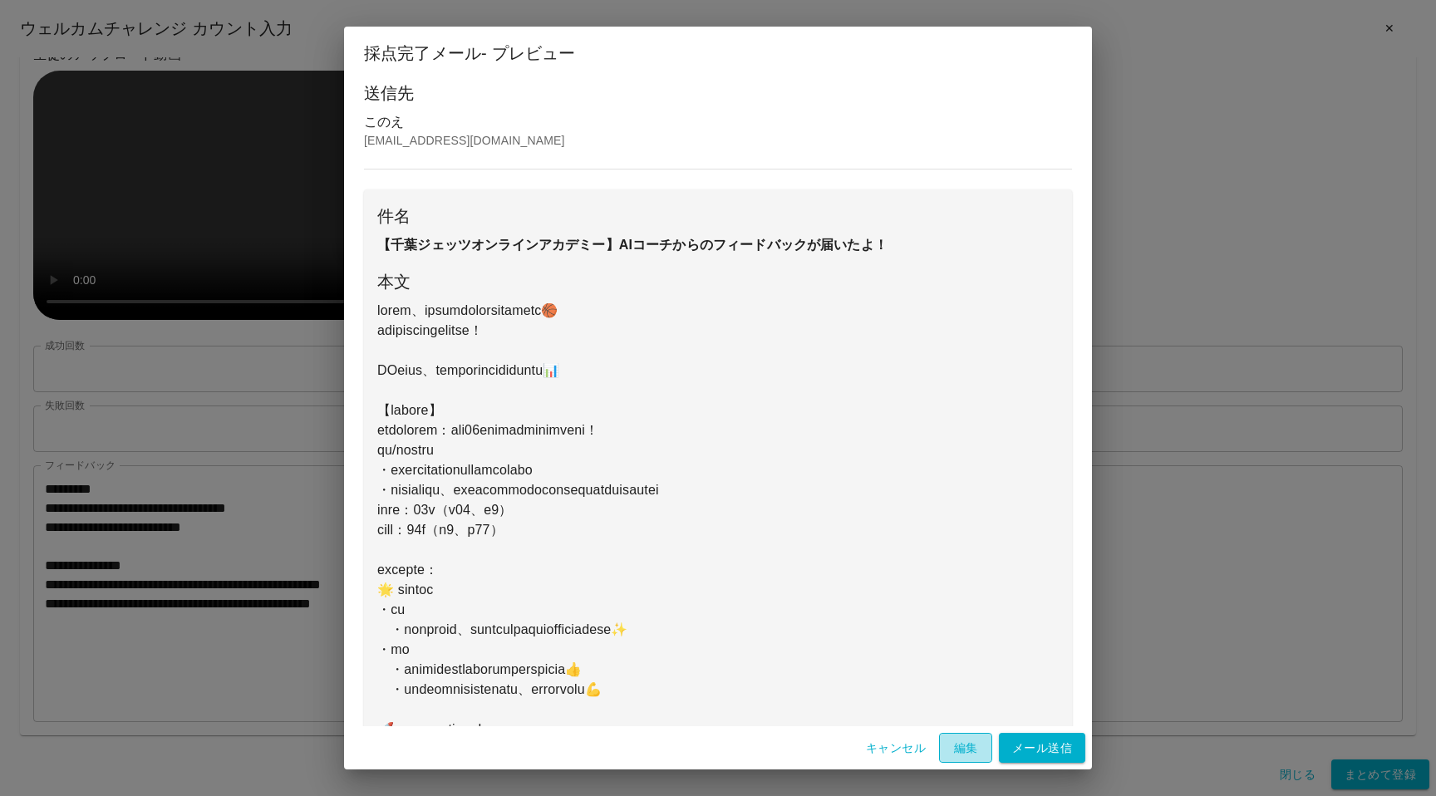
click at [955, 753] on button "編集" at bounding box center [965, 748] width 53 height 31
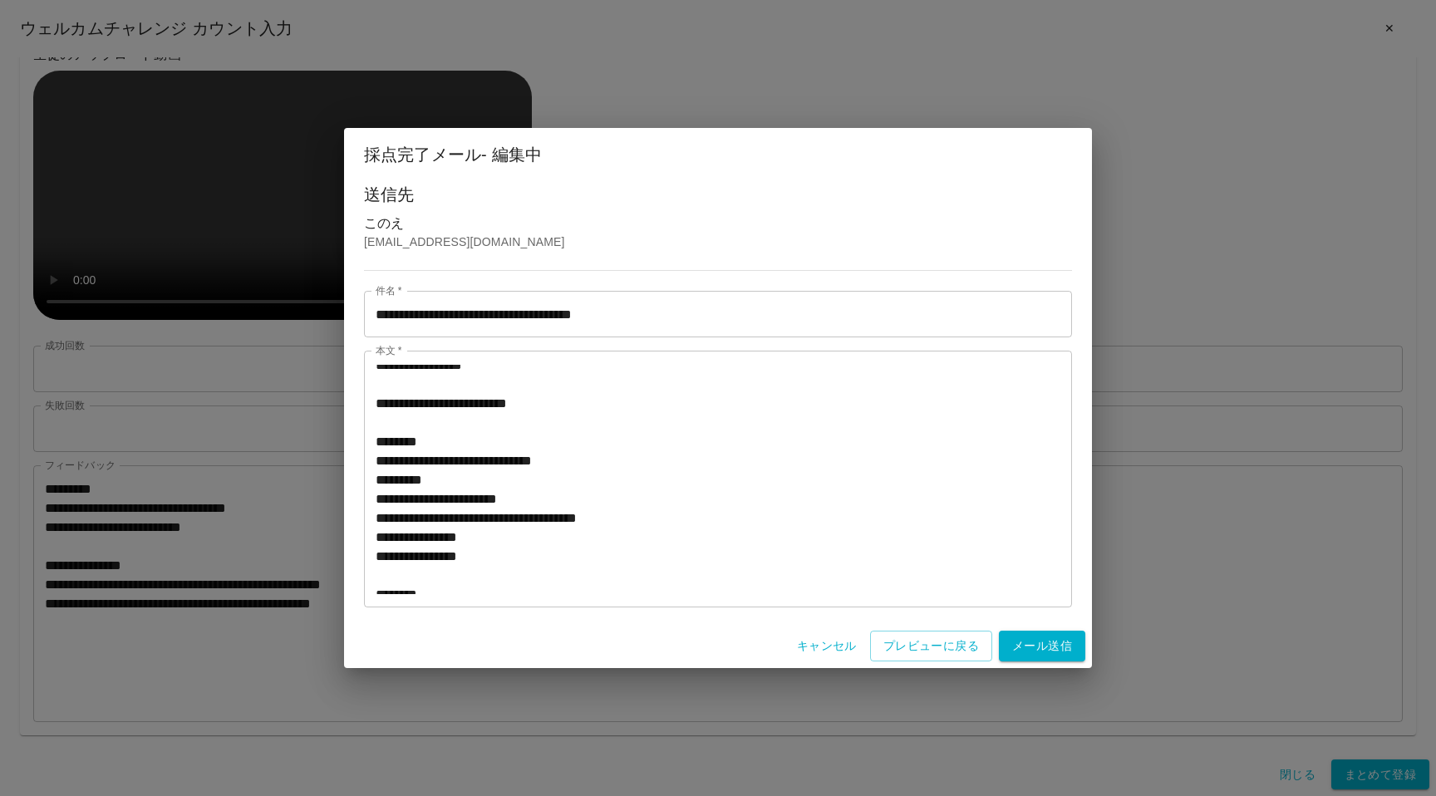
scroll to position [30, 0]
click at [513, 481] on textarea "本文   *" at bounding box center [718, 479] width 685 height 229
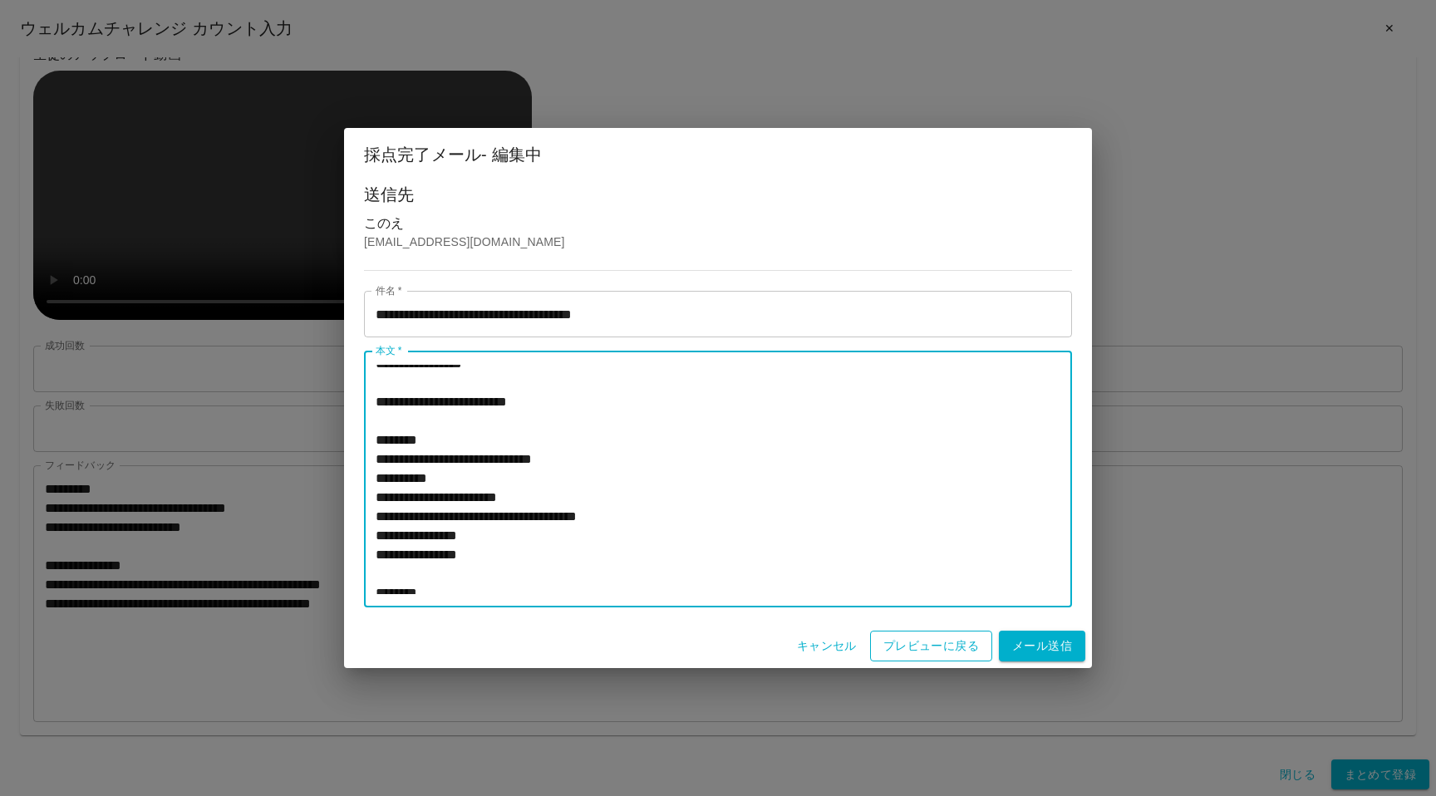
type textarea "**********"
click at [896, 645] on button "プレビューに戻る" at bounding box center [931, 646] width 122 height 31
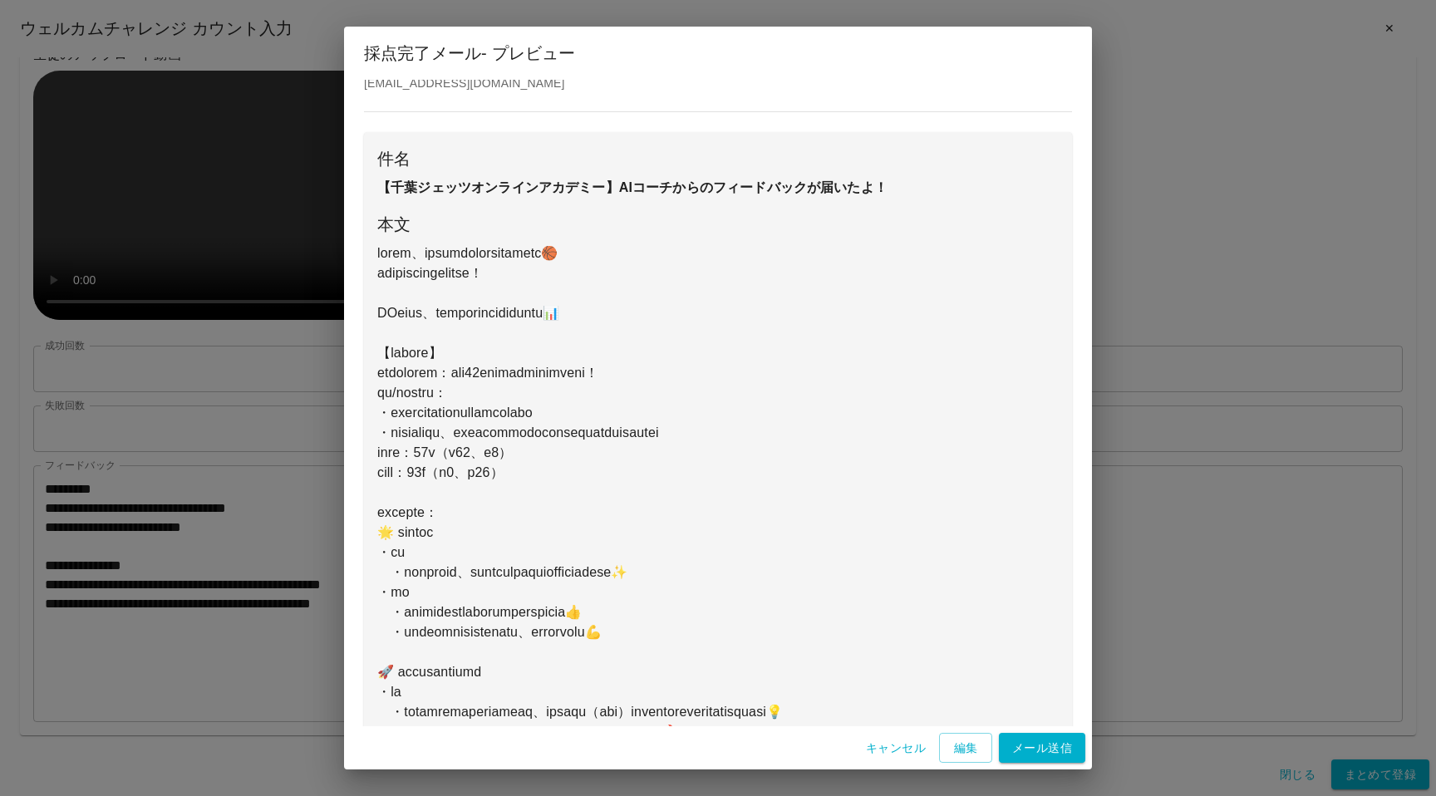
scroll to position [54, 0]
click at [1062, 753] on button "メール送信" at bounding box center [1042, 748] width 86 height 31
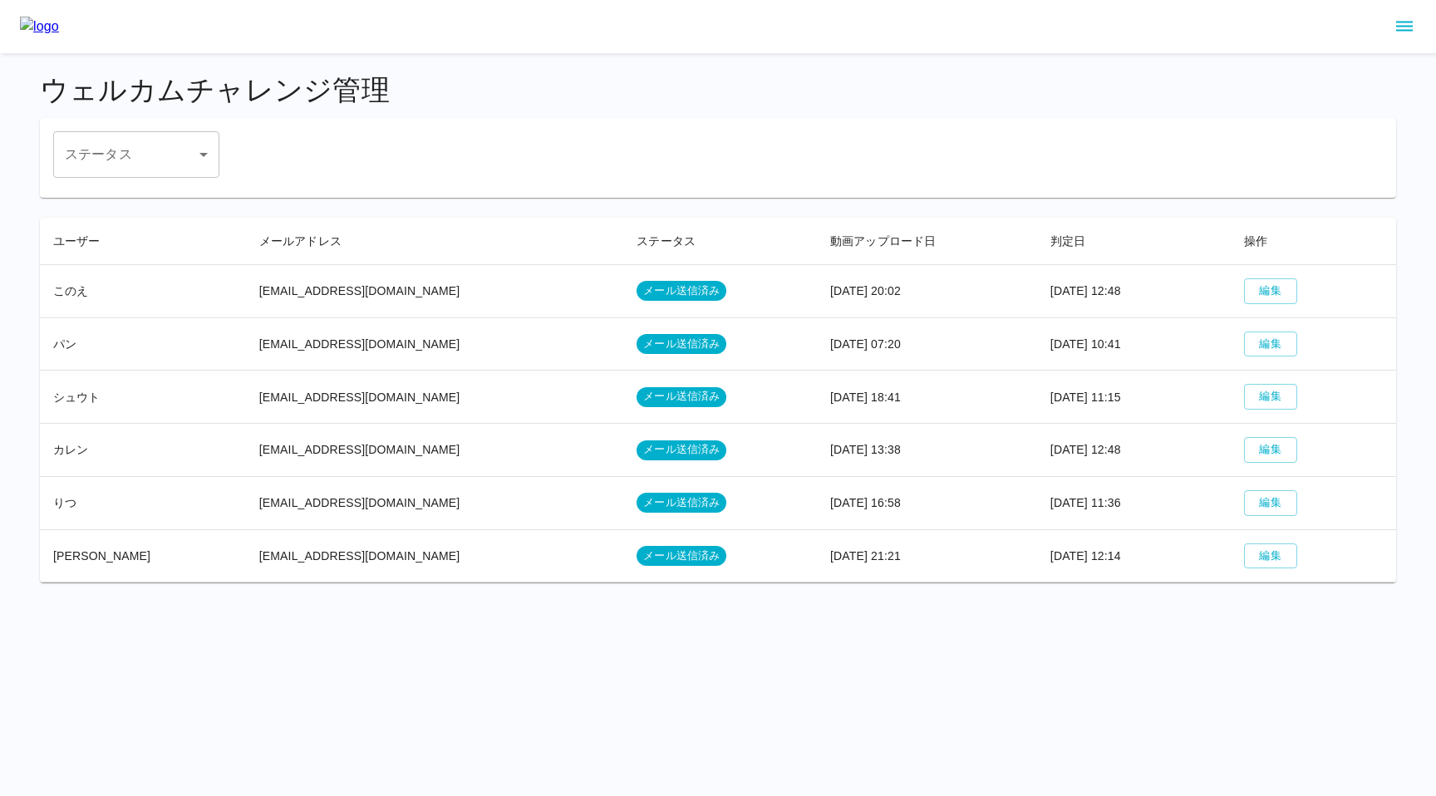
click at [233, 602] on html "ウェルカムチャレンジ管理 ステータス ​ ステータス ユーザー メールアドレス ステータス 動画アップロード日 判定日 操作 このえ [EMAIL_ADDRE…" at bounding box center [718, 301] width 1436 height 602
